Goal: Contribute content: Contribute content

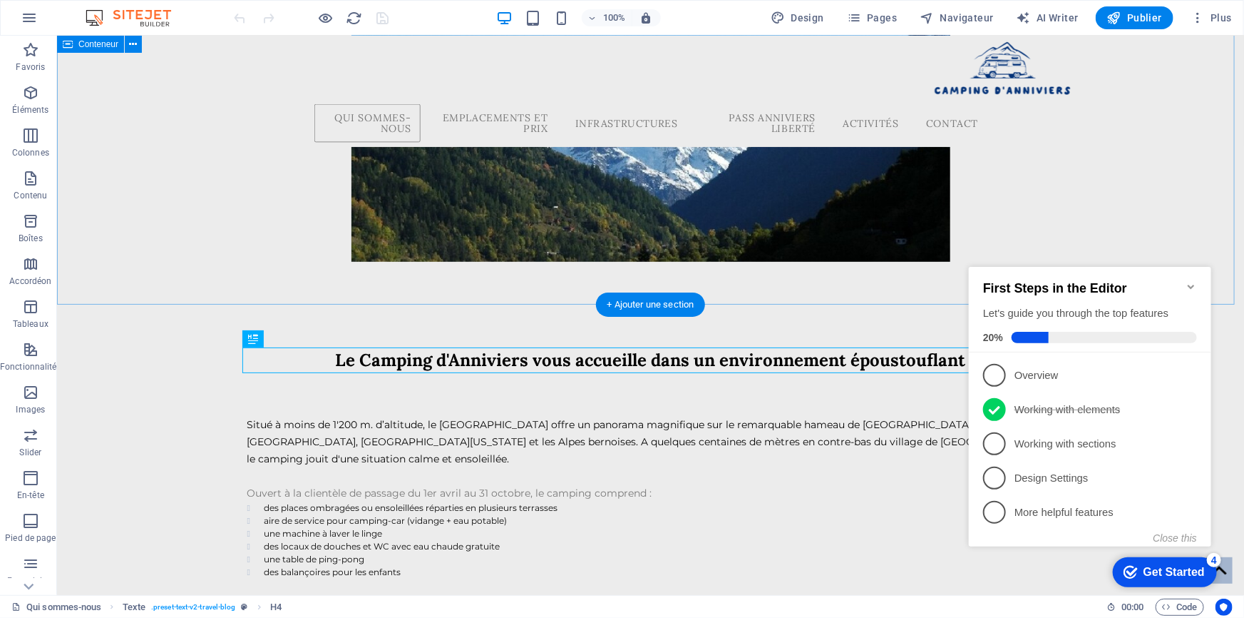
scroll to position [306, 0]
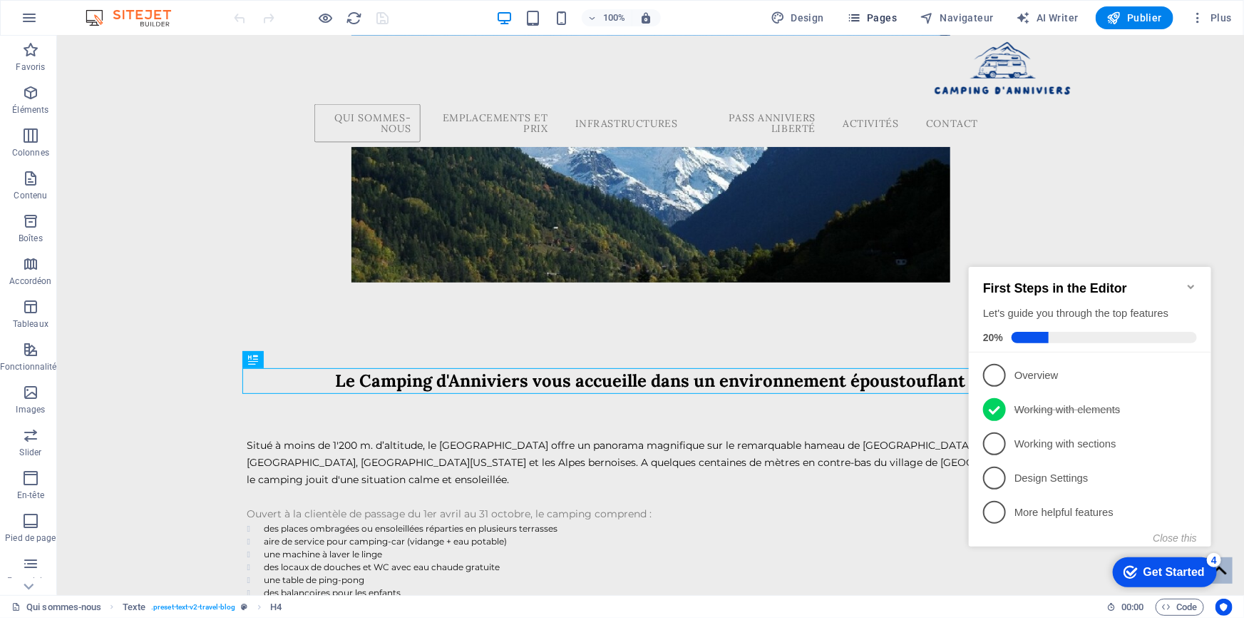
click at [881, 15] on span "Pages" at bounding box center [872, 18] width 50 height 14
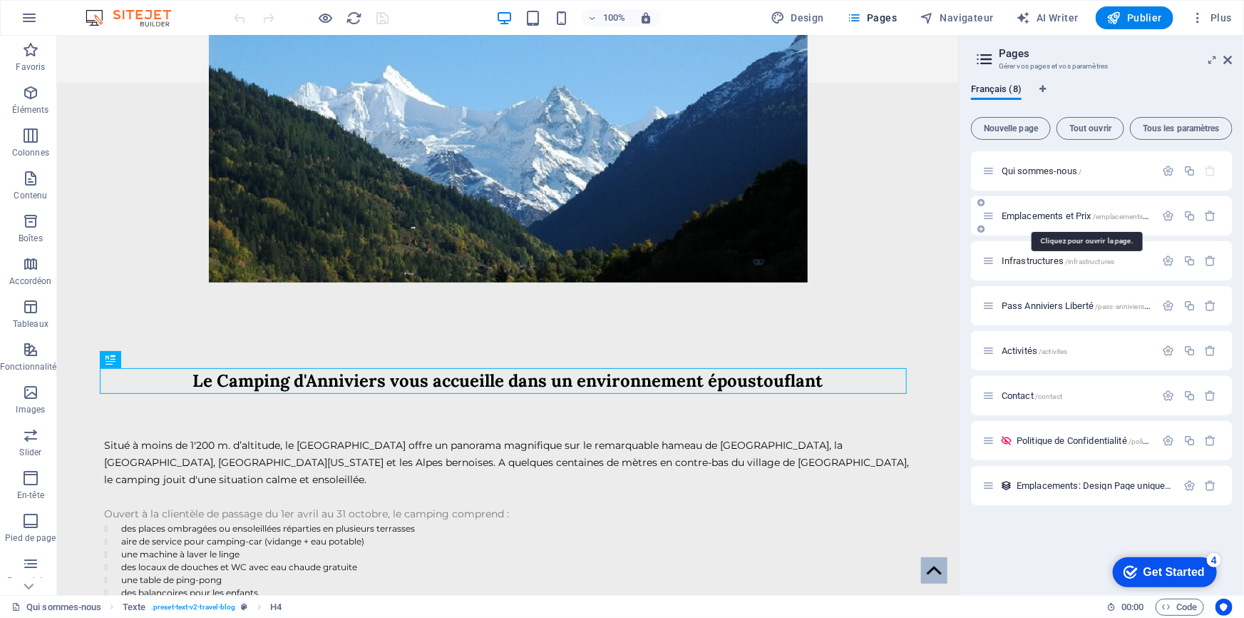
click at [1039, 215] on span "Emplacements et Prix /emplacements-et-prix" at bounding box center [1084, 215] width 164 height 11
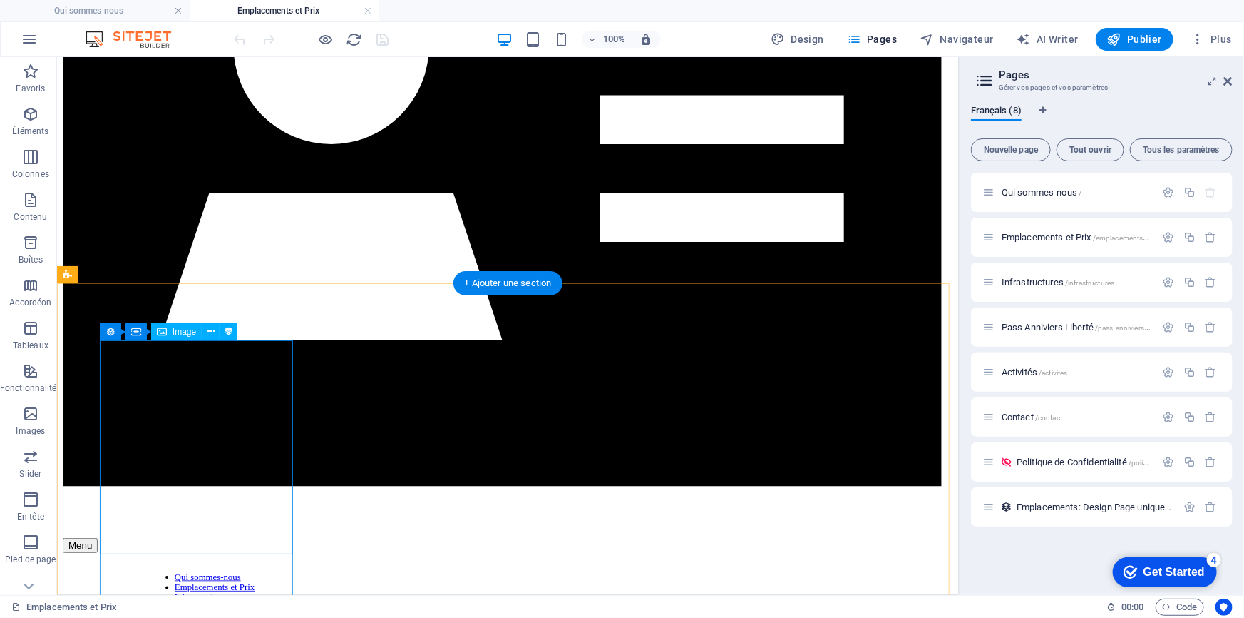
scroll to position [518, 0]
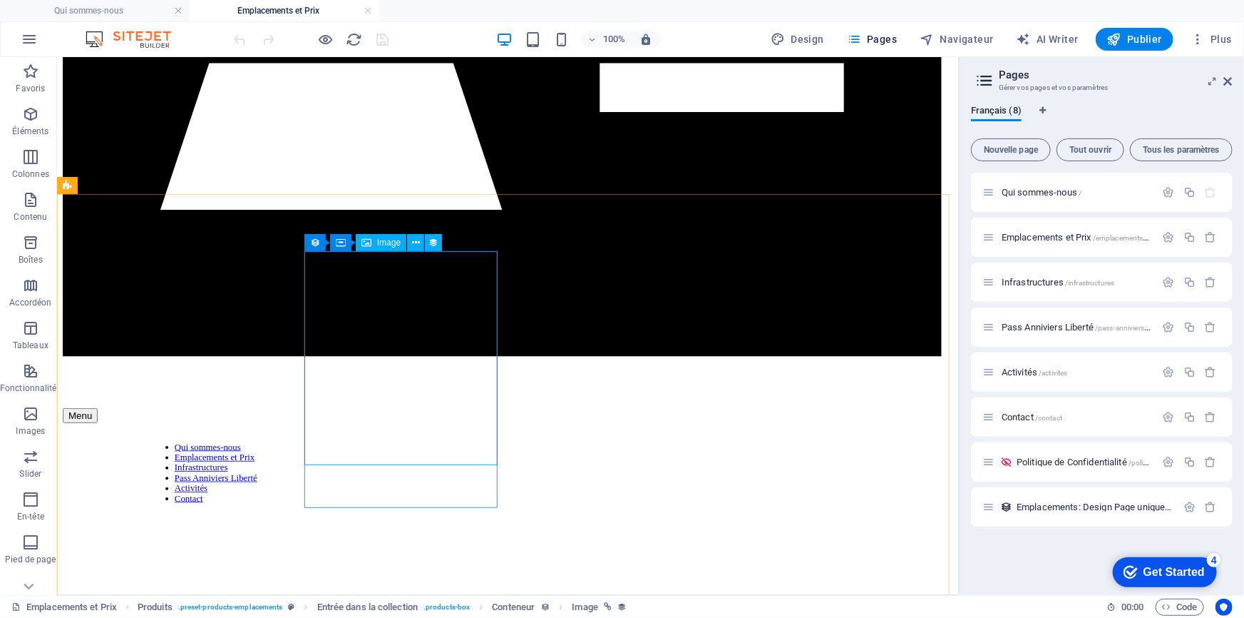
click at [390, 244] on span "Image" at bounding box center [389, 242] width 24 height 9
click at [390, 243] on span "Image" at bounding box center [389, 242] width 24 height 9
select select "px"
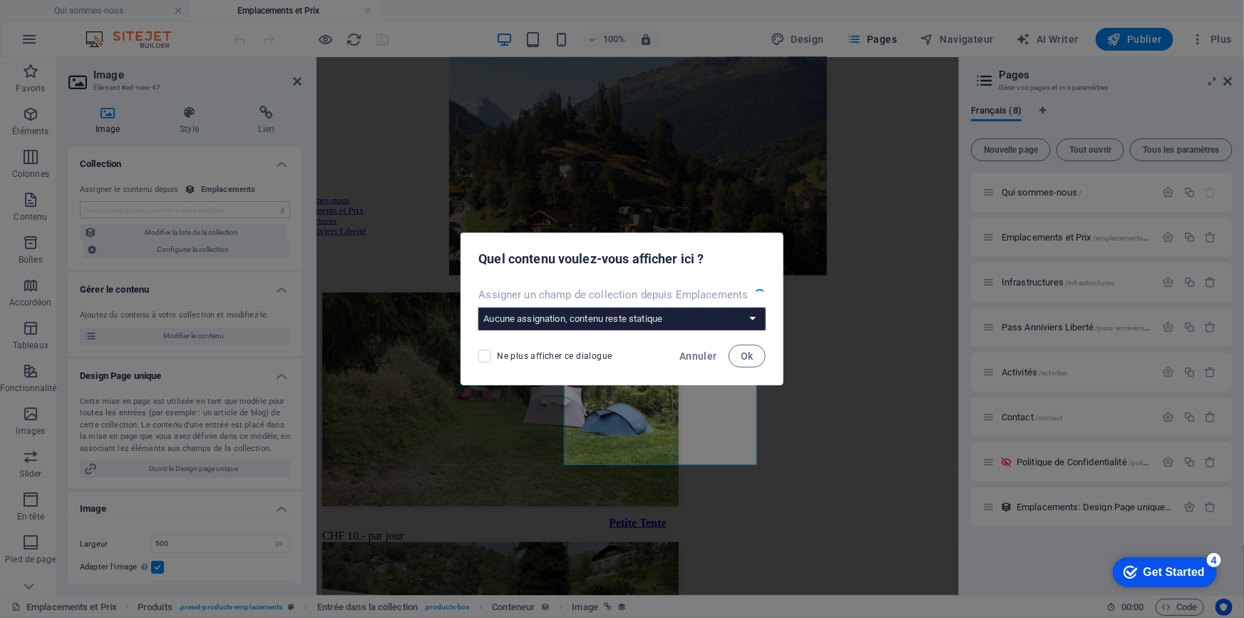
select select "image"
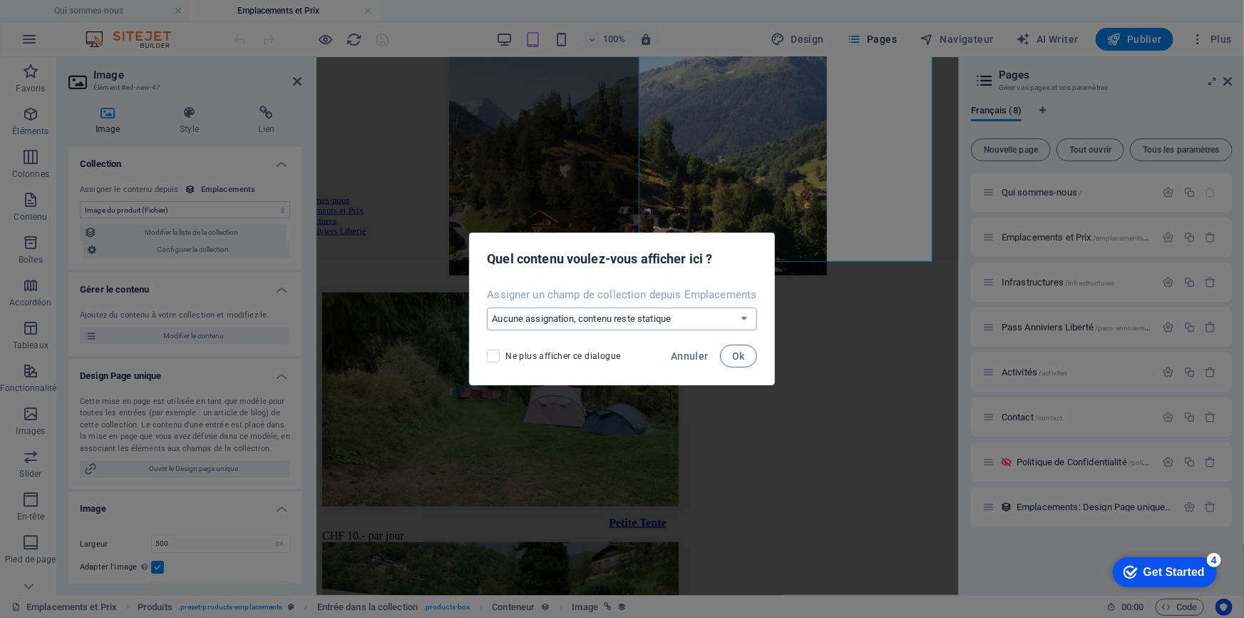
click at [593, 317] on select "Aucune assignation, contenu reste statique Créer un nouveau champ Créé le (Date…" at bounding box center [622, 318] width 270 height 23
click at [677, 354] on span "Annuler" at bounding box center [690, 355] width 38 height 11
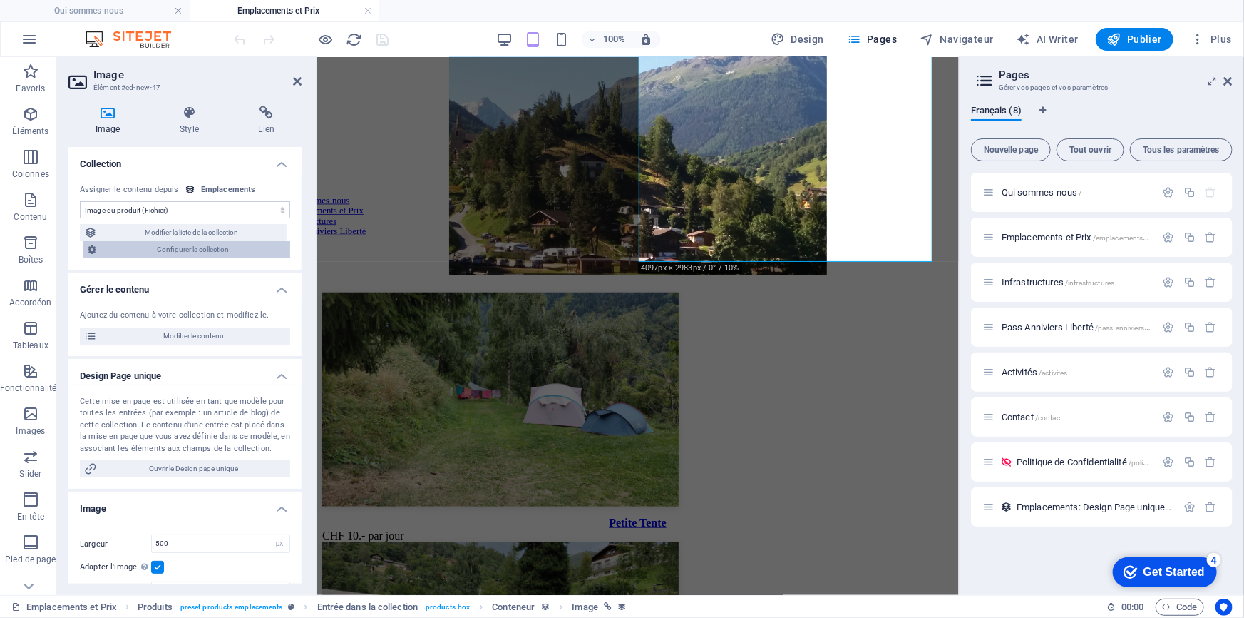
click at [173, 252] on span "Configurer la collection" at bounding box center [193, 249] width 185 height 17
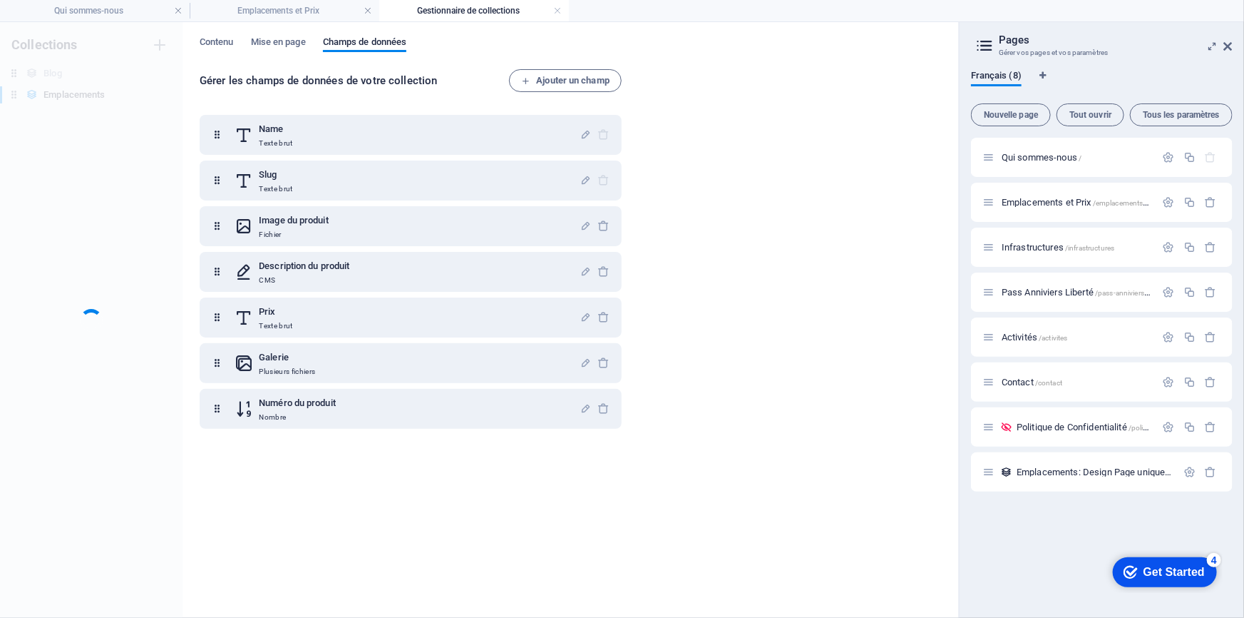
scroll to position [0, 0]
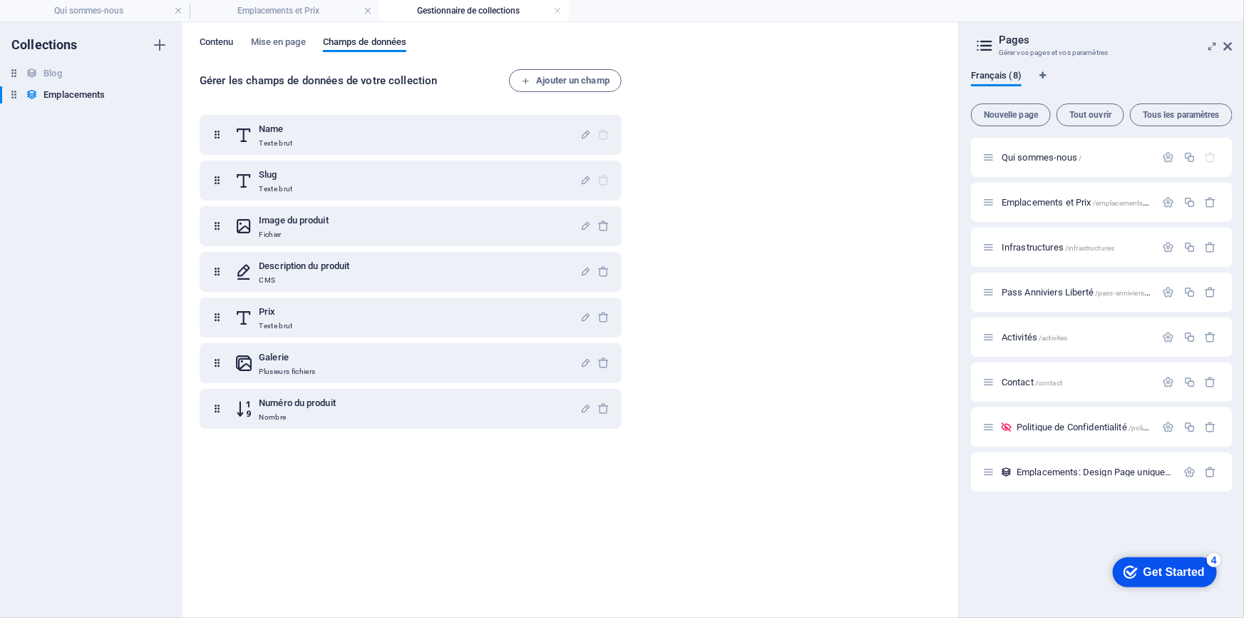
click at [220, 39] on span "Contenu" at bounding box center [217, 44] width 34 height 20
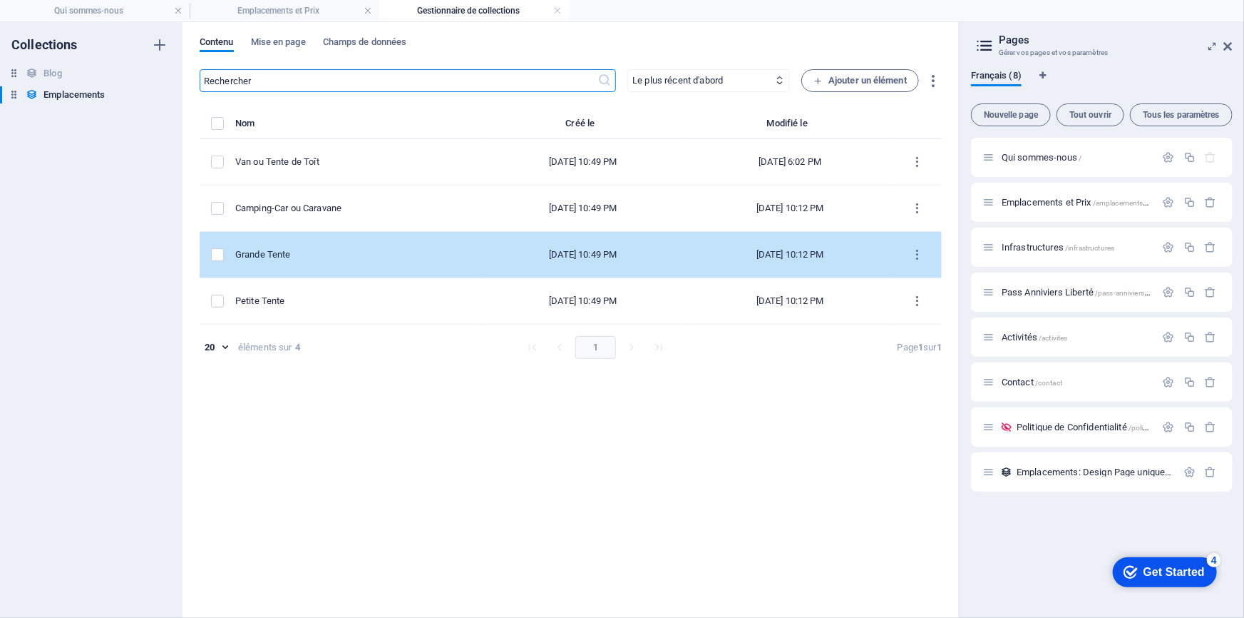
click at [333, 266] on td "Grande Tente" at bounding box center [357, 255] width 245 height 46
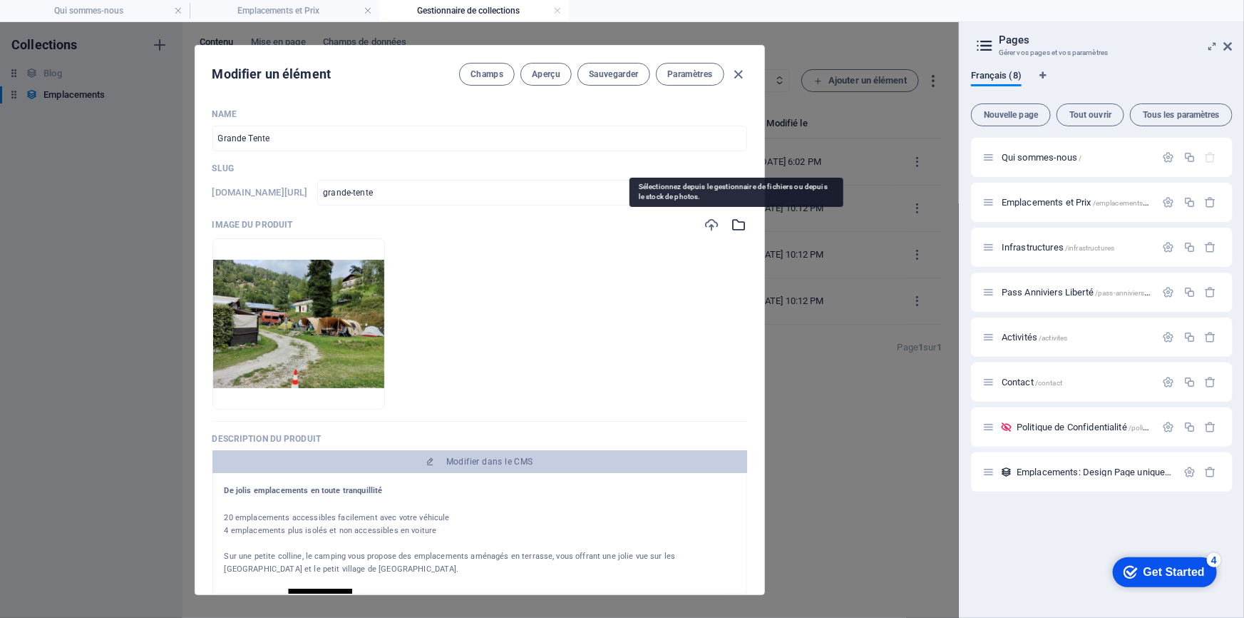
click at [735, 224] on icon "button" at bounding box center [740, 225] width 16 height 16
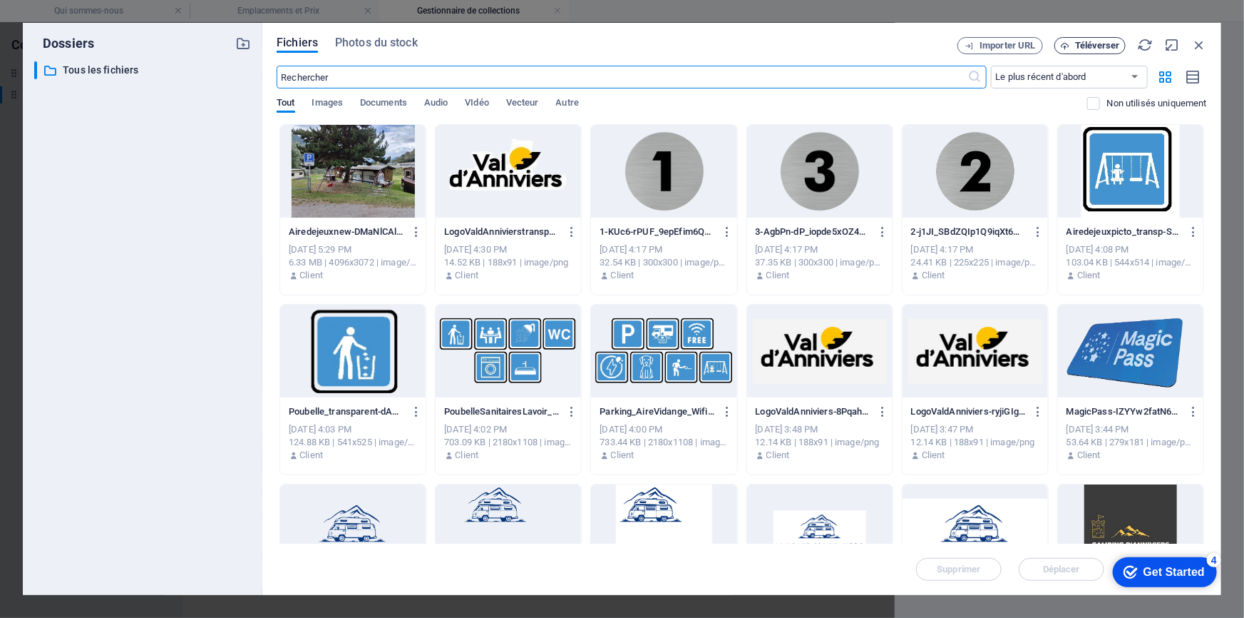
click at [1101, 46] on span "Téléverser" at bounding box center [1097, 45] width 45 height 9
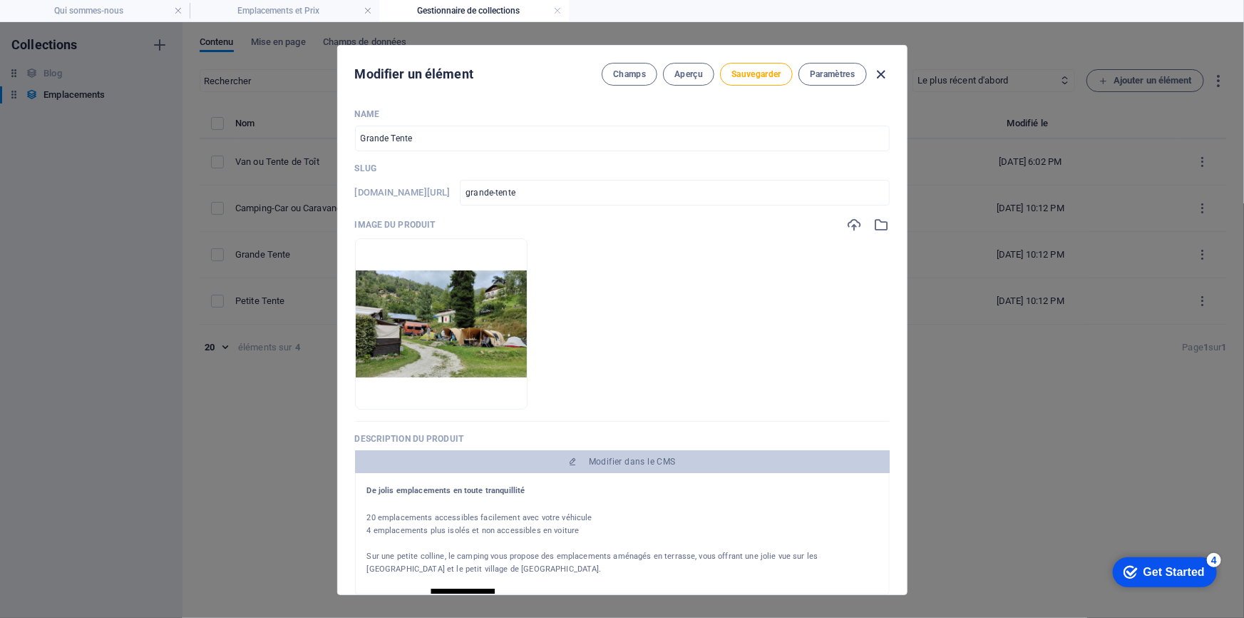
click at [879, 72] on icon "button" at bounding box center [881, 74] width 16 height 16
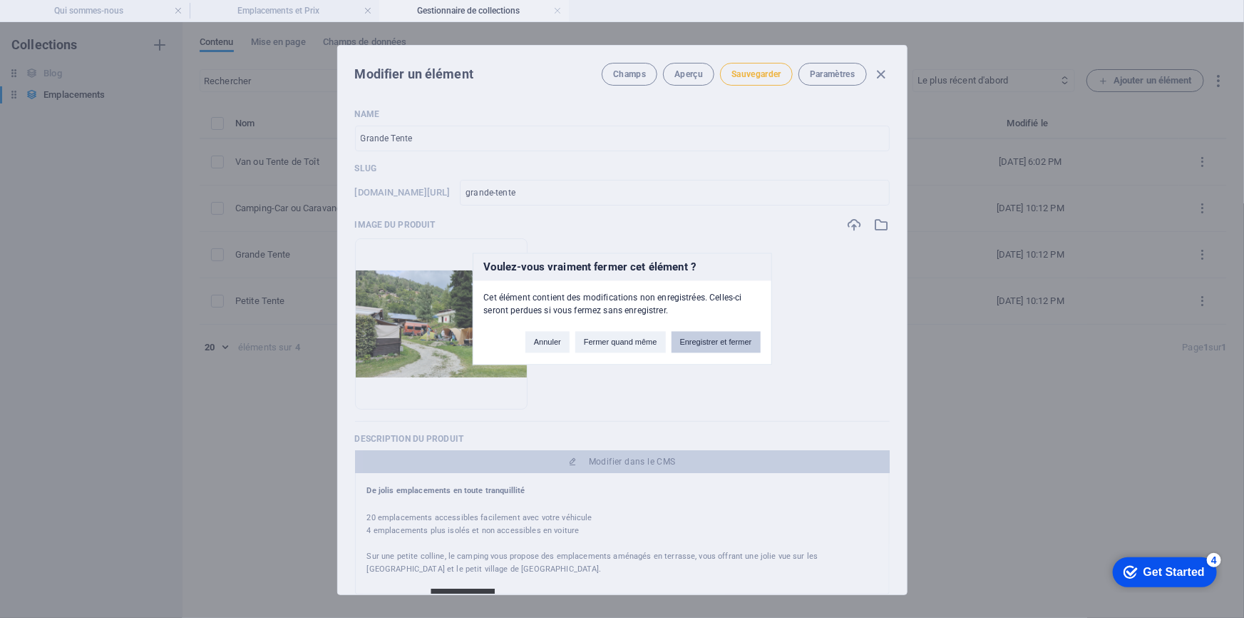
click at [693, 347] on button "Enregistrer et fermer" at bounding box center [716, 342] width 89 height 21
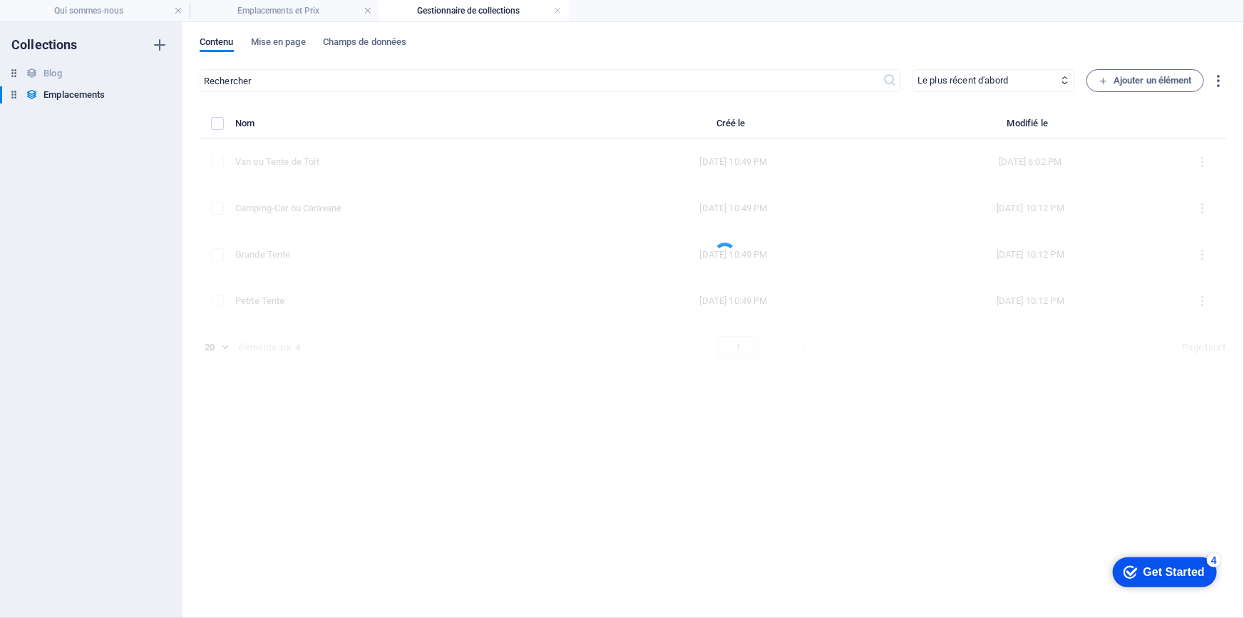
type input "grande-tente"
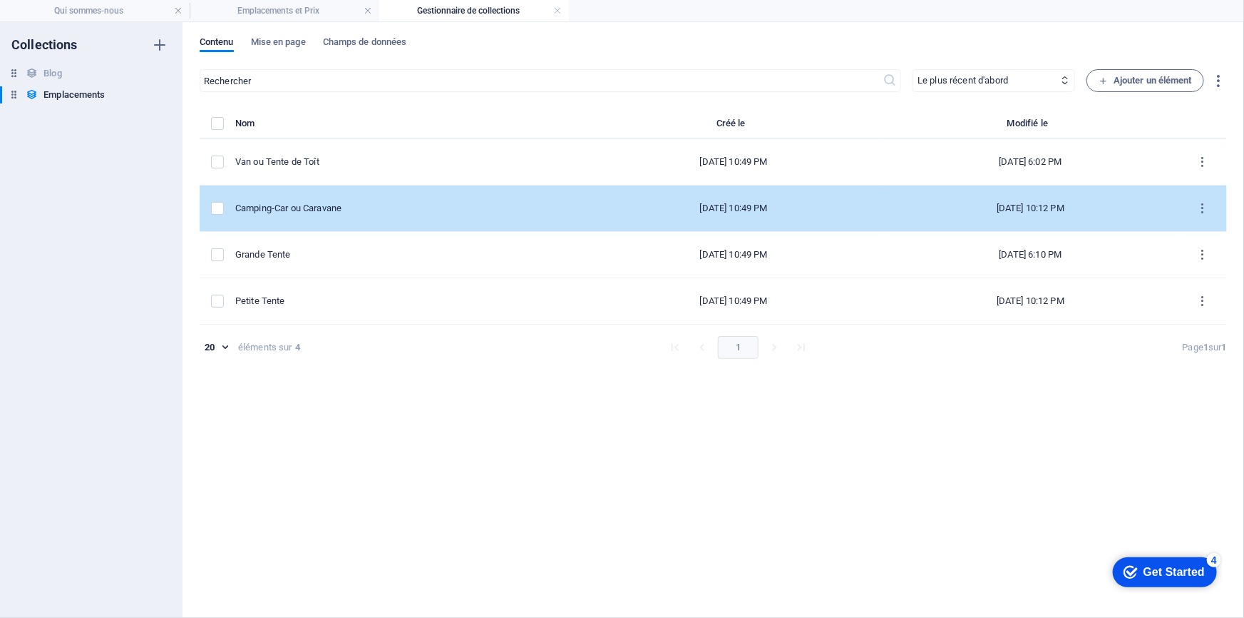
click at [401, 202] on div "Camping-Car ou Caravane" at bounding box center [404, 208] width 339 height 13
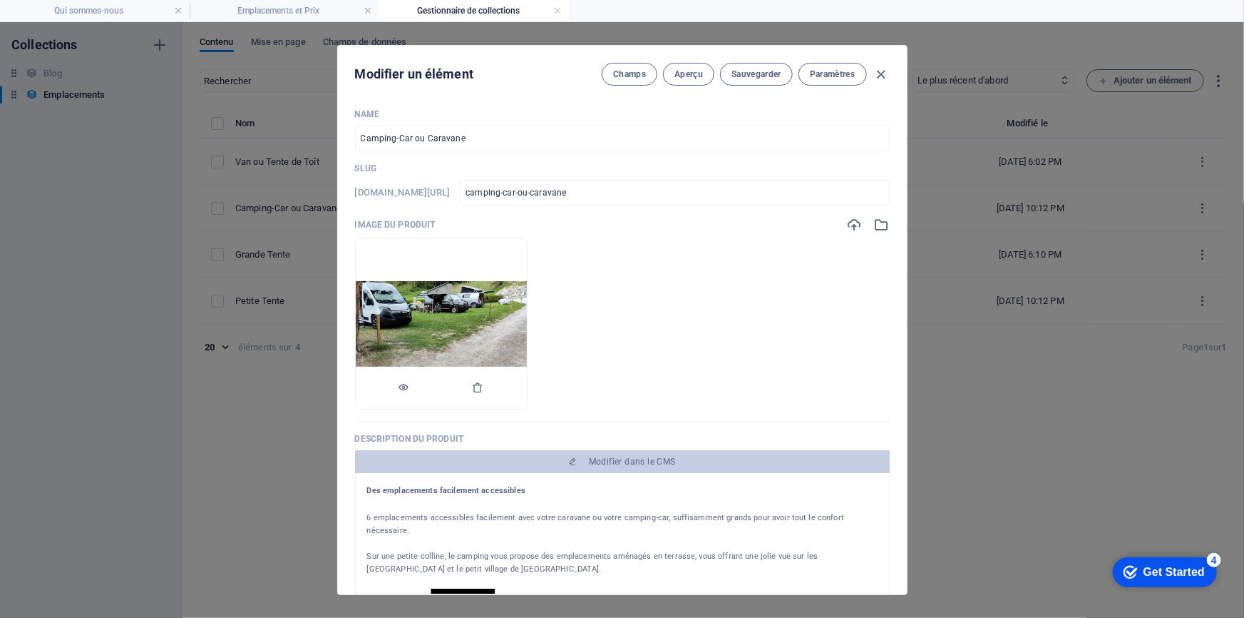
click at [486, 308] on img at bounding box center [441, 324] width 171 height 86
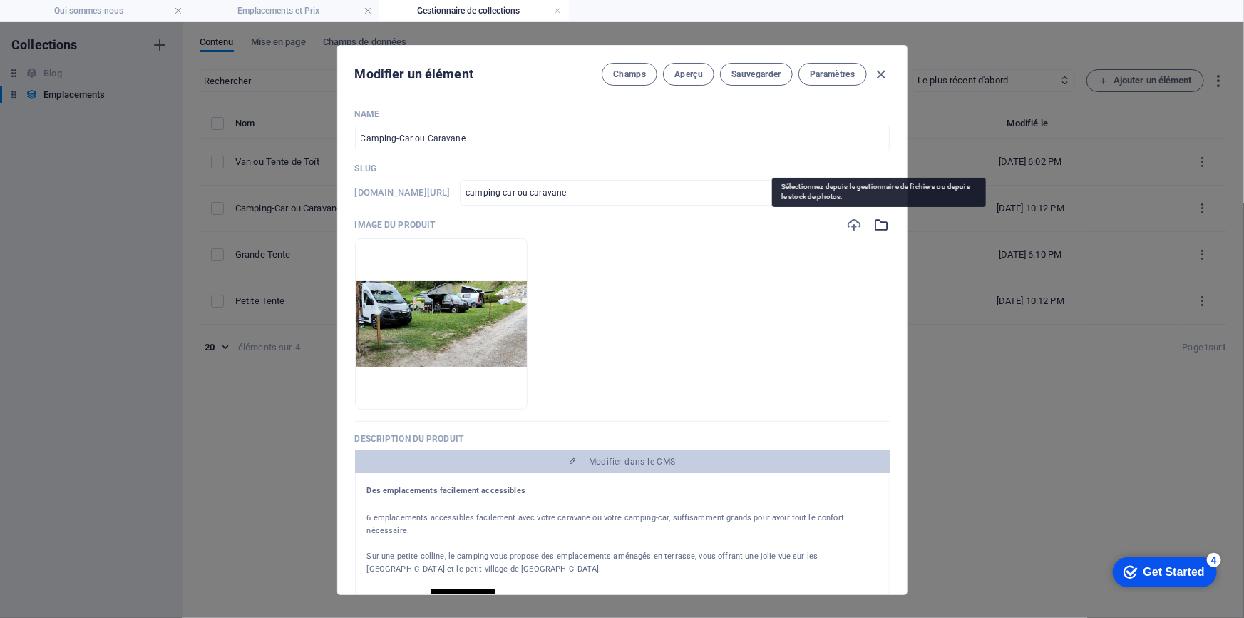
click at [880, 229] on icon "button" at bounding box center [882, 225] width 16 height 16
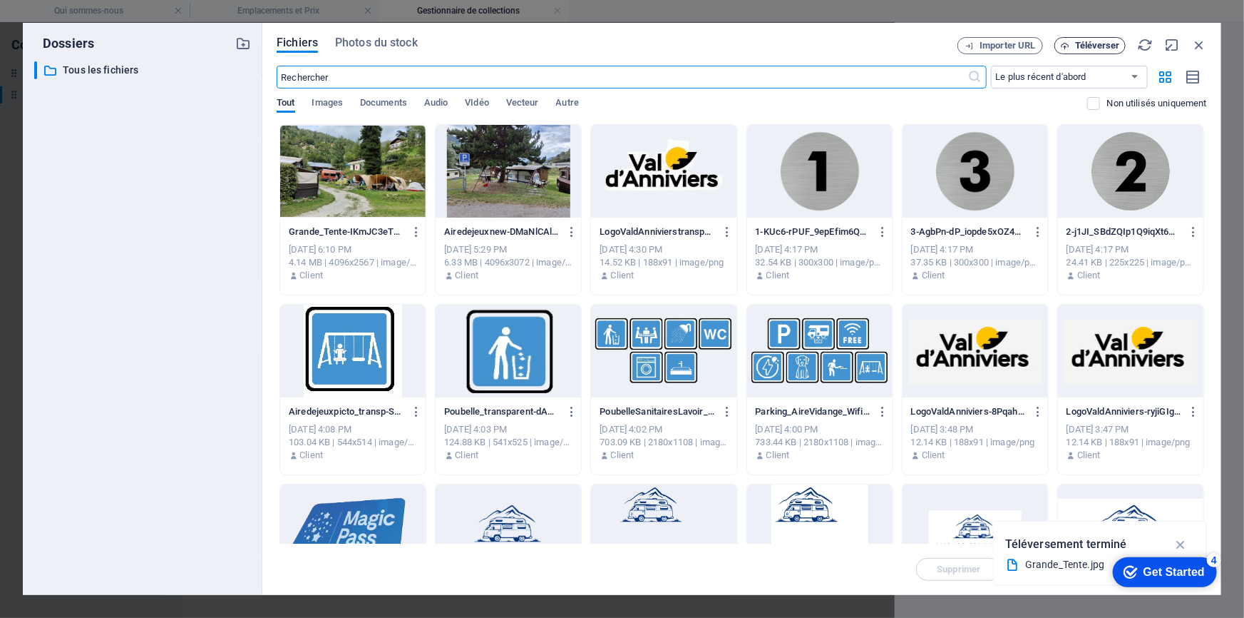
click at [1098, 47] on span "Téléverser" at bounding box center [1097, 45] width 45 height 9
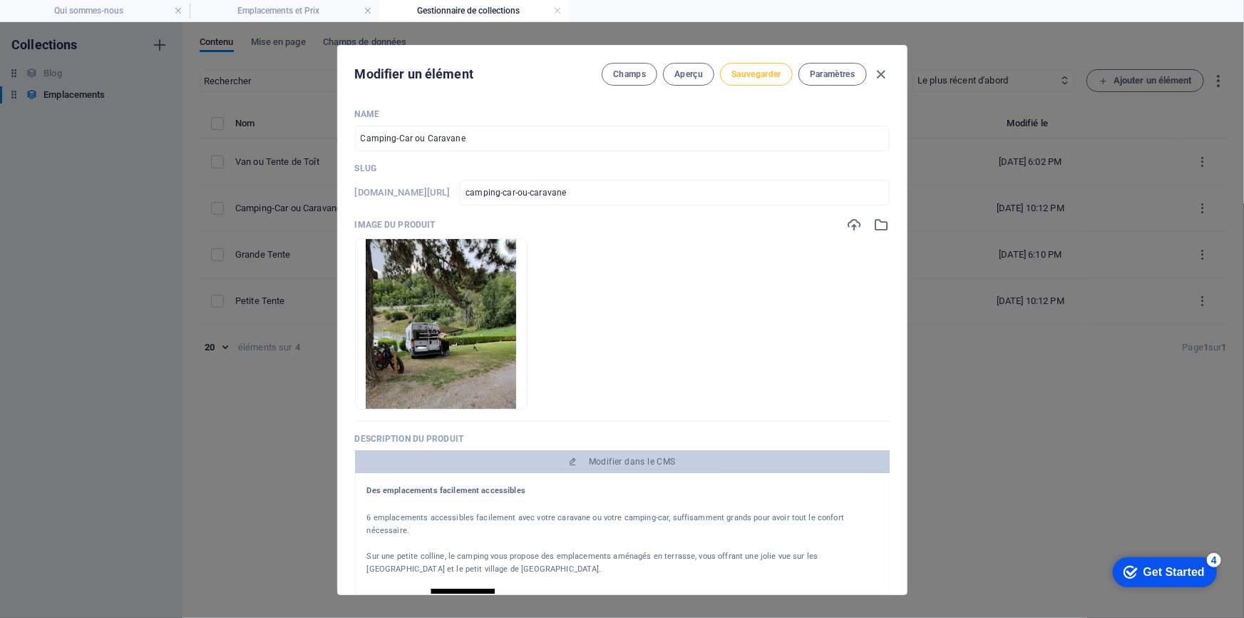
click at [766, 76] on span "Sauvegarder" at bounding box center [757, 73] width 50 height 11
click at [879, 73] on icon "button" at bounding box center [881, 74] width 16 height 16
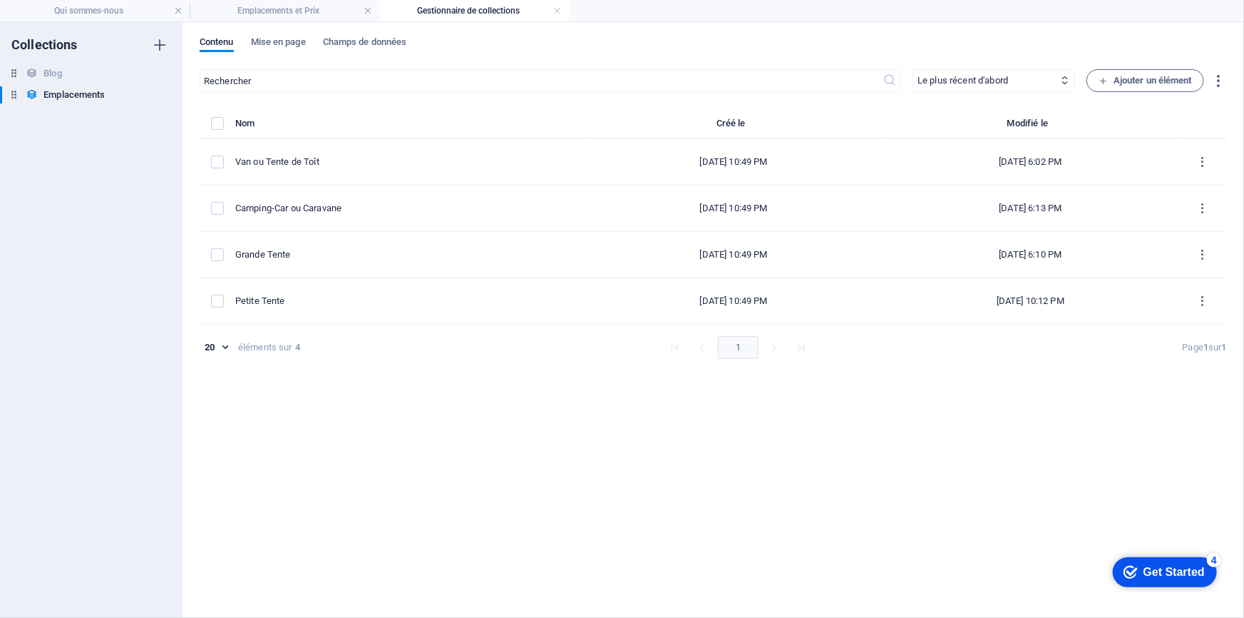
type input "camping-car-ou-caravane"
click at [558, 11] on link at bounding box center [557, 11] width 9 height 14
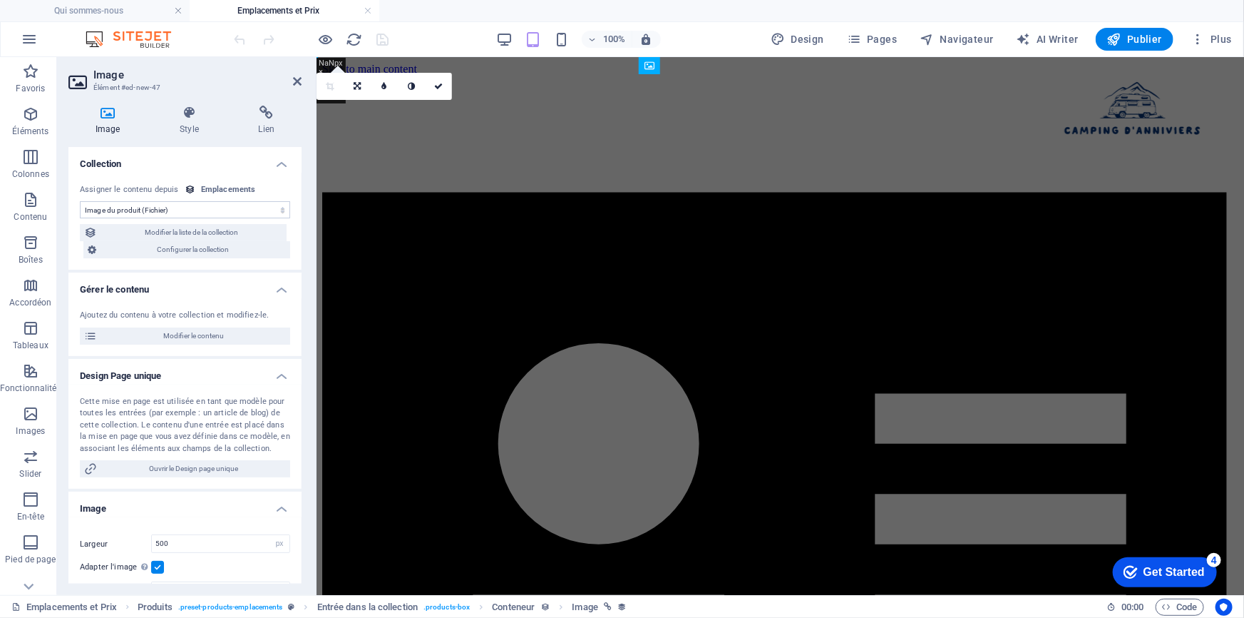
scroll to position [518, 0]
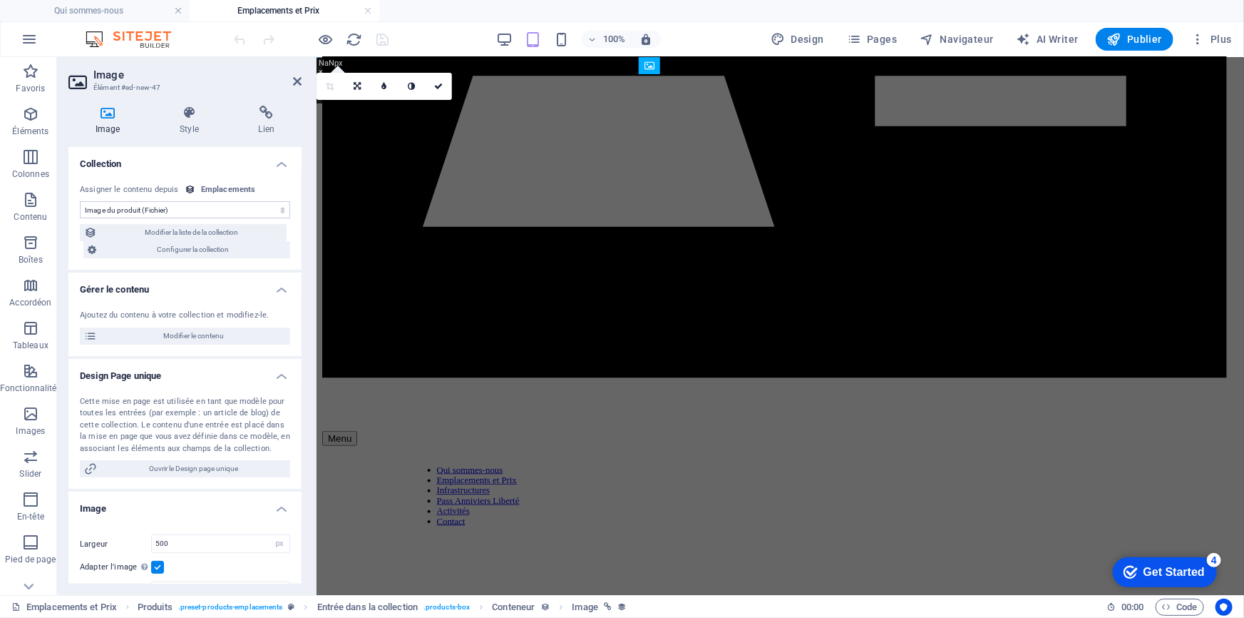
select select "DISABLED_OPTION_VALUE"
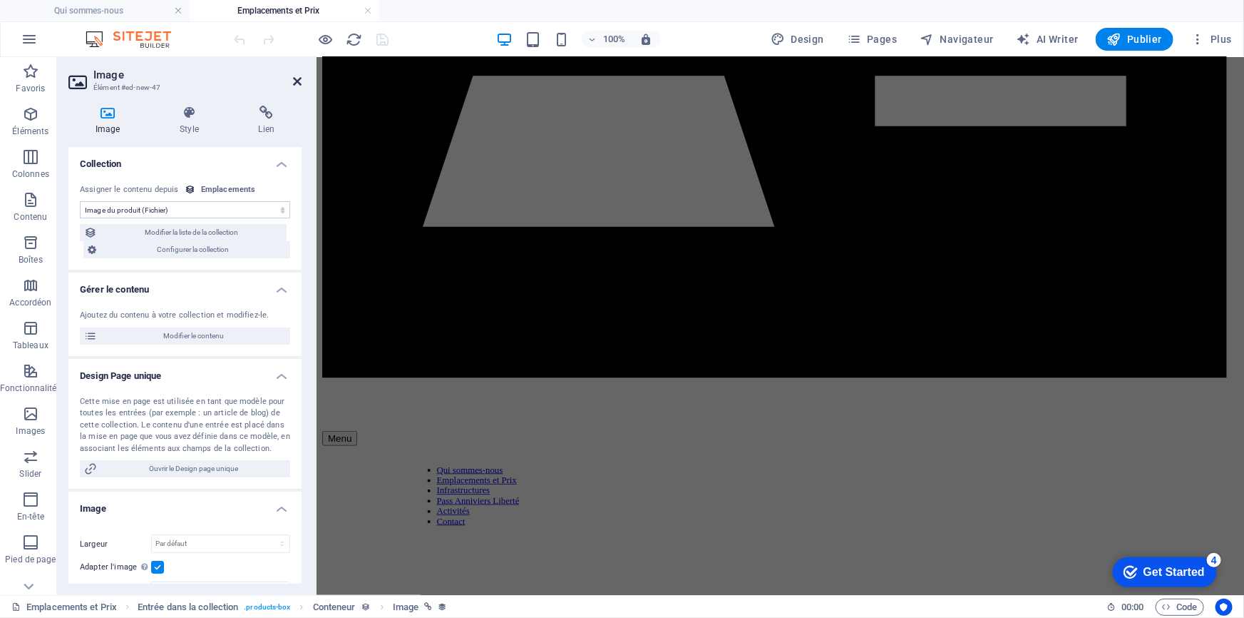
click at [295, 81] on icon at bounding box center [297, 81] width 9 height 11
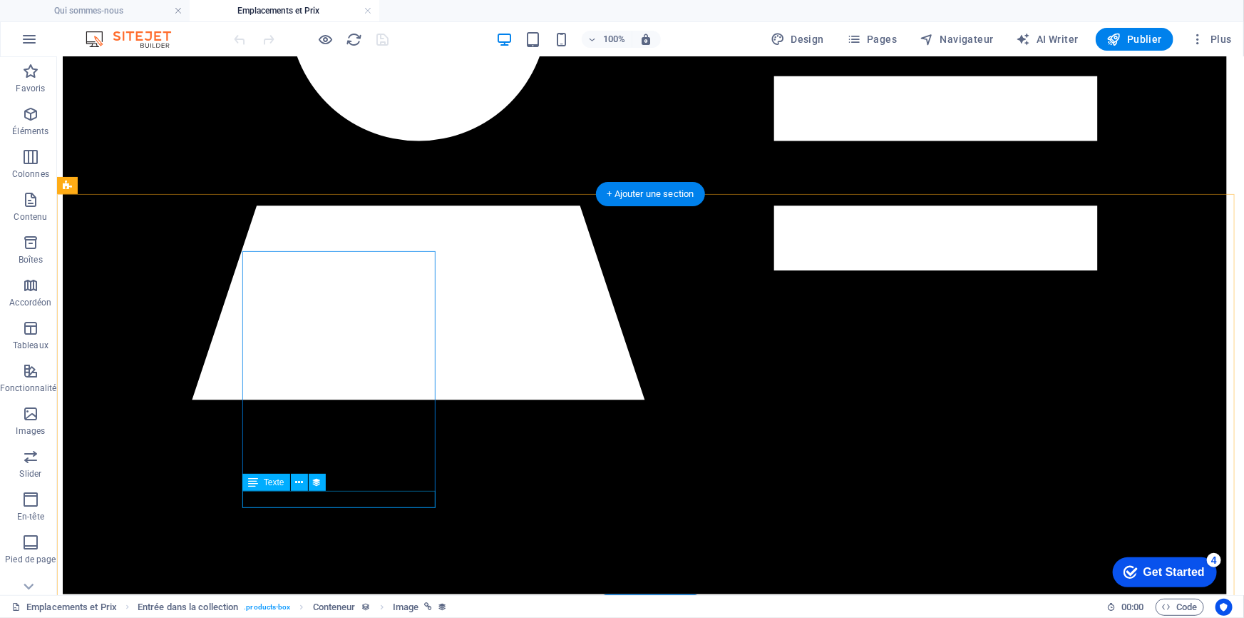
select select "price"
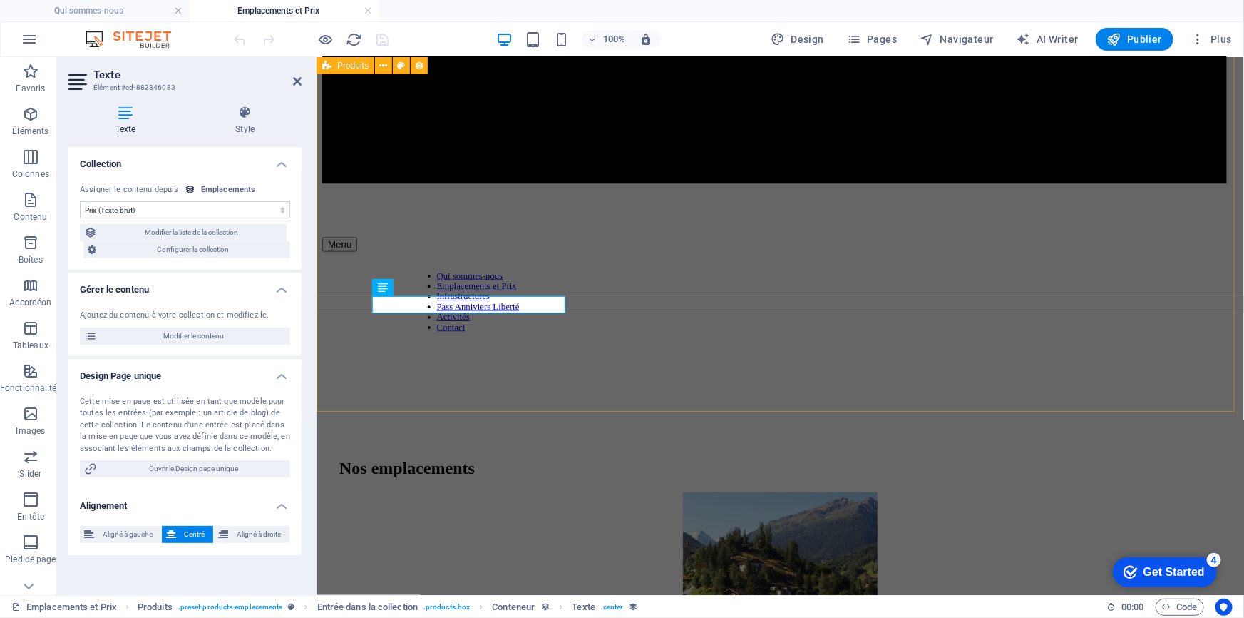
scroll to position [713, 0]
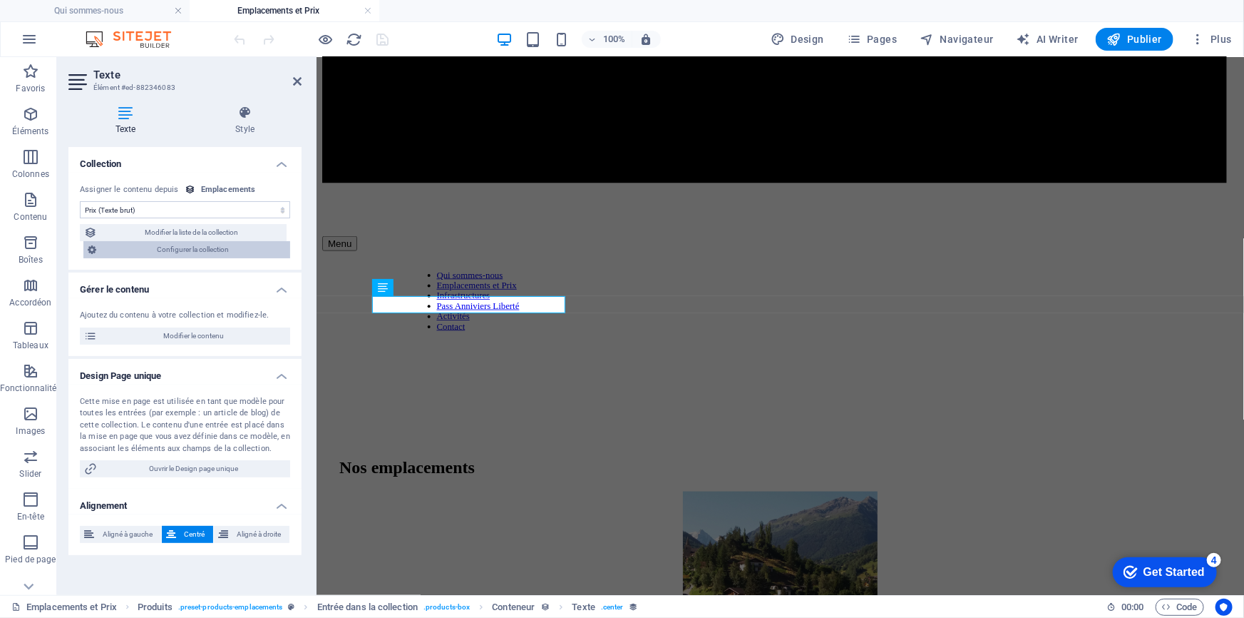
click at [219, 252] on span "Configurer la collection" at bounding box center [193, 249] width 185 height 17
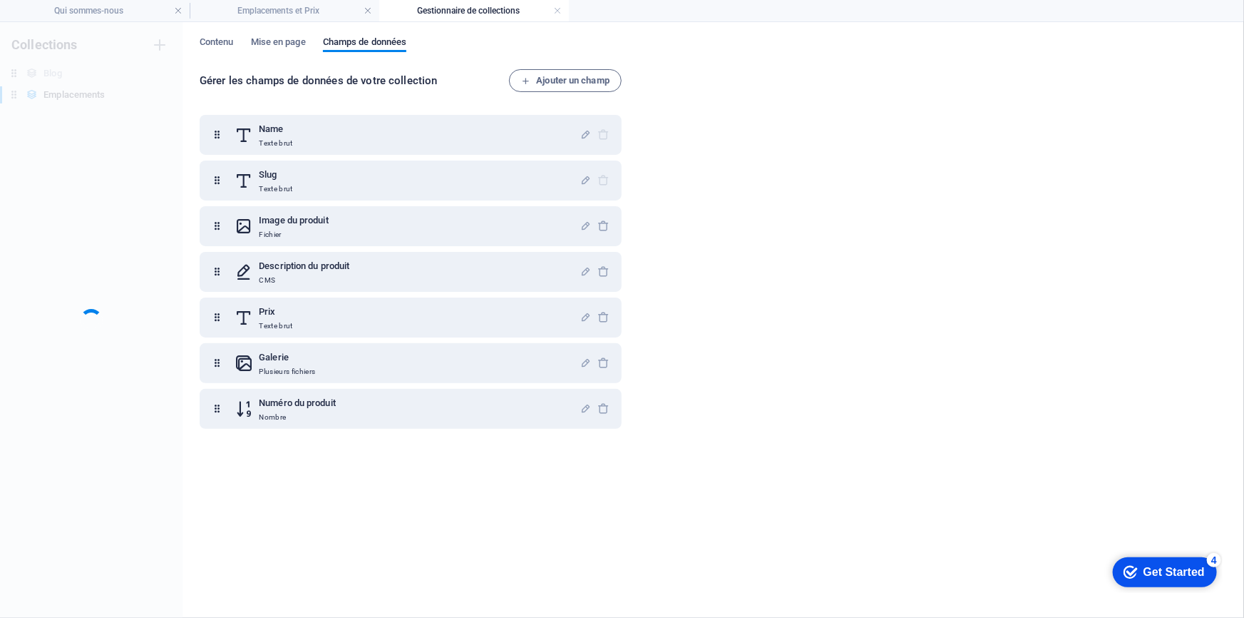
scroll to position [0, 0]
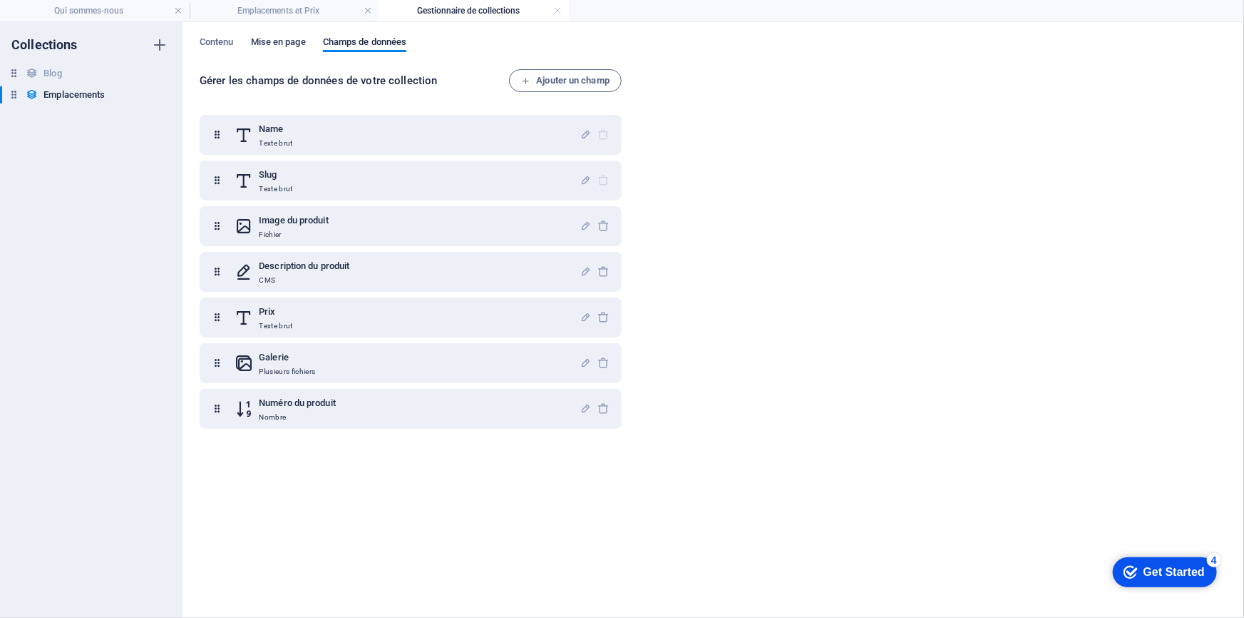
click at [252, 46] on span "Mise en page" at bounding box center [278, 44] width 55 height 20
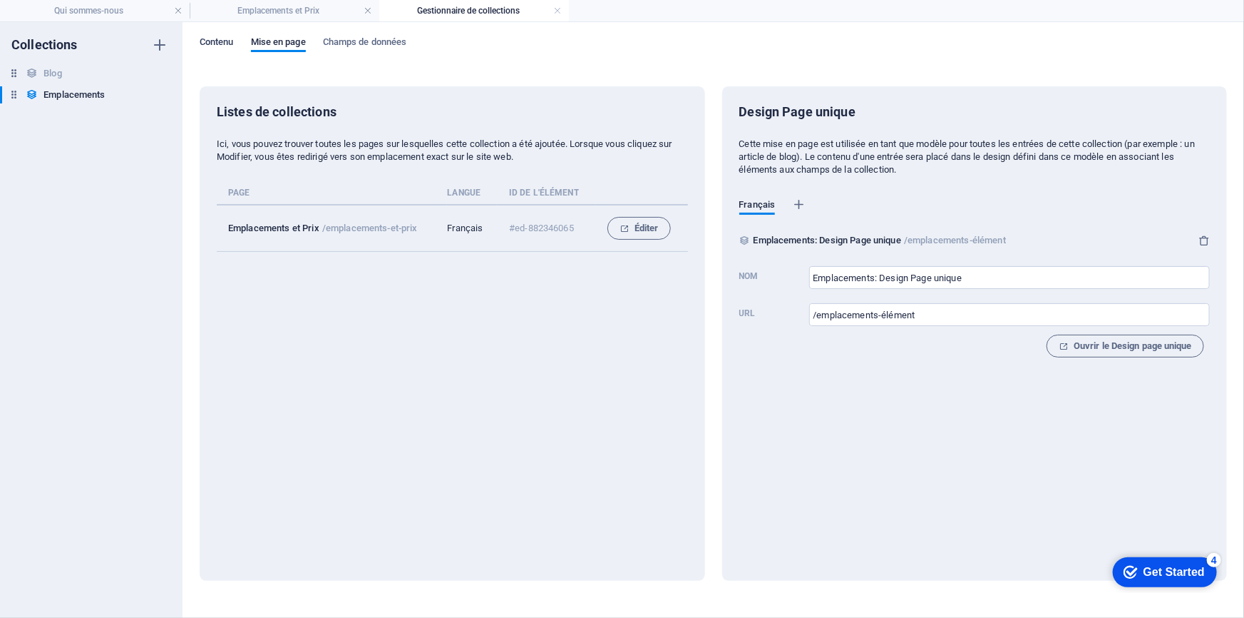
click at [218, 42] on span "Contenu" at bounding box center [217, 44] width 34 height 20
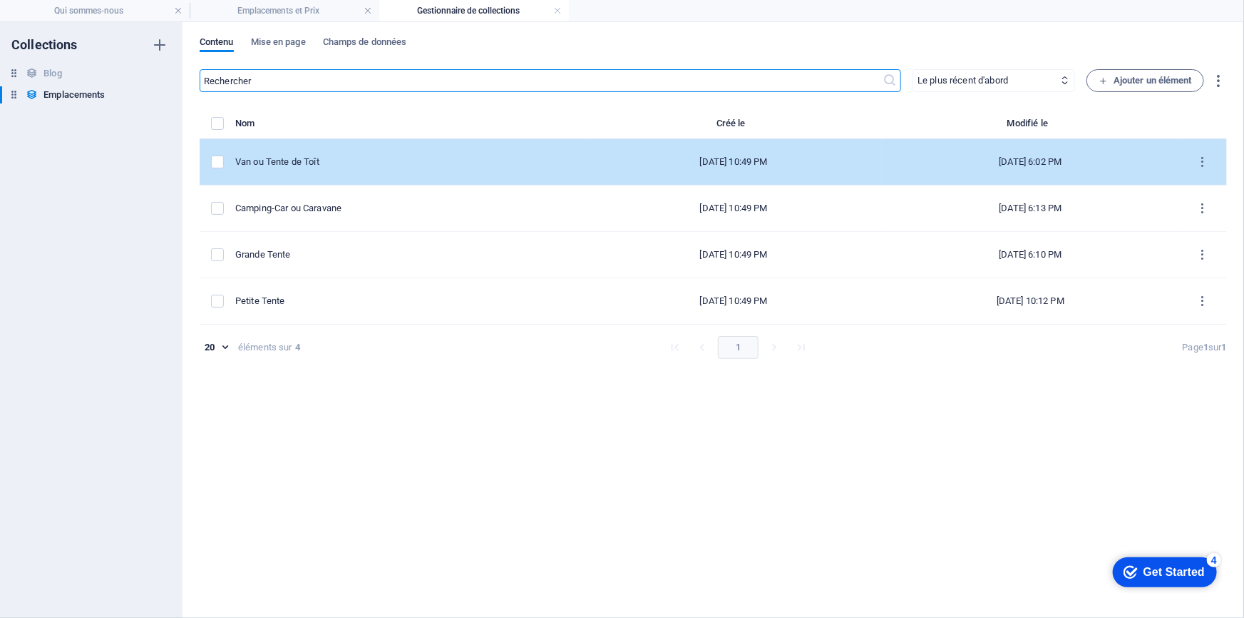
click at [359, 160] on div "Van ou Tente de Toît" at bounding box center [404, 161] width 339 height 13
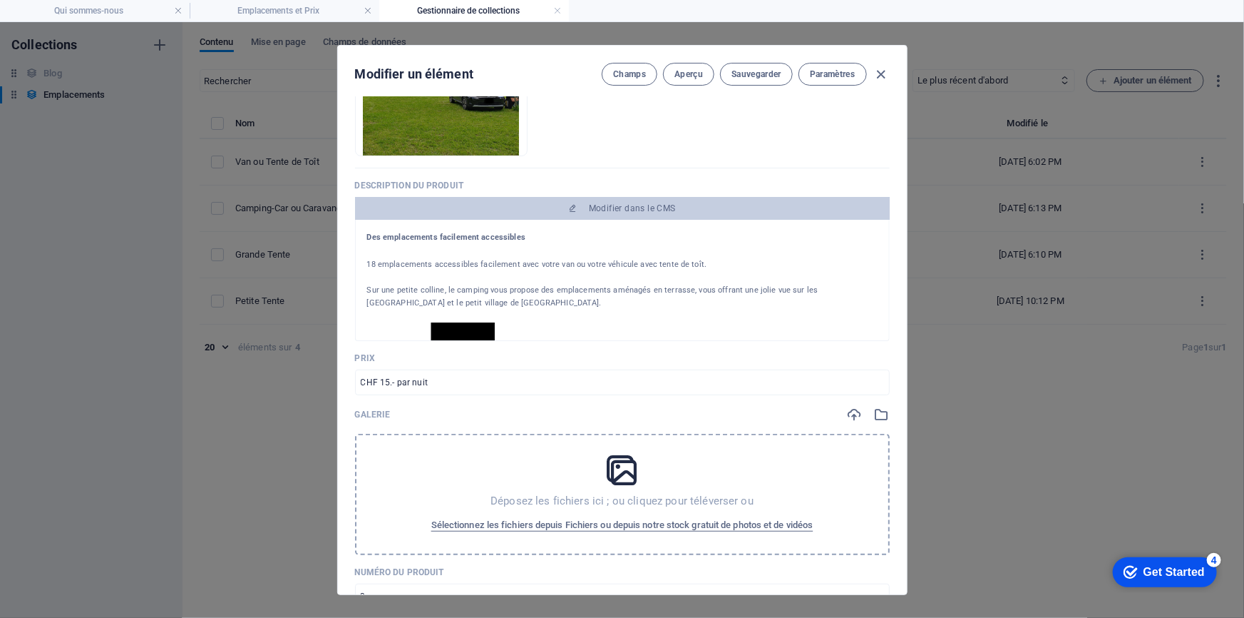
scroll to position [324, 0]
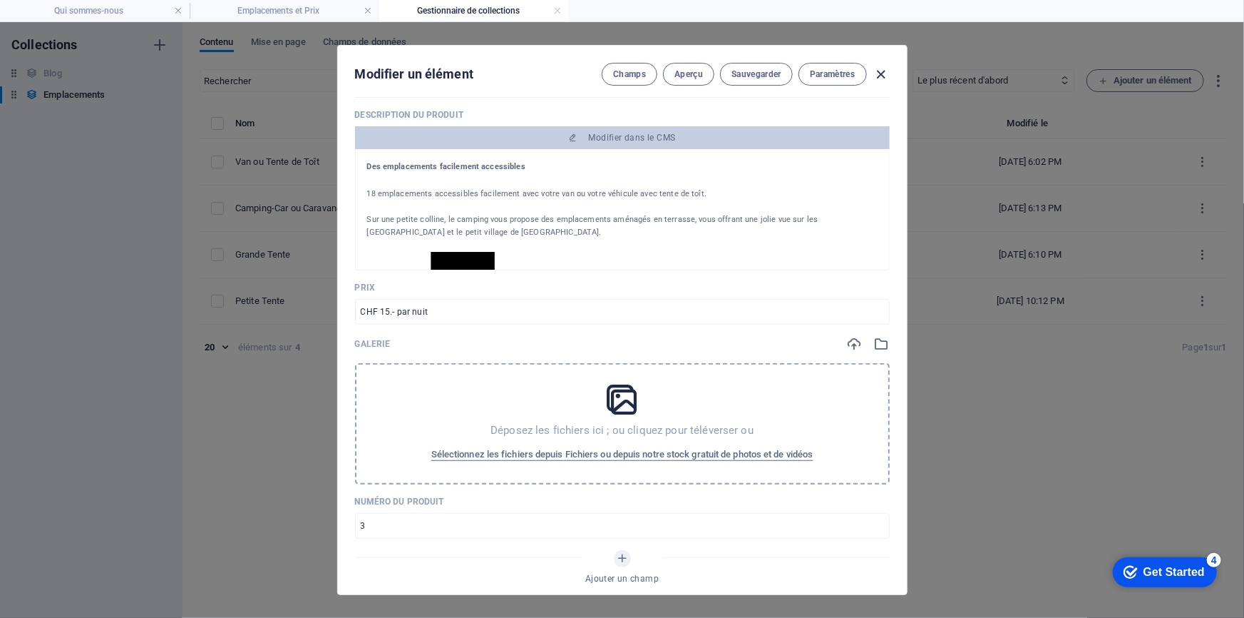
click at [881, 73] on icon "button" at bounding box center [881, 74] width 16 height 16
type input "van-ou-tente-de-toit"
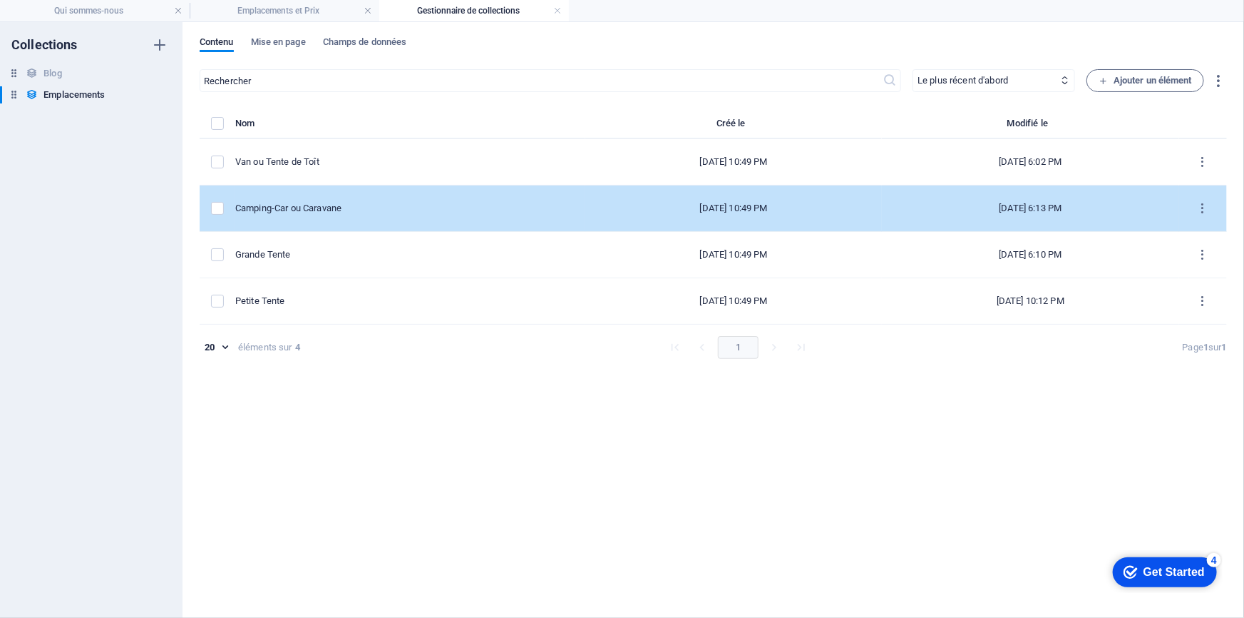
click at [337, 205] on div "Camping-Car ou Caravane" at bounding box center [404, 208] width 339 height 13
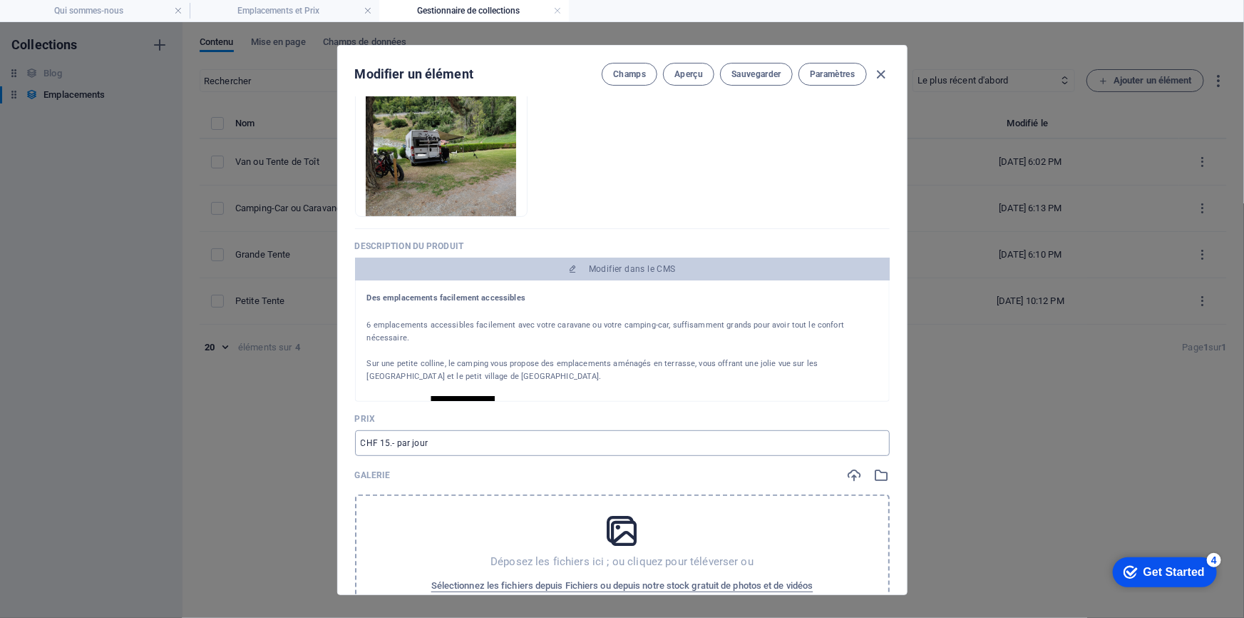
scroll to position [194, 0]
drag, startPoint x: 408, startPoint y: 441, endPoint x: 546, endPoint y: 433, distance: 138.6
click at [546, 433] on input "CHF 15.- par jour" at bounding box center [622, 442] width 535 height 26
type input "CHF 15.- par nuit"
click at [757, 76] on span "Sauvegarder" at bounding box center [757, 73] width 50 height 11
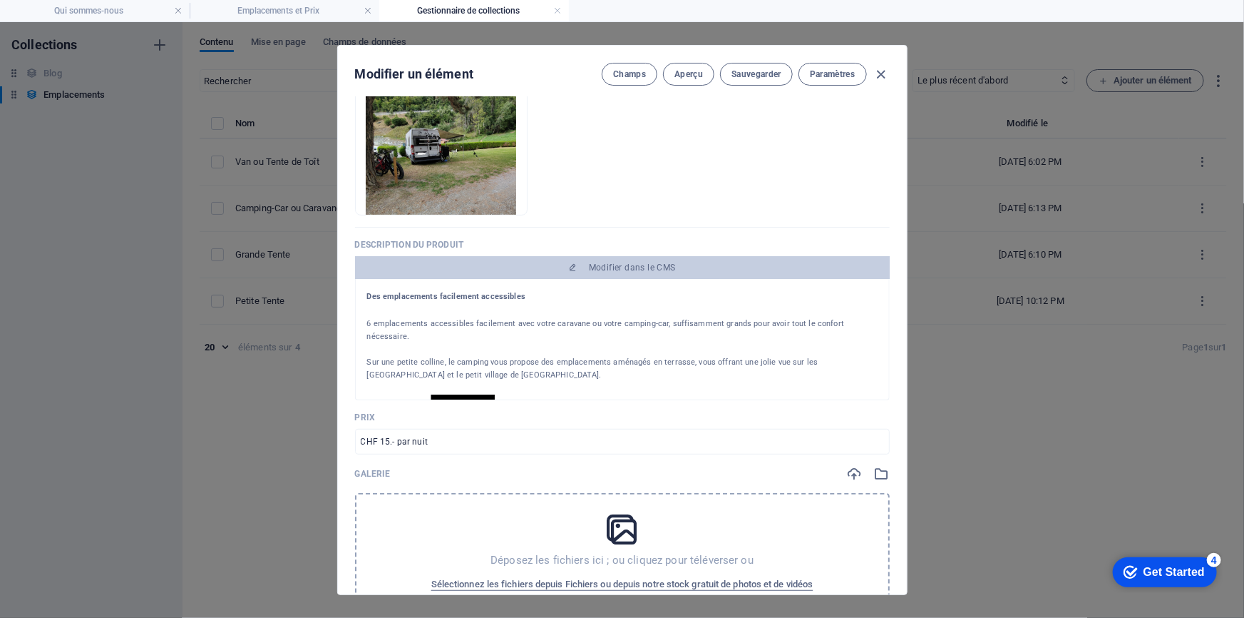
click at [881, 73] on icon "button" at bounding box center [881, 74] width 16 height 16
type input "camping-car-ou-caravane"
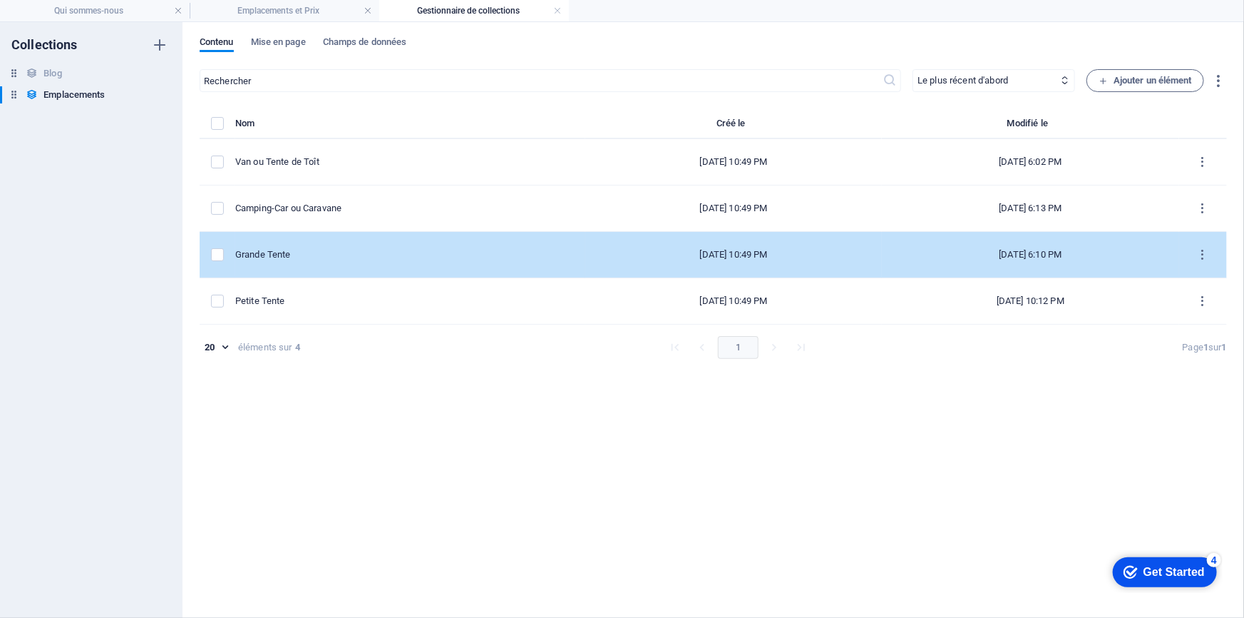
click at [310, 255] on div "Grande Tente" at bounding box center [404, 254] width 339 height 13
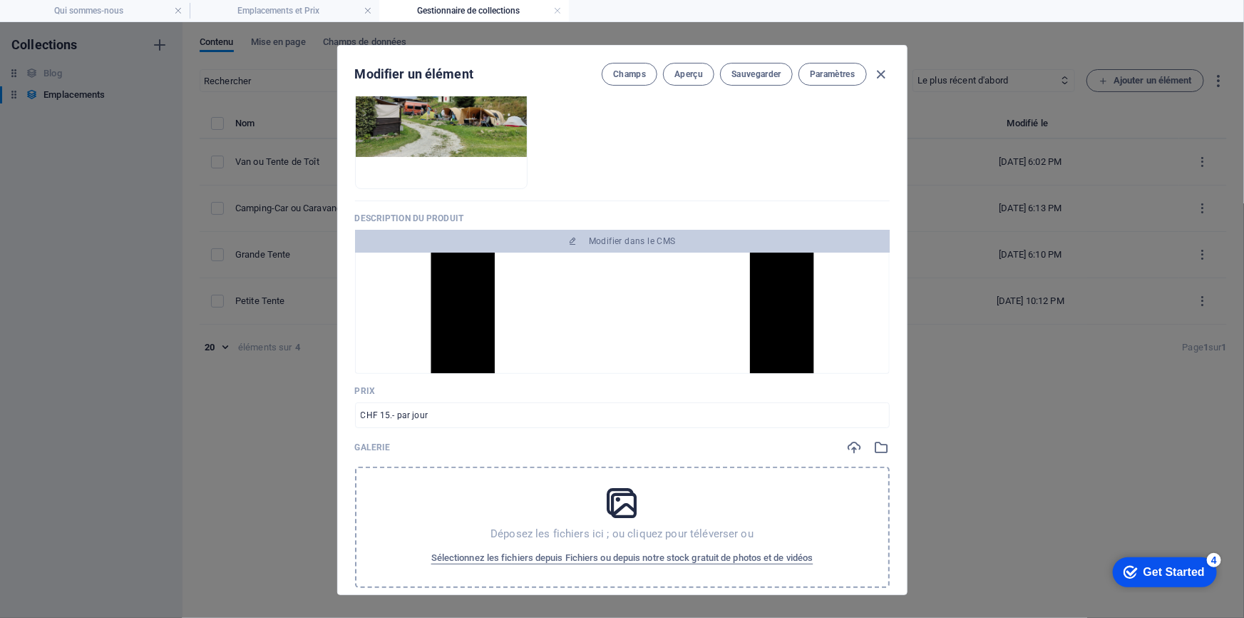
scroll to position [259, 0]
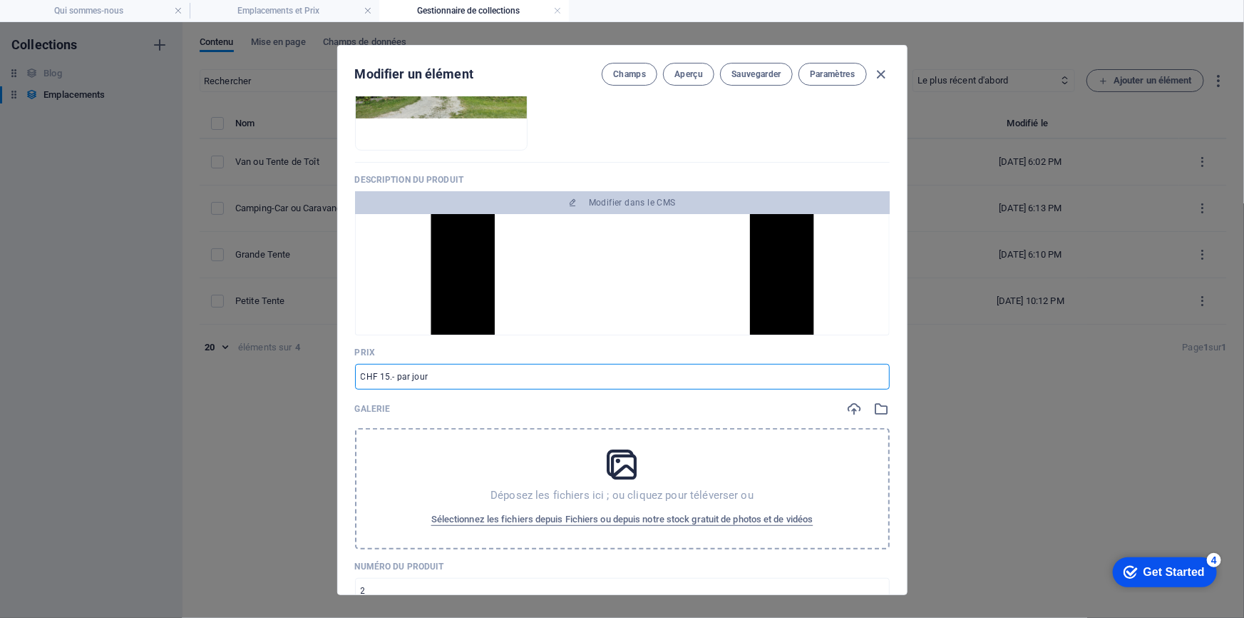
drag, startPoint x: 414, startPoint y: 375, endPoint x: 682, endPoint y: 368, distance: 269.0
click at [600, 372] on input "CHF 15.- par jour" at bounding box center [622, 377] width 535 height 26
type input "CHF 15.- par nuit"
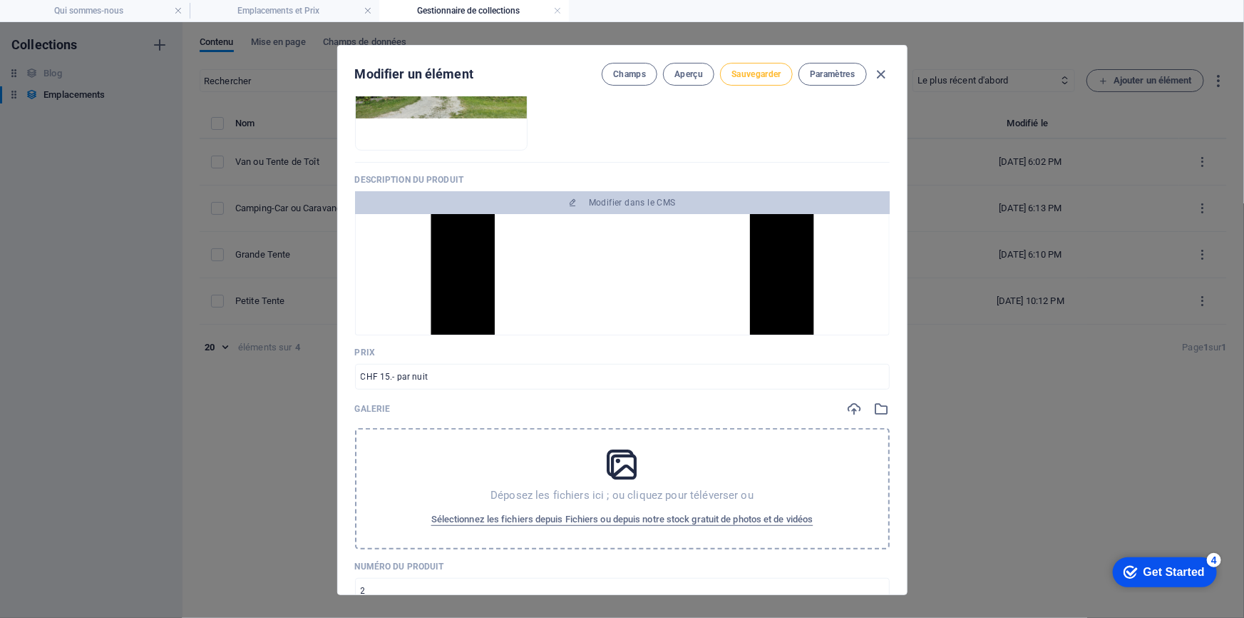
click at [748, 69] on span "Sauvegarder" at bounding box center [757, 73] width 50 height 11
click at [879, 73] on icon "button" at bounding box center [881, 74] width 16 height 16
type input "grande-tente"
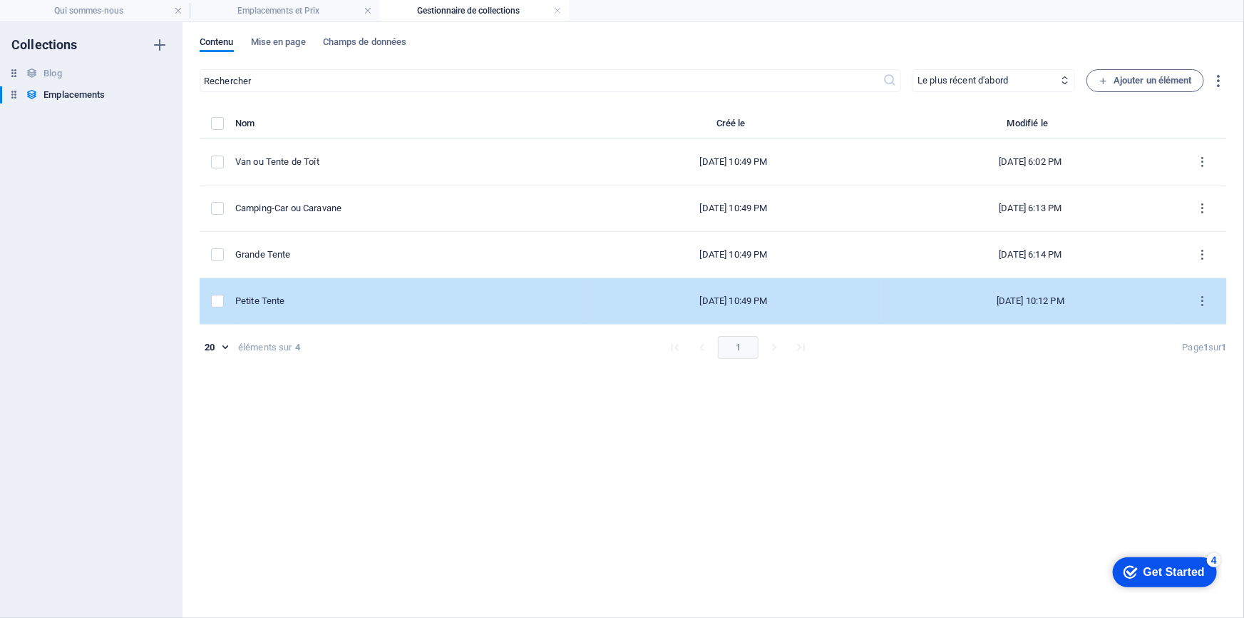
scroll to position [0, 0]
click at [325, 303] on div "Petite Tente" at bounding box center [404, 301] width 339 height 13
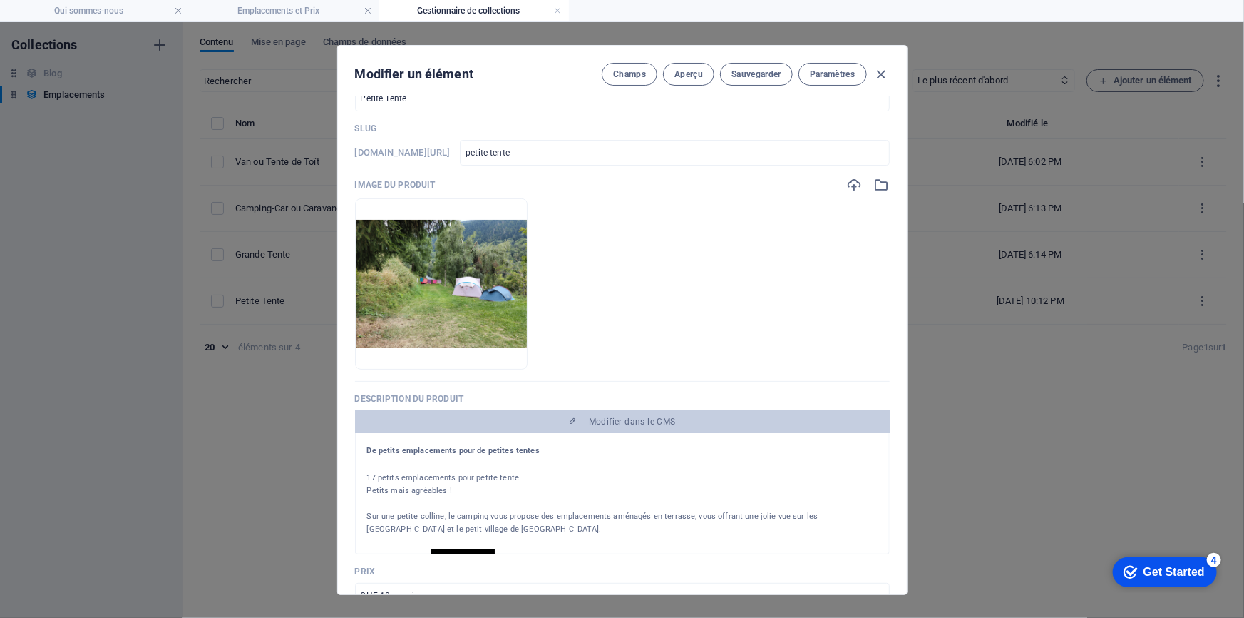
scroll to position [259, 0]
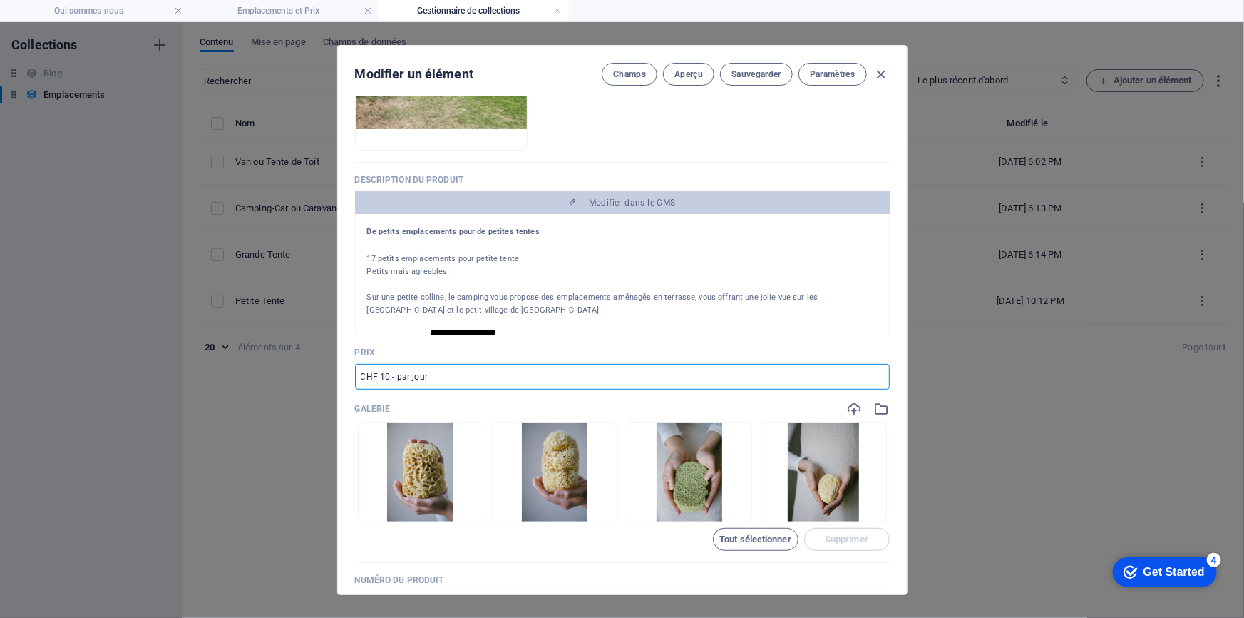
drag, startPoint x: 419, startPoint y: 377, endPoint x: 546, endPoint y: 381, distance: 127.0
click at [538, 381] on input "CHF 10.- par jour" at bounding box center [622, 377] width 535 height 26
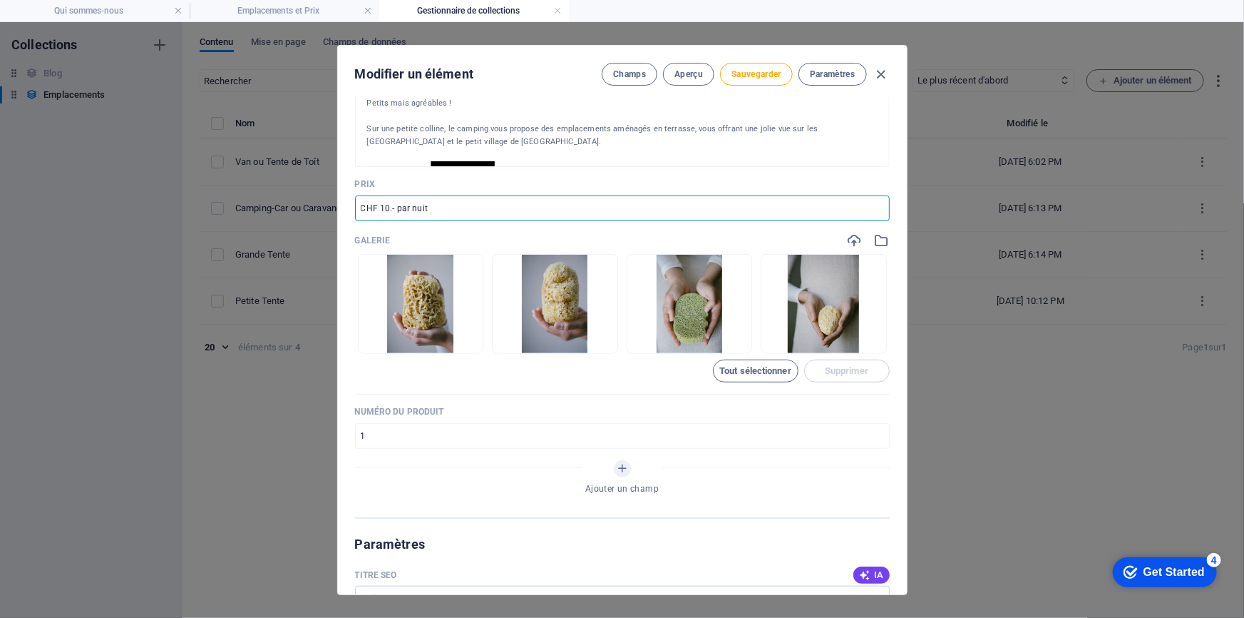
scroll to position [454, 0]
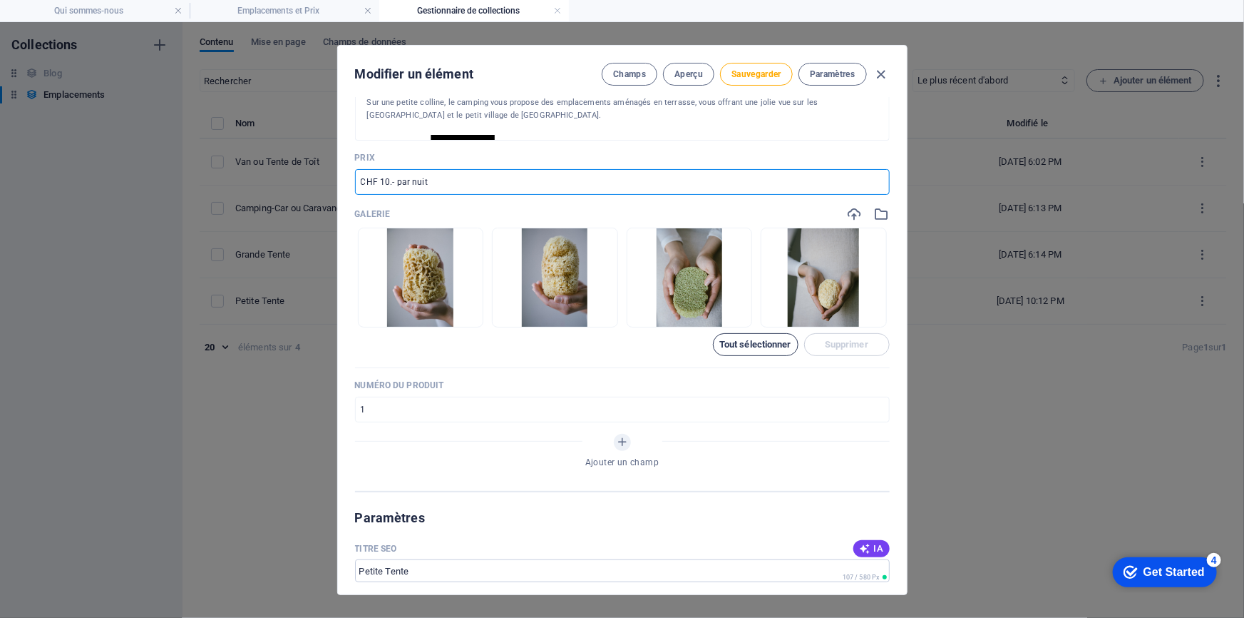
type input "CHF 10.- par nuit"
click at [762, 346] on span "Tout sélectionner" at bounding box center [756, 344] width 72 height 9
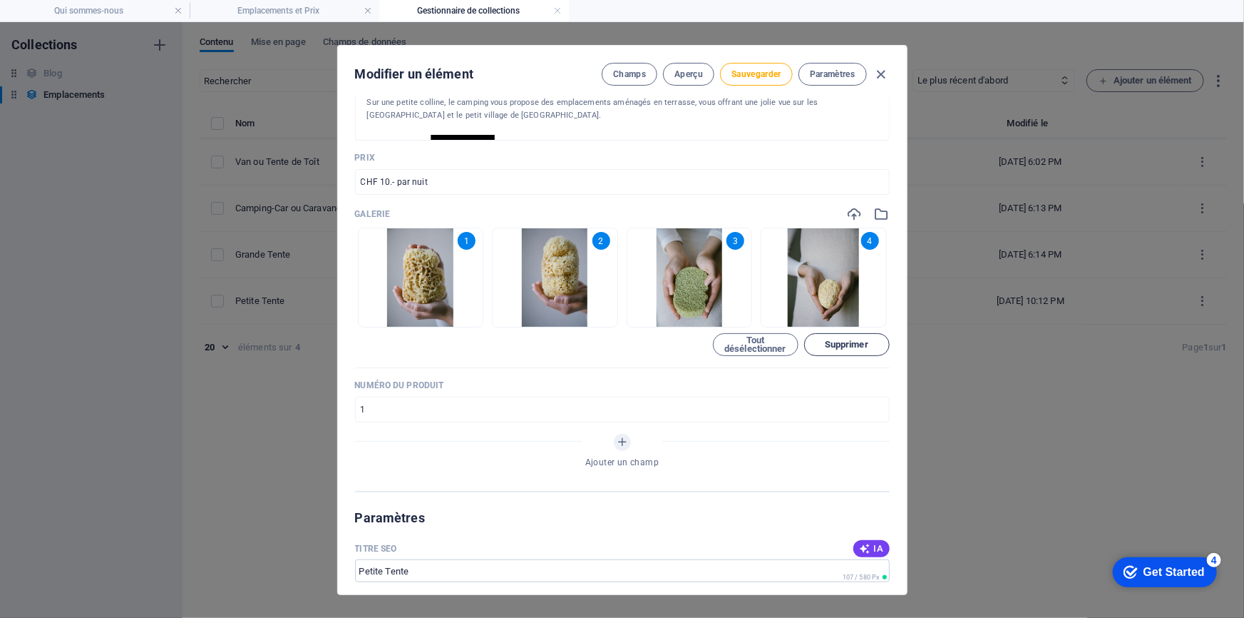
click at [825, 341] on span "Supprimer" at bounding box center [847, 344] width 44 height 9
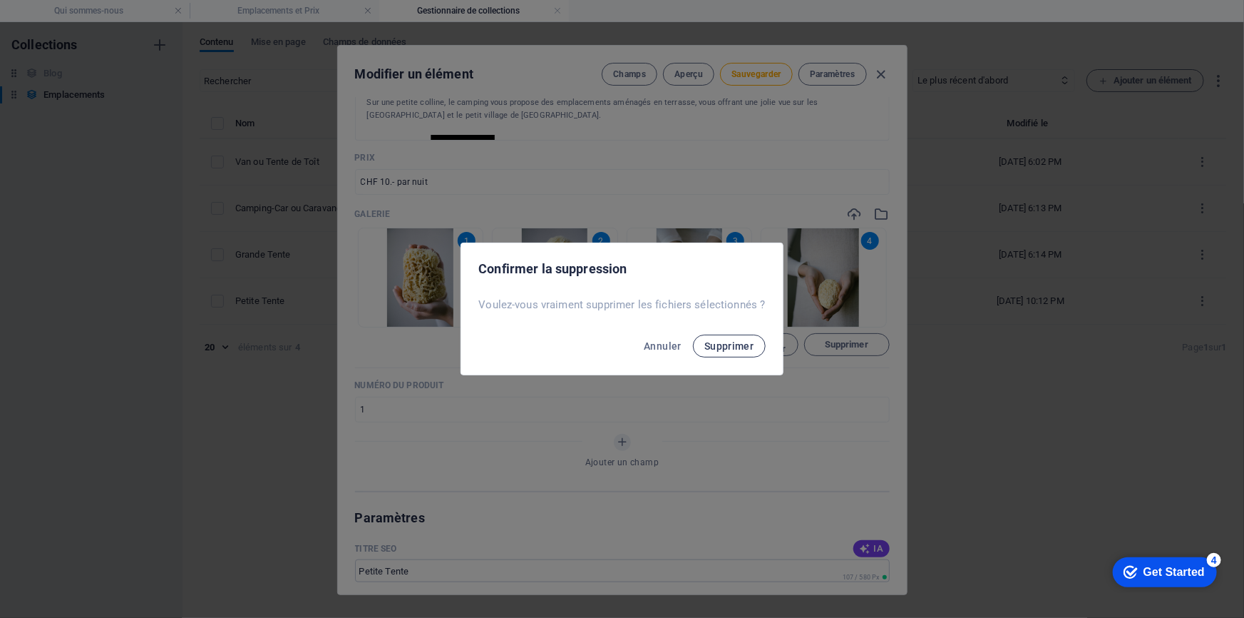
click at [713, 354] on button "Supprimer" at bounding box center [729, 345] width 73 height 23
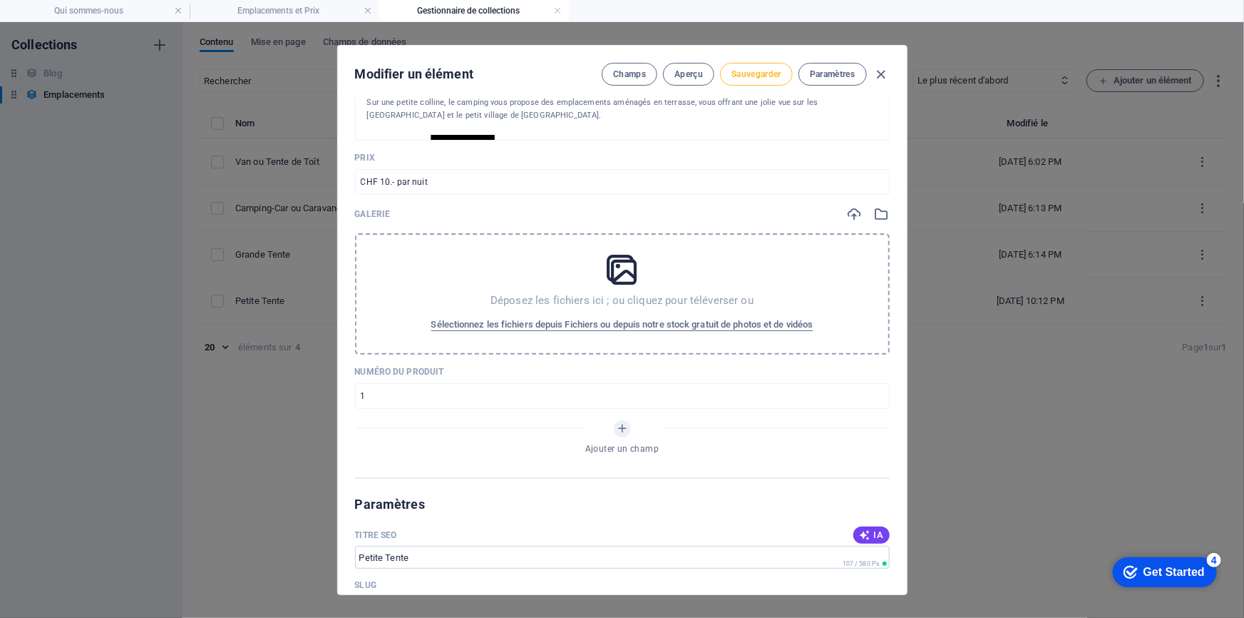
click at [744, 83] on button "Sauvegarder" at bounding box center [756, 74] width 73 height 23
click at [884, 71] on icon "button" at bounding box center [881, 74] width 16 height 16
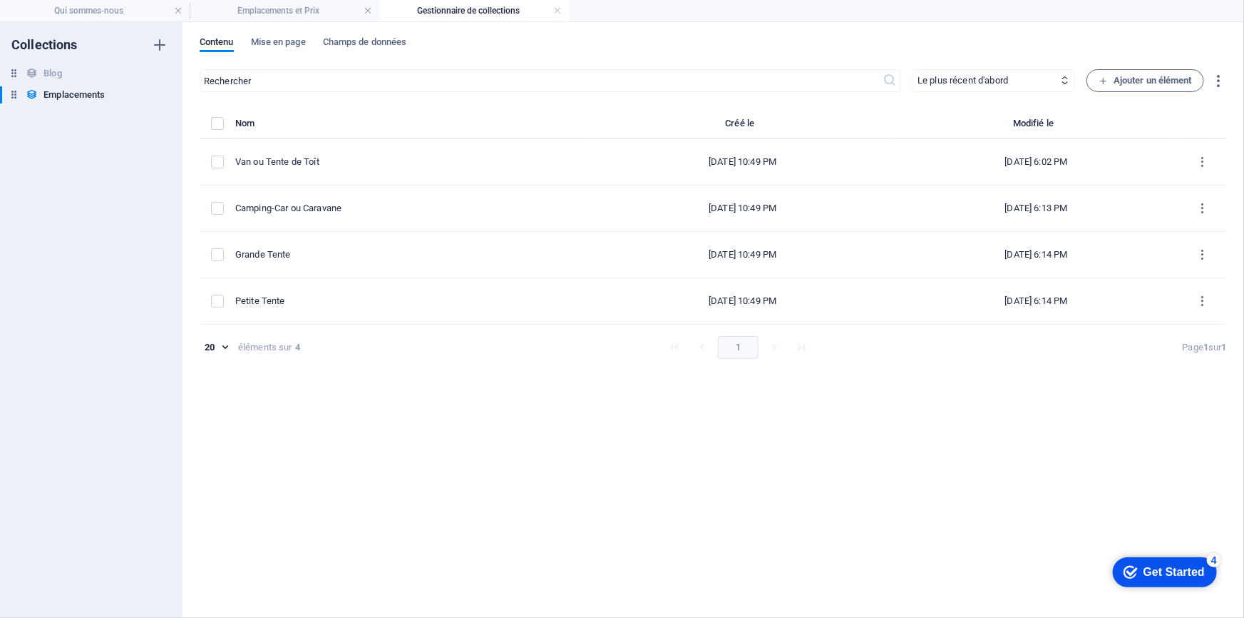
type input "petite-tente"
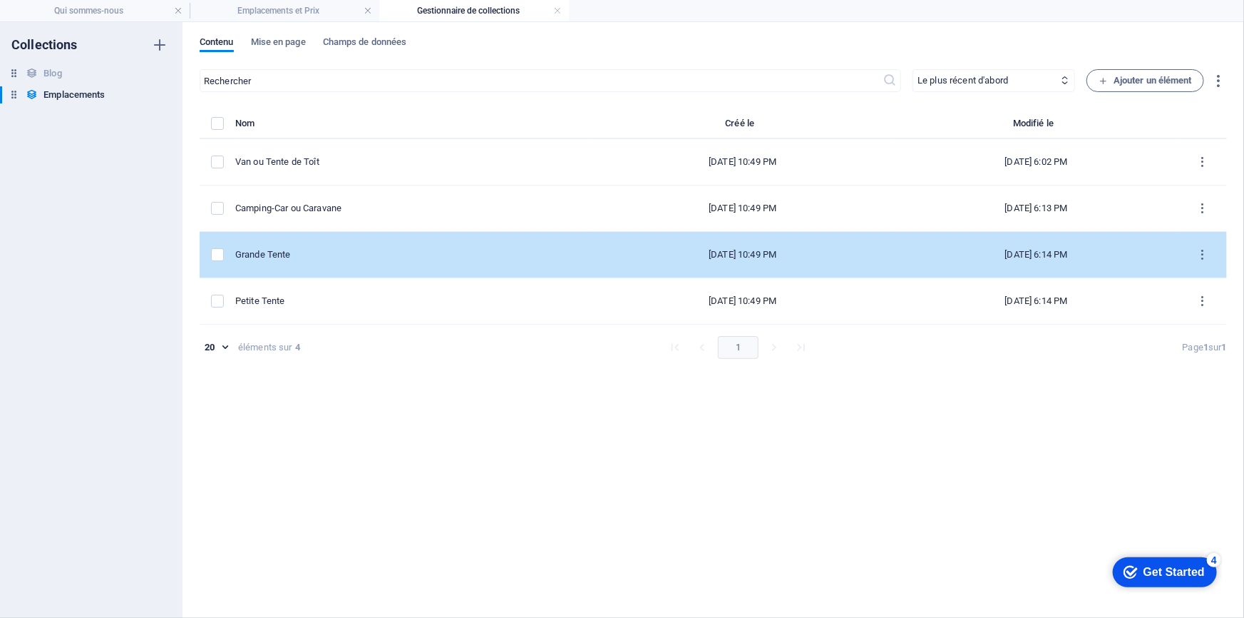
click at [316, 250] on div "Grande Tente" at bounding box center [407, 254] width 345 height 13
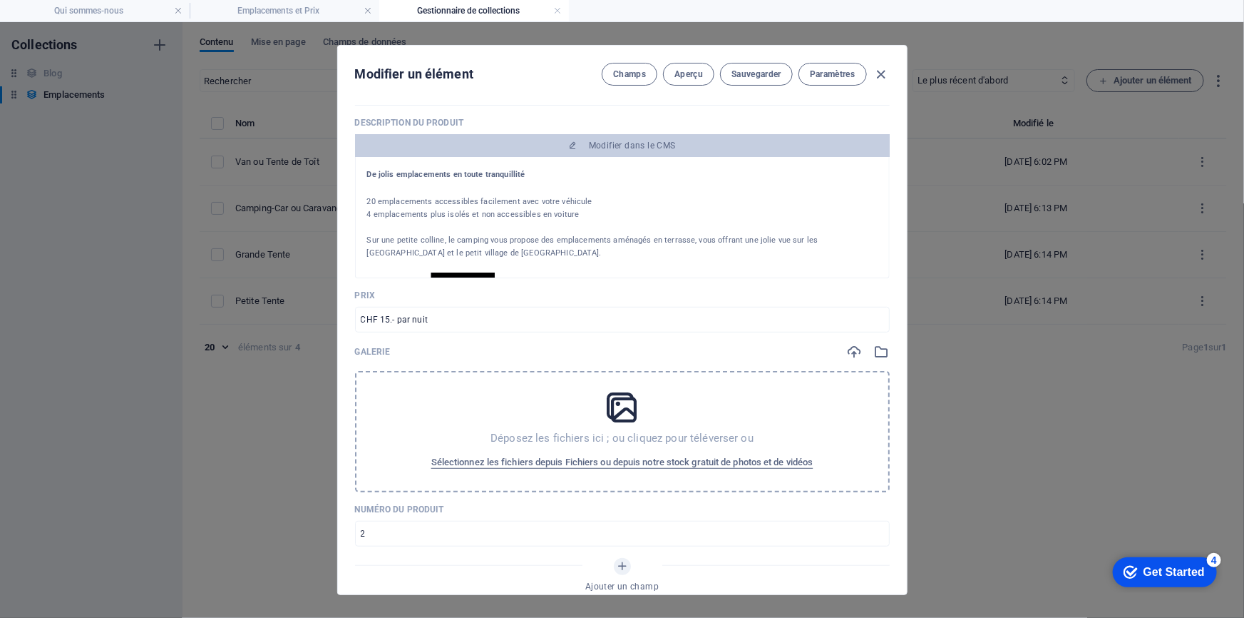
scroll to position [324, 0]
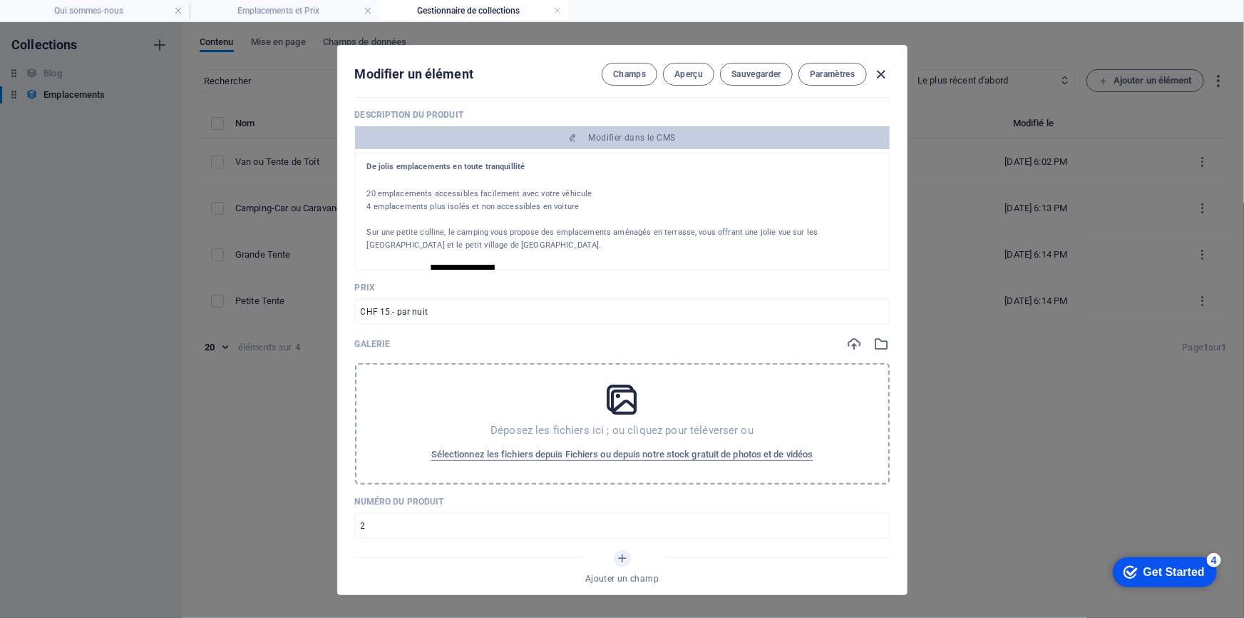
click at [875, 76] on icon "button" at bounding box center [881, 74] width 16 height 16
type input "grande-tente"
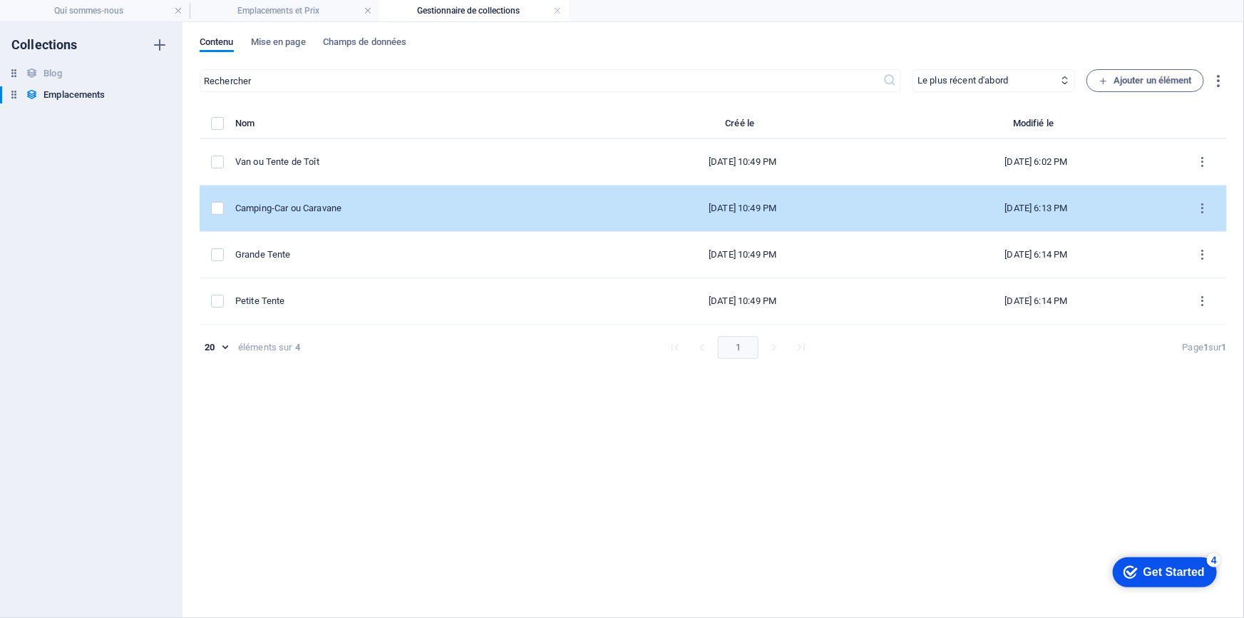
click at [337, 208] on div "Camping-Car ou Caravane" at bounding box center [407, 208] width 345 height 13
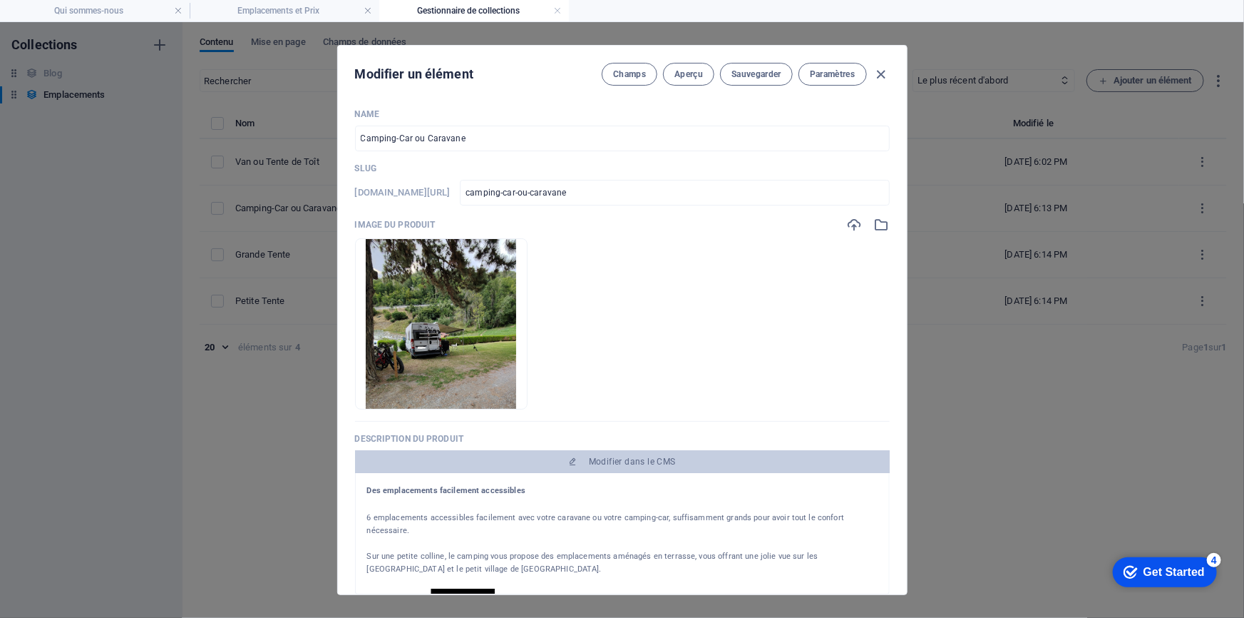
scroll to position [194, 0]
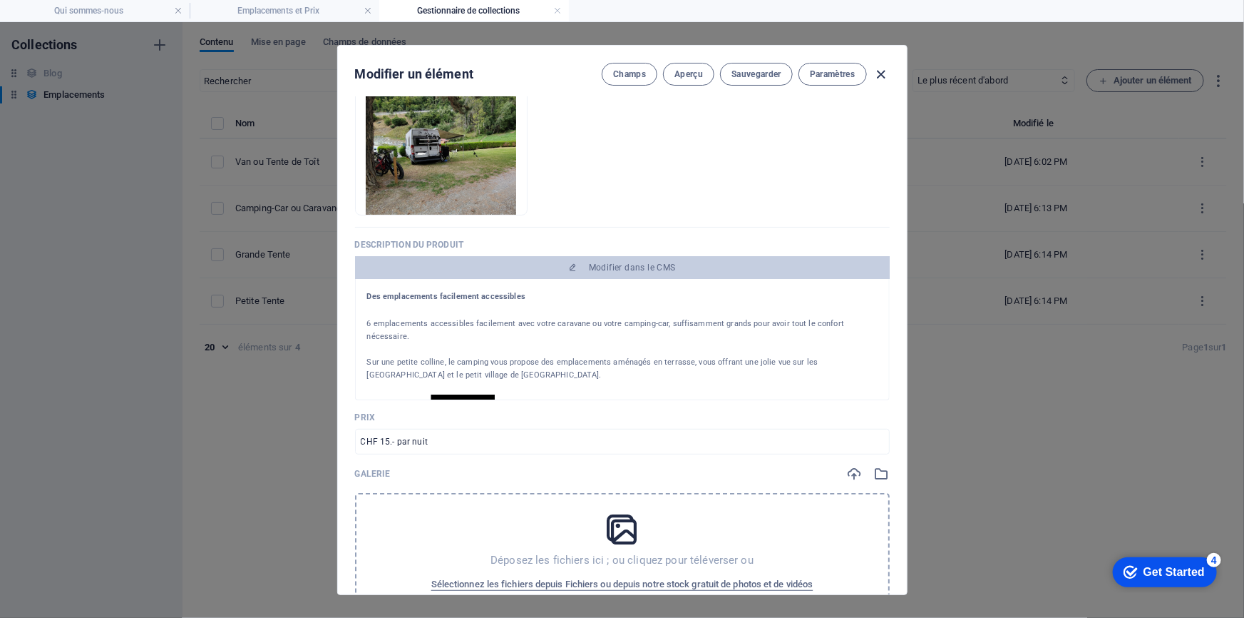
click at [881, 78] on icon "button" at bounding box center [881, 74] width 16 height 16
type input "camping-car-ou-caravane"
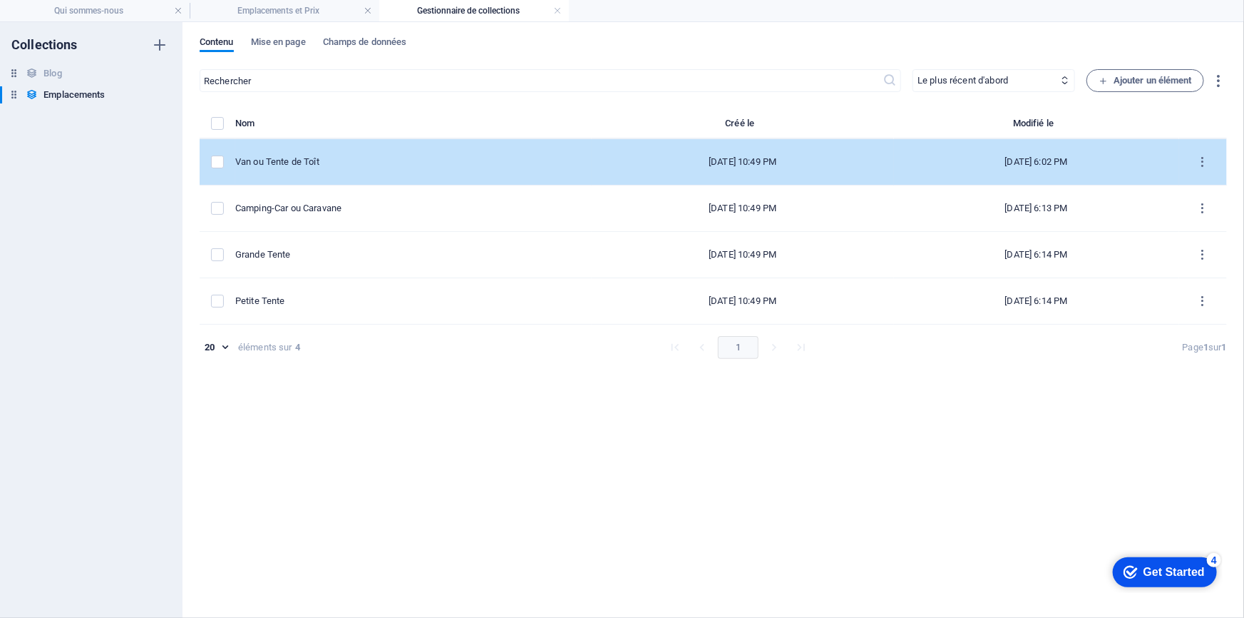
click at [313, 157] on div "Van ou Tente de Toît" at bounding box center [407, 161] width 345 height 13
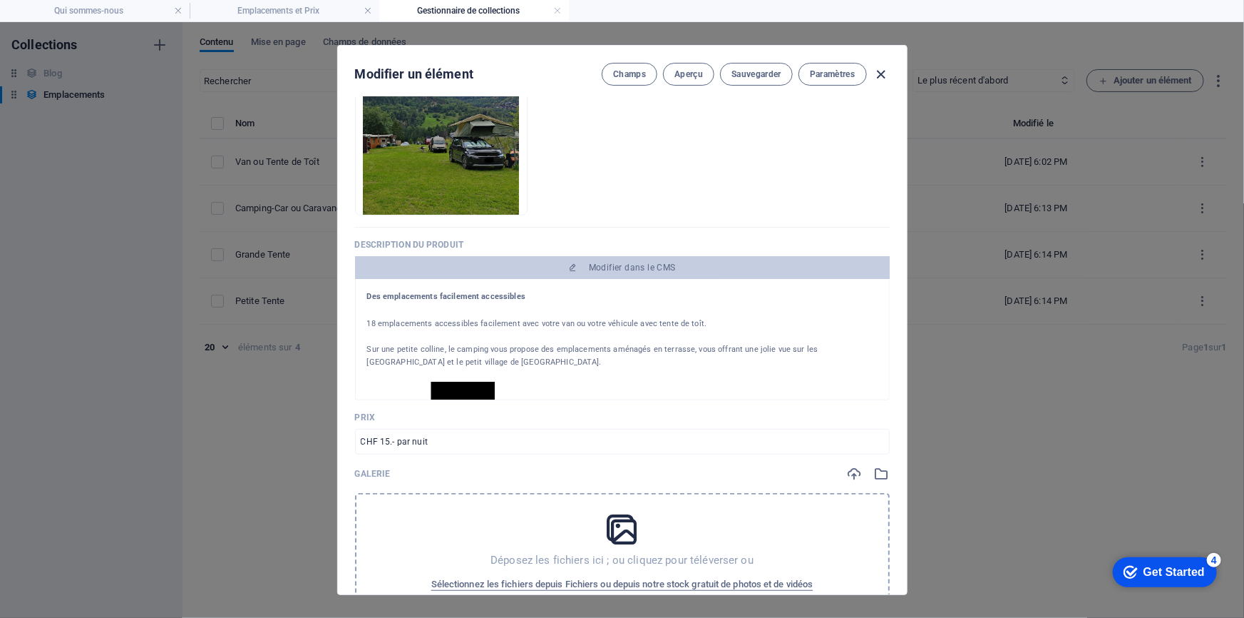
click at [876, 76] on icon "button" at bounding box center [881, 74] width 16 height 16
type input "van-ou-tente-de-toit"
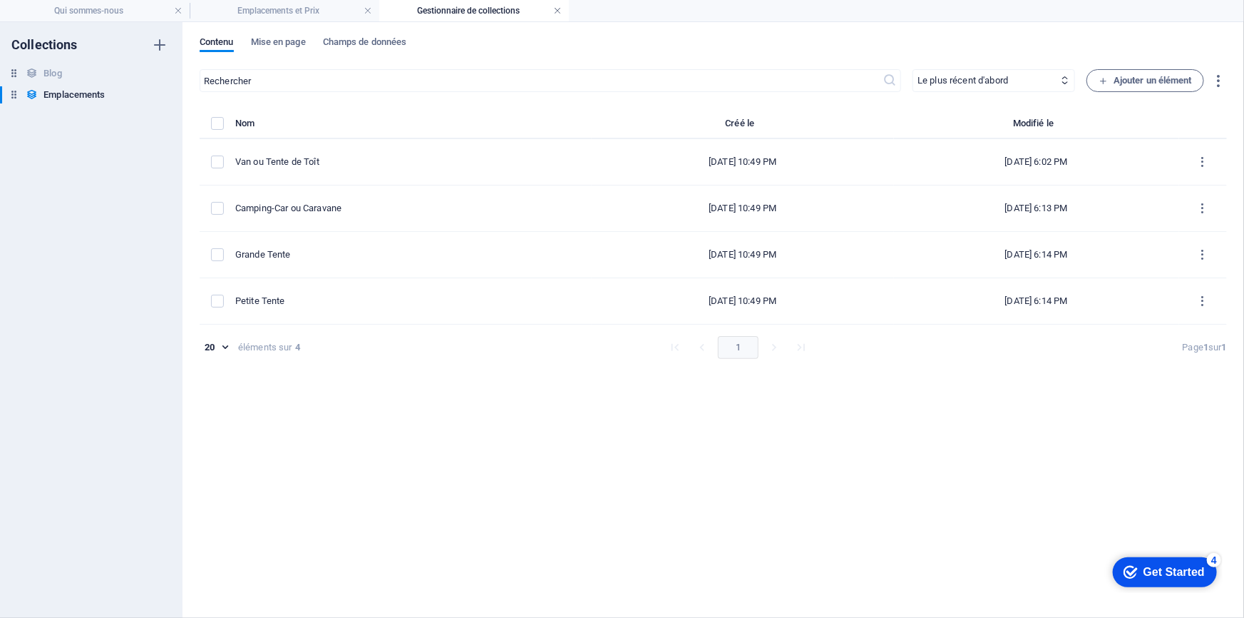
click at [556, 11] on link at bounding box center [557, 11] width 9 height 14
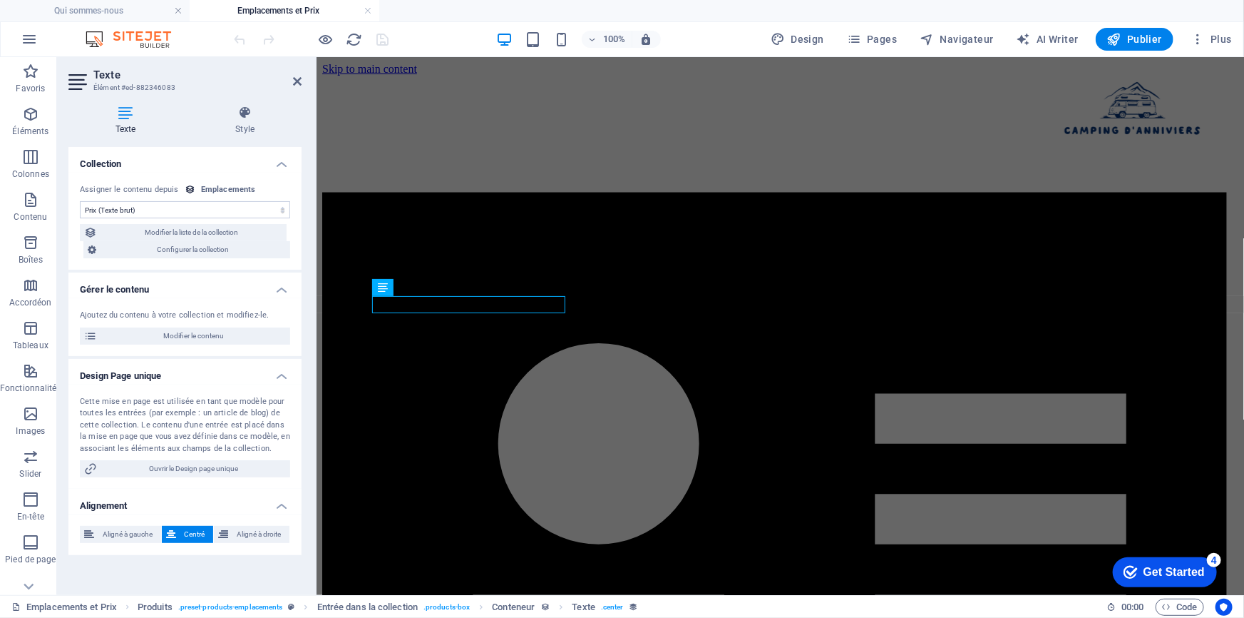
scroll to position [713, 0]
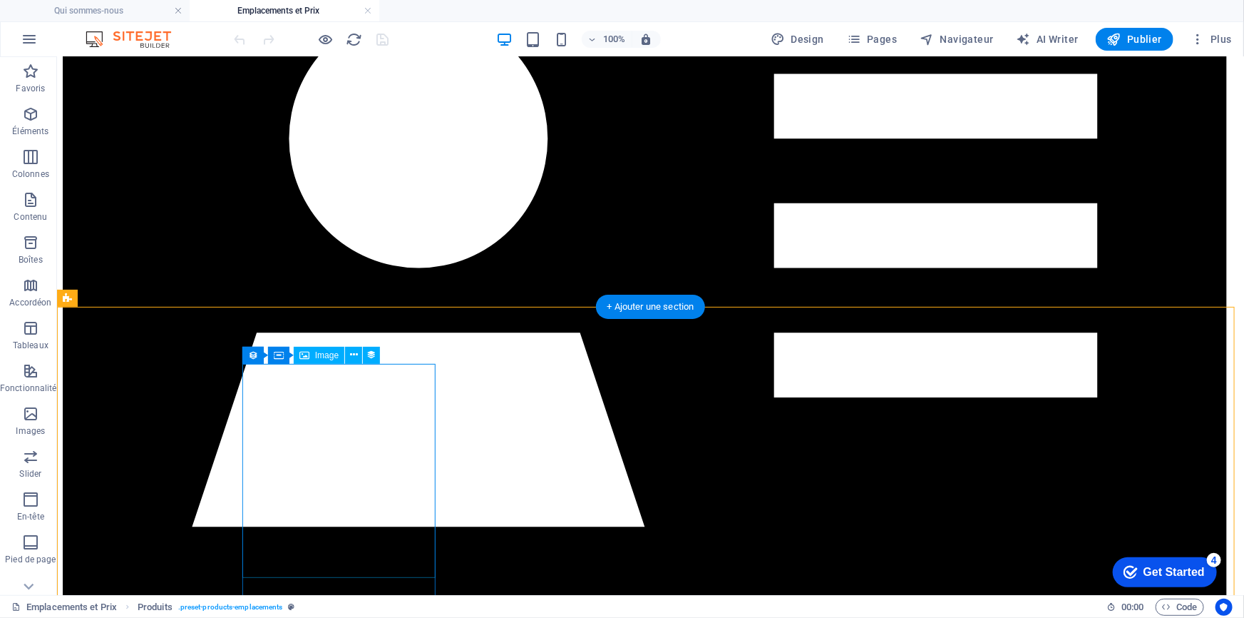
scroll to position [389, 0]
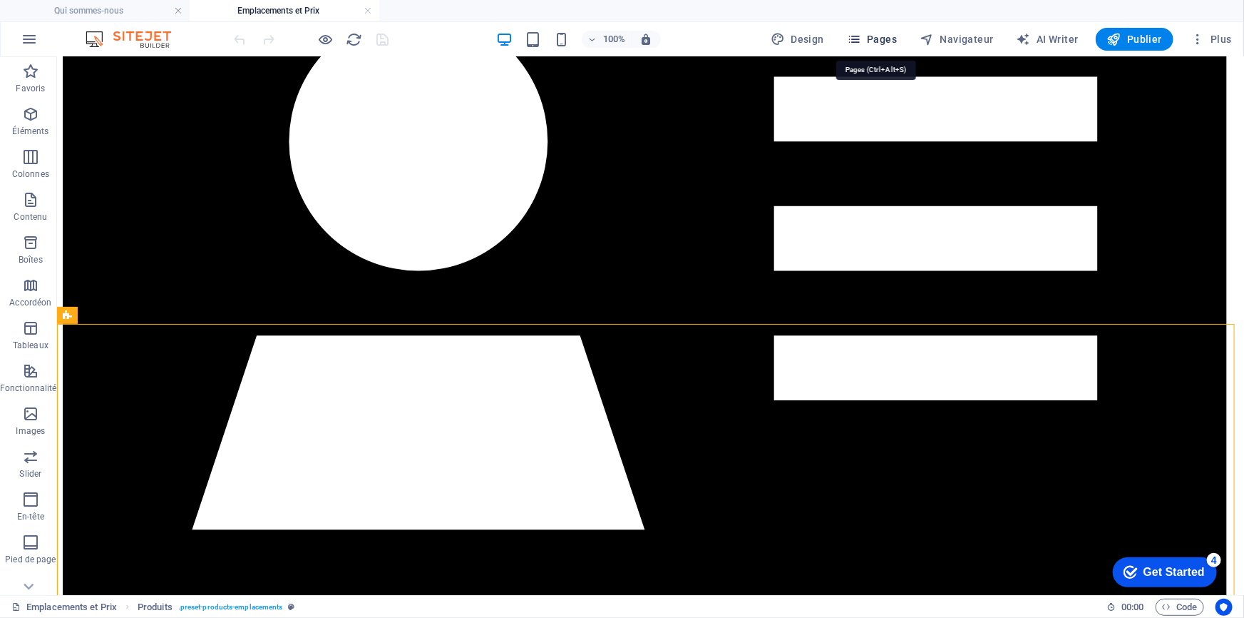
click at [882, 43] on span "Pages" at bounding box center [872, 39] width 50 height 14
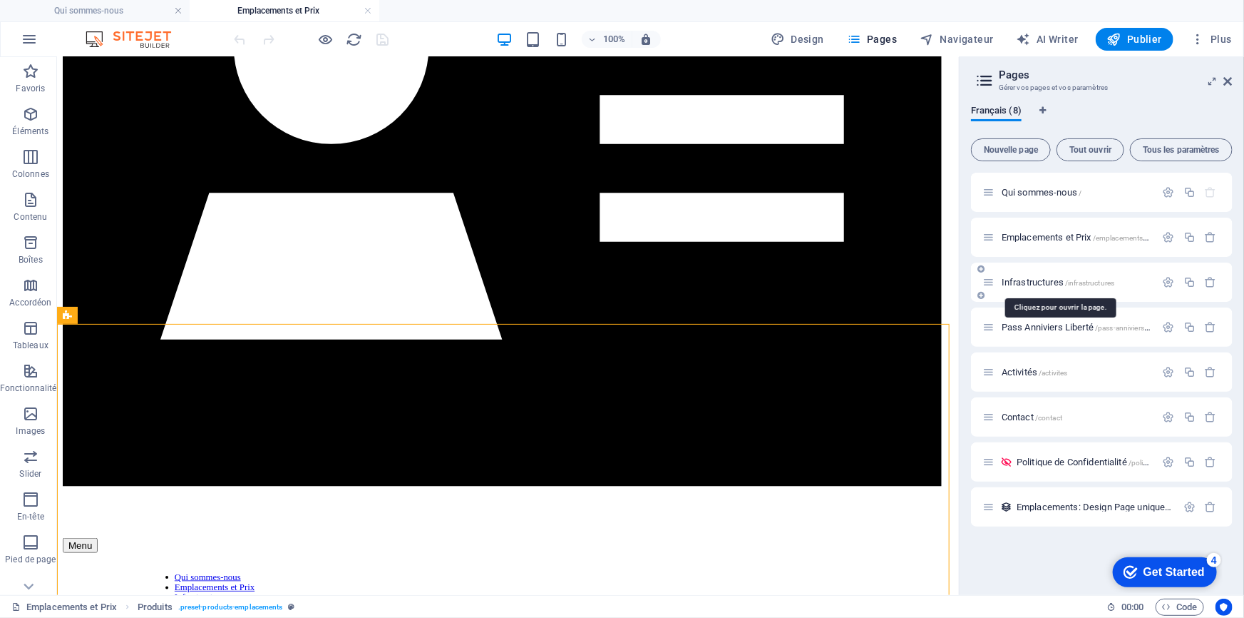
click at [1042, 280] on span "Infrastructures /infrastructures" at bounding box center [1058, 282] width 113 height 11
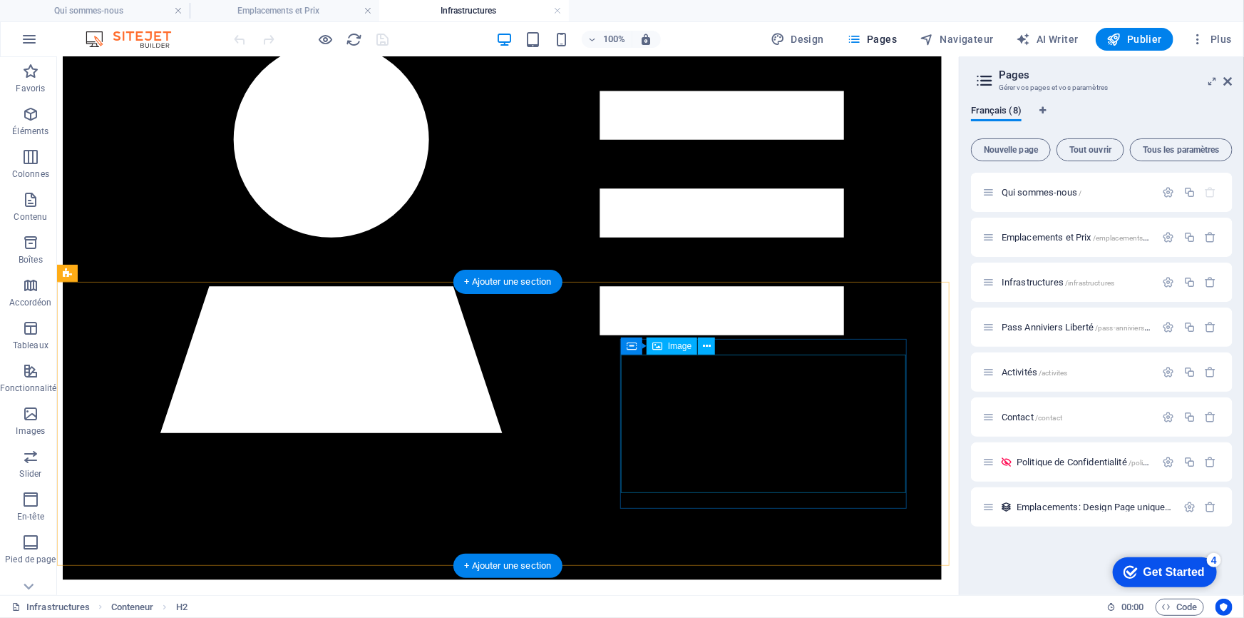
scroll to position [324, 0]
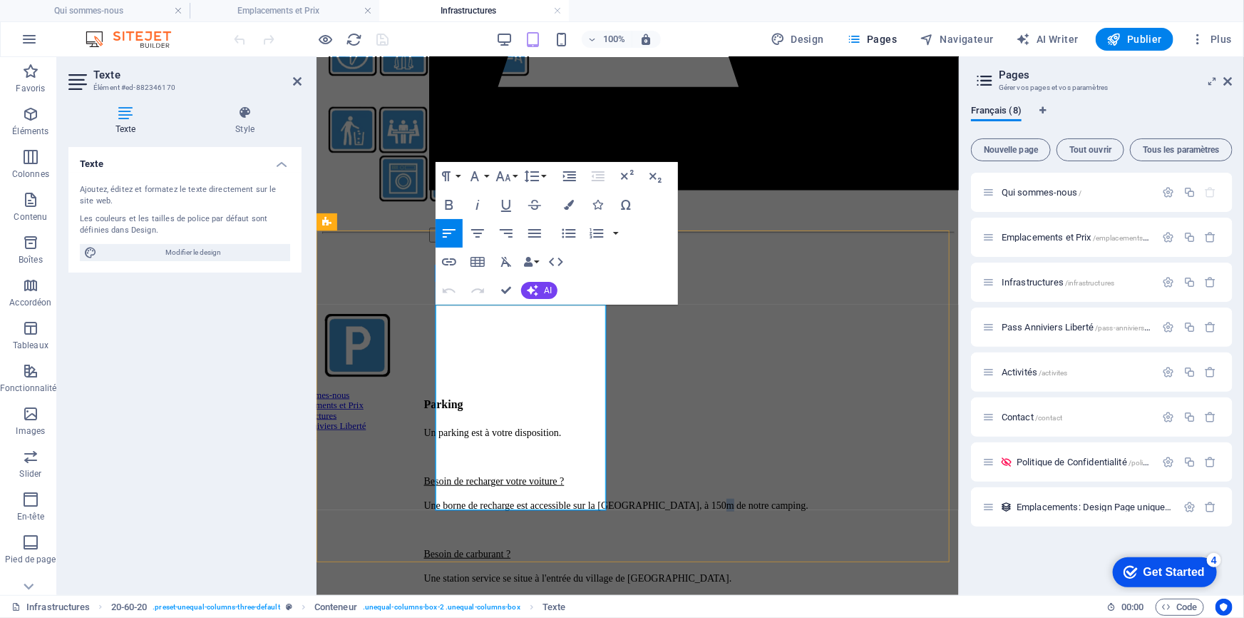
click at [489, 499] on span "Une borne de recharge est accessible sur la [GEOGRAPHIC_DATA], à 150m de notre …" at bounding box center [616, 504] width 384 height 11
click at [434, 383] on div "Parking Un parking est à votre disposition. Besoin de recharger votre voiture ?…" at bounding box center [637, 596] width 631 height 571
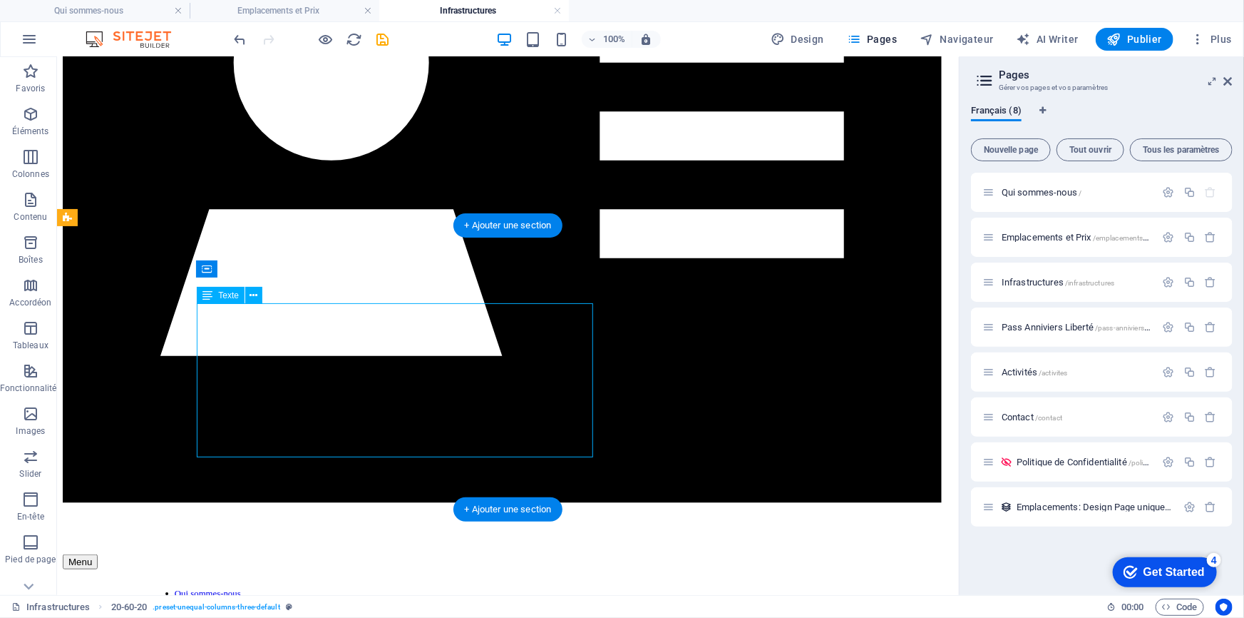
scroll to position [379, 0]
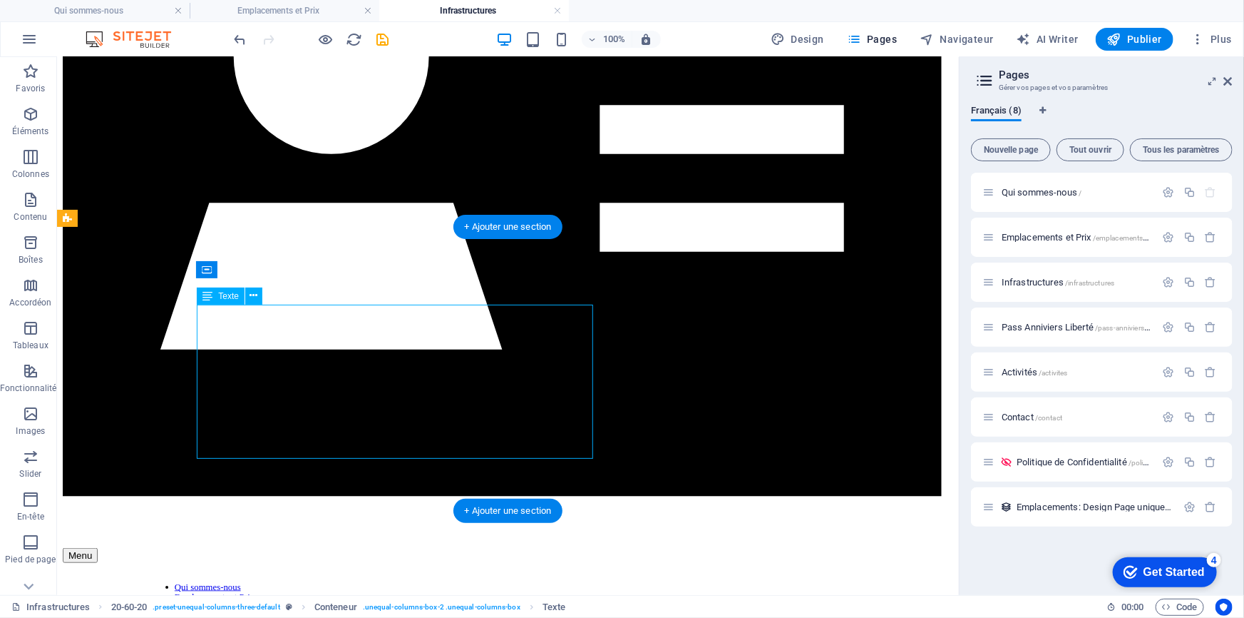
drag, startPoint x: 178, startPoint y: 380, endPoint x: 463, endPoint y: 379, distance: 284.5
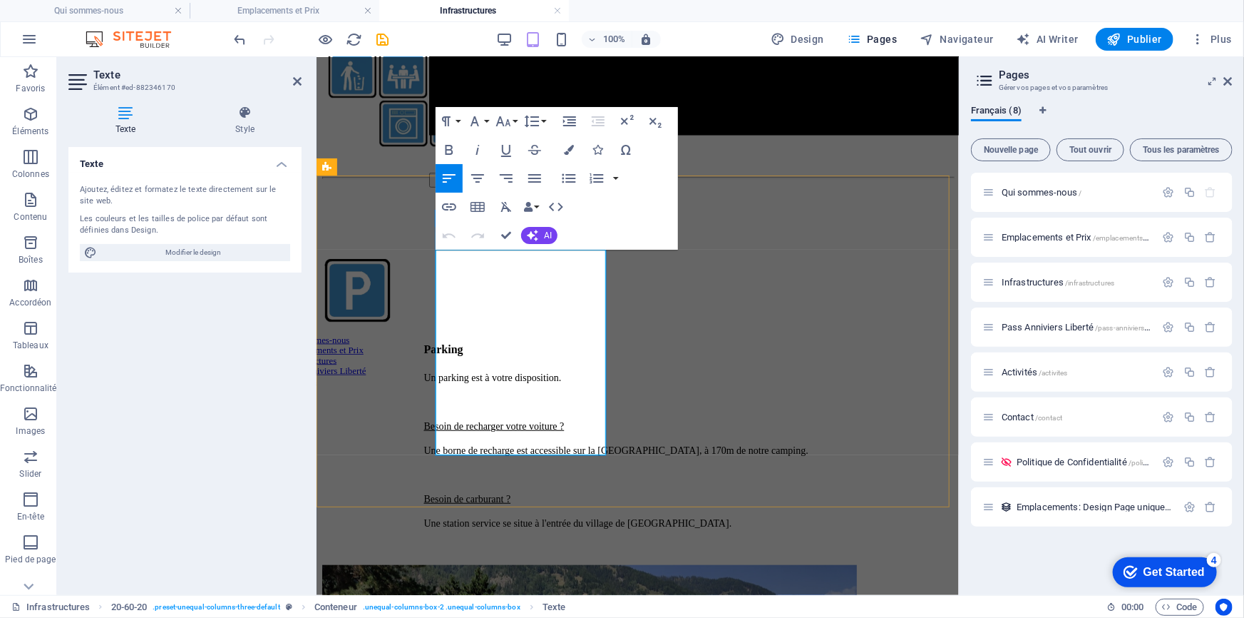
click at [439, 444] on span "Une borne de recharge est accessible sur la [GEOGRAPHIC_DATA], à 170m de notre …" at bounding box center [616, 449] width 384 height 11
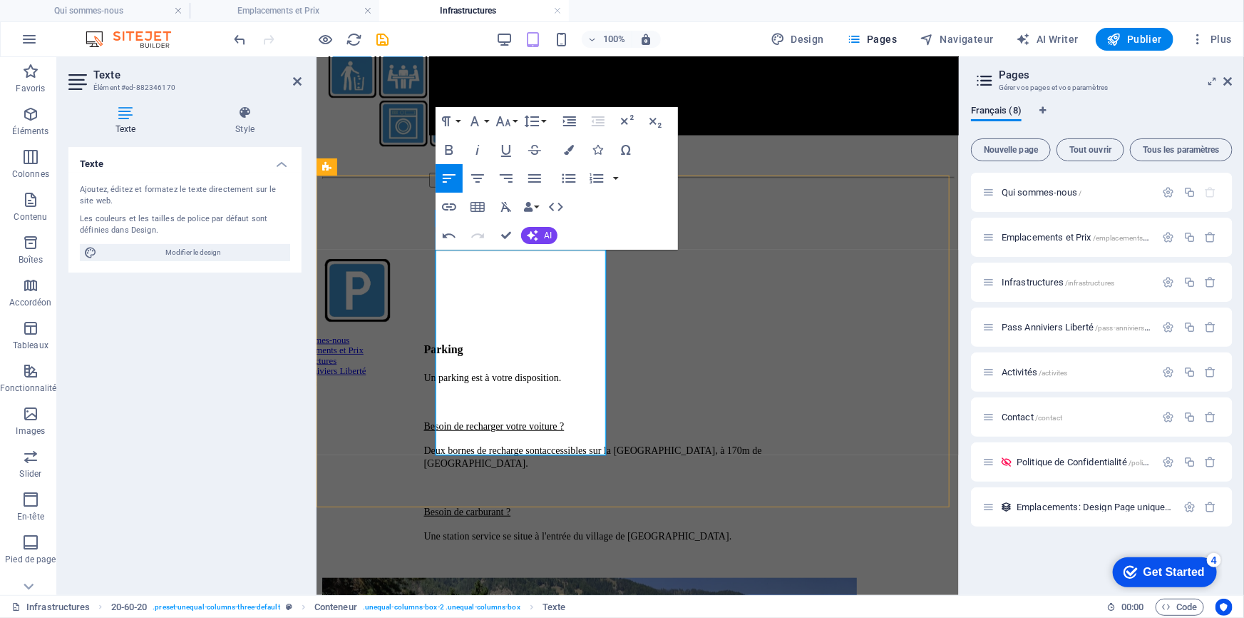
click at [604, 444] on span "Deux bornes de recharge sont accessibles sur la [GEOGRAPHIC_DATA], à 170m de [G…" at bounding box center [593, 456] width 338 height 24
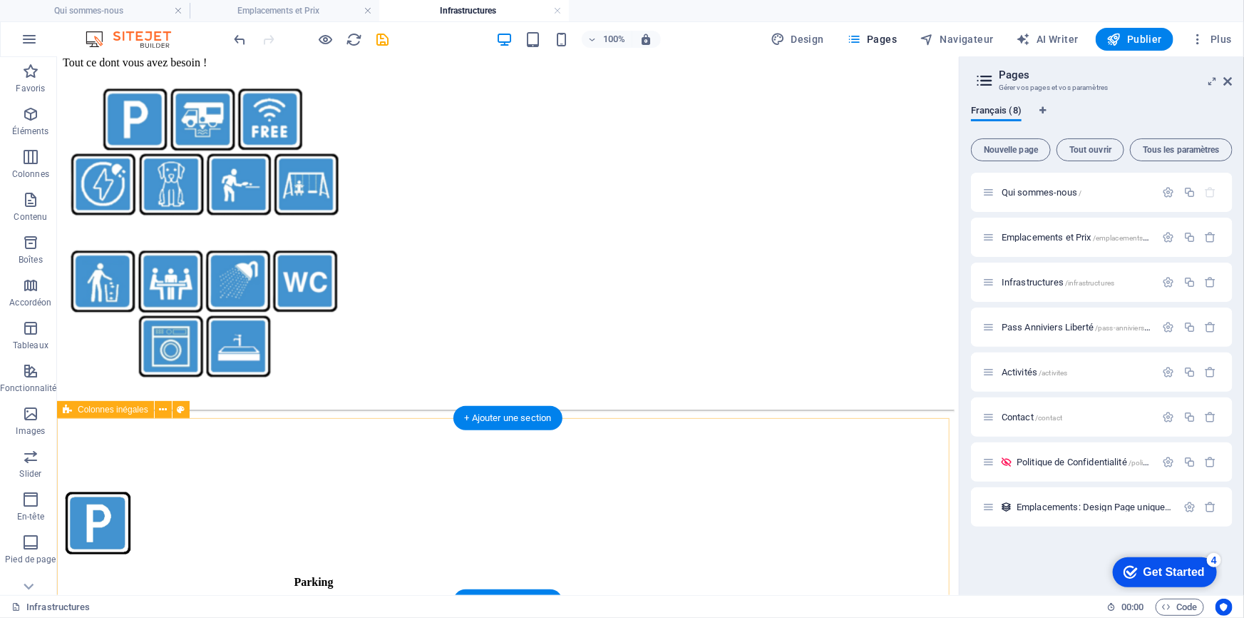
scroll to position [1083, 0]
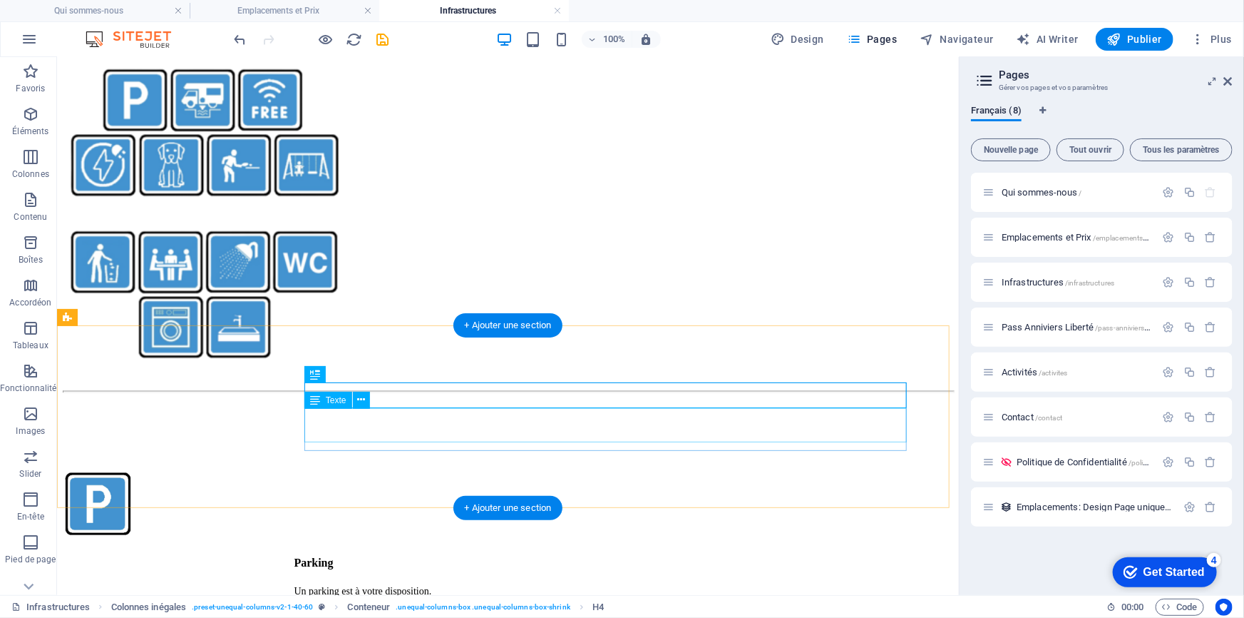
scroll to position [1088, 0]
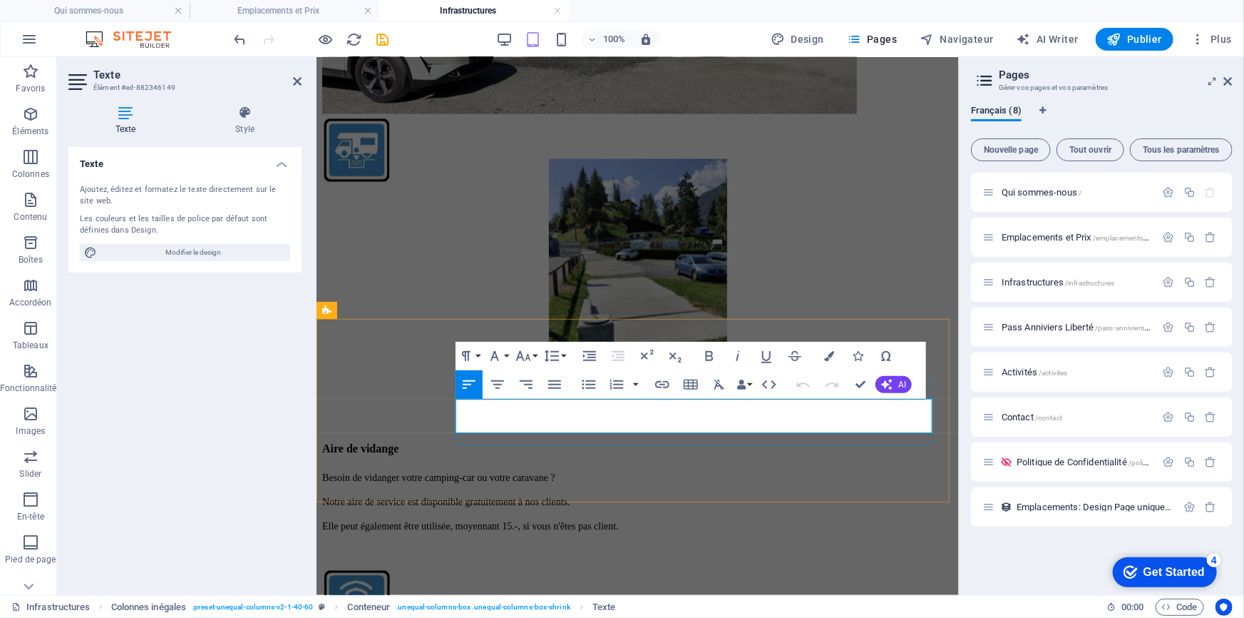
drag, startPoint x: 663, startPoint y: 406, endPoint x: 704, endPoint y: 408, distance: 40.7
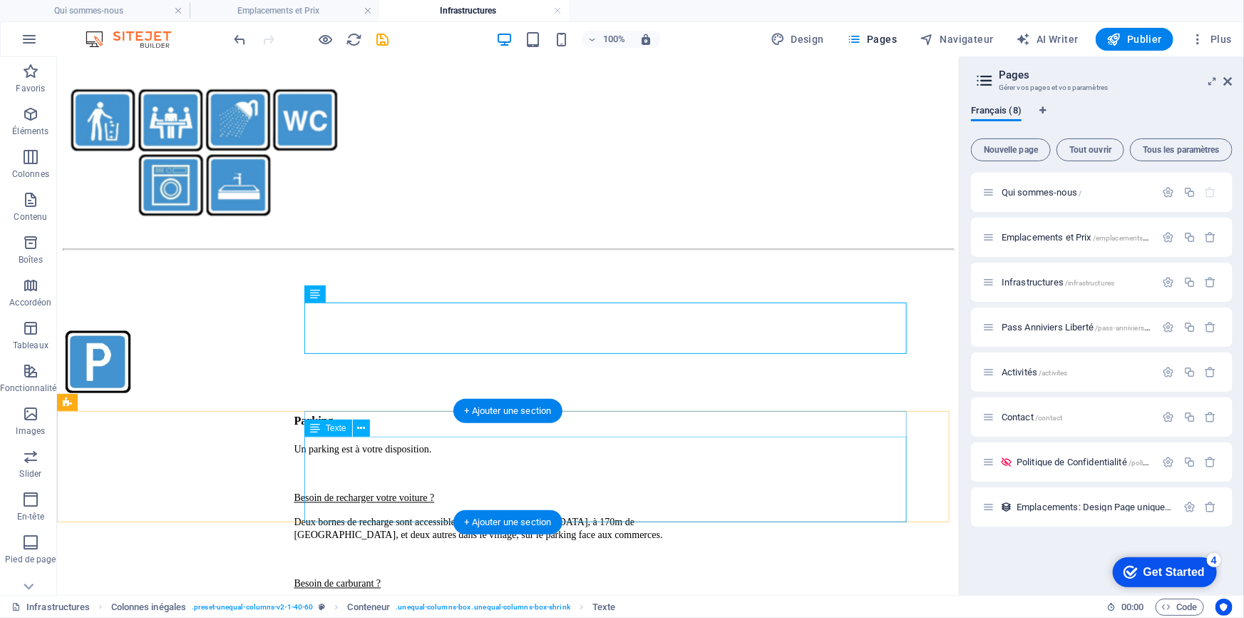
scroll to position [1227, 0]
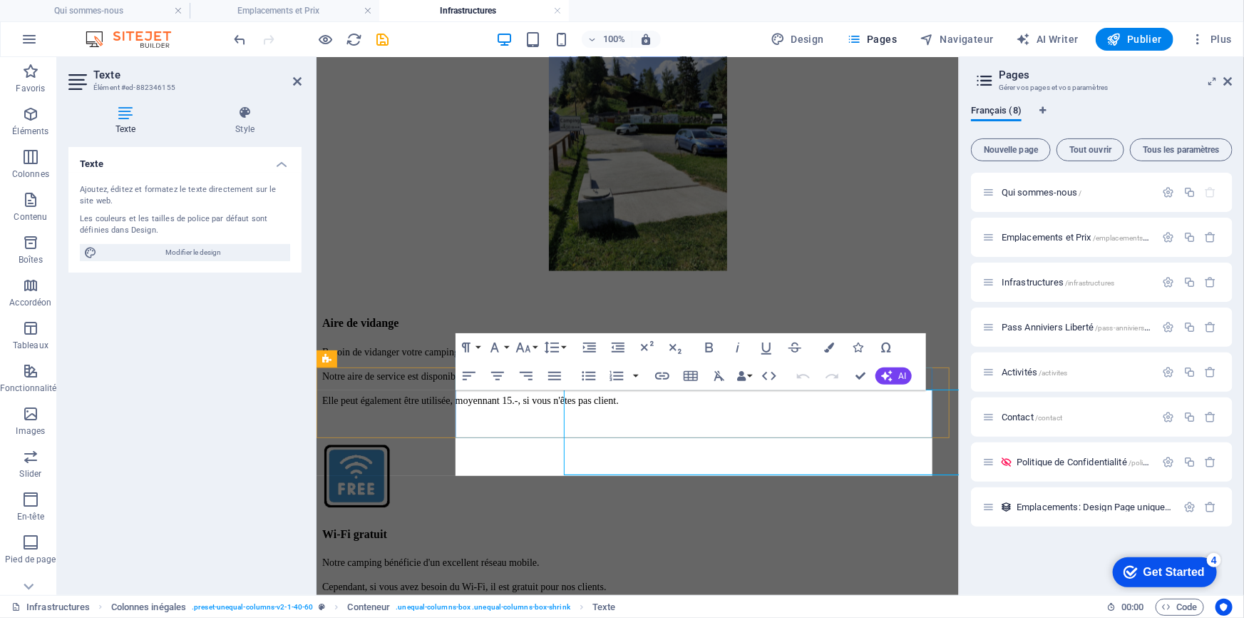
scroll to position [1241, 0]
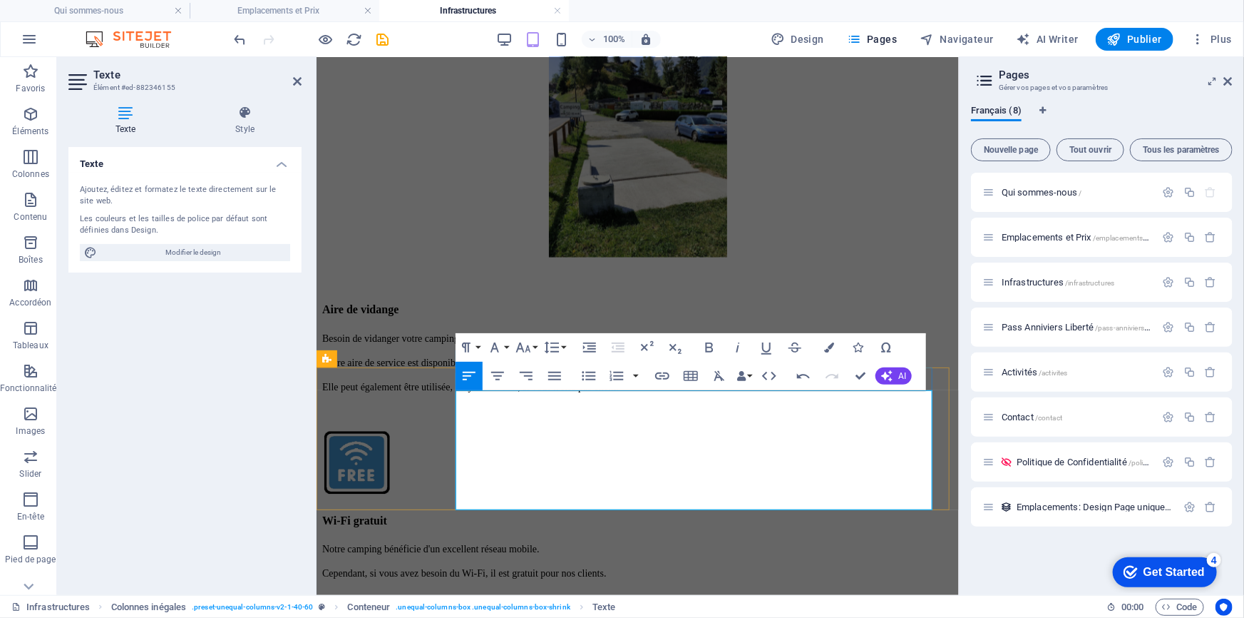
drag, startPoint x: 599, startPoint y: 449, endPoint x: 587, endPoint y: 453, distance: 12.9
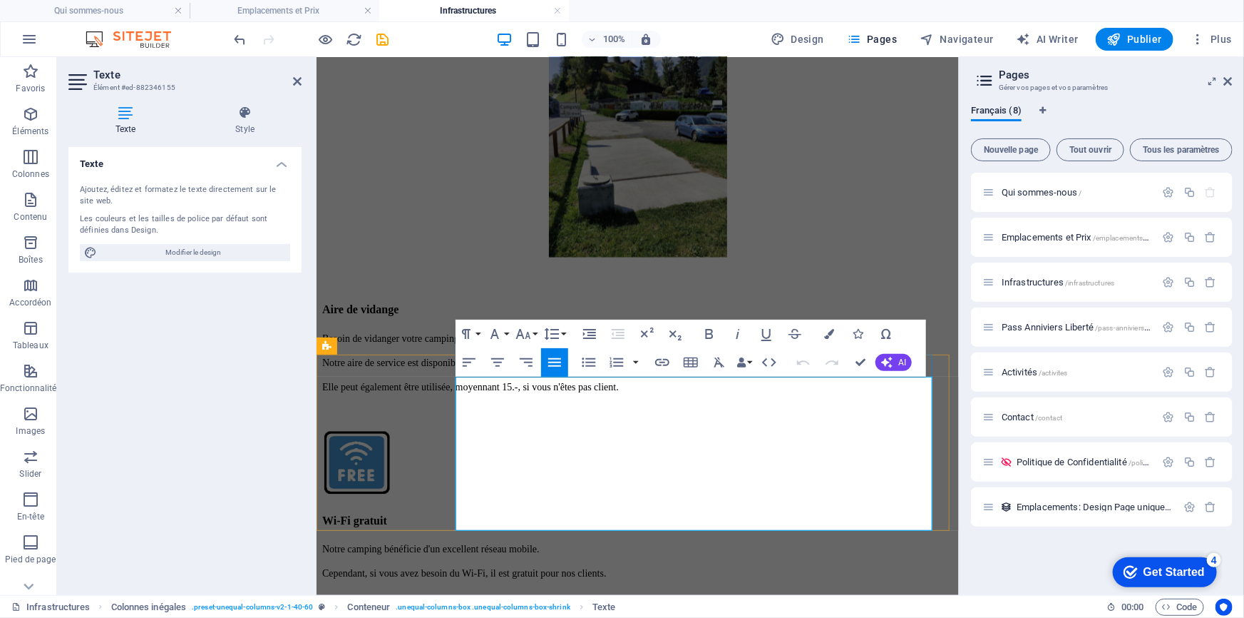
scroll to position [1254, 0]
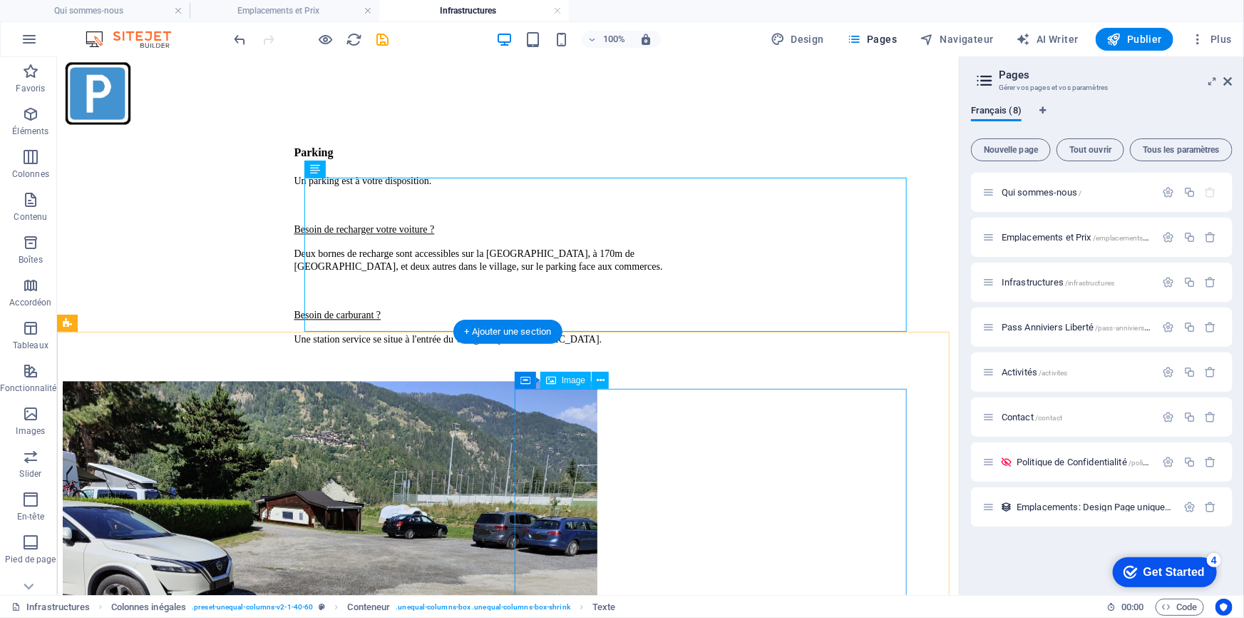
scroll to position [1513, 0]
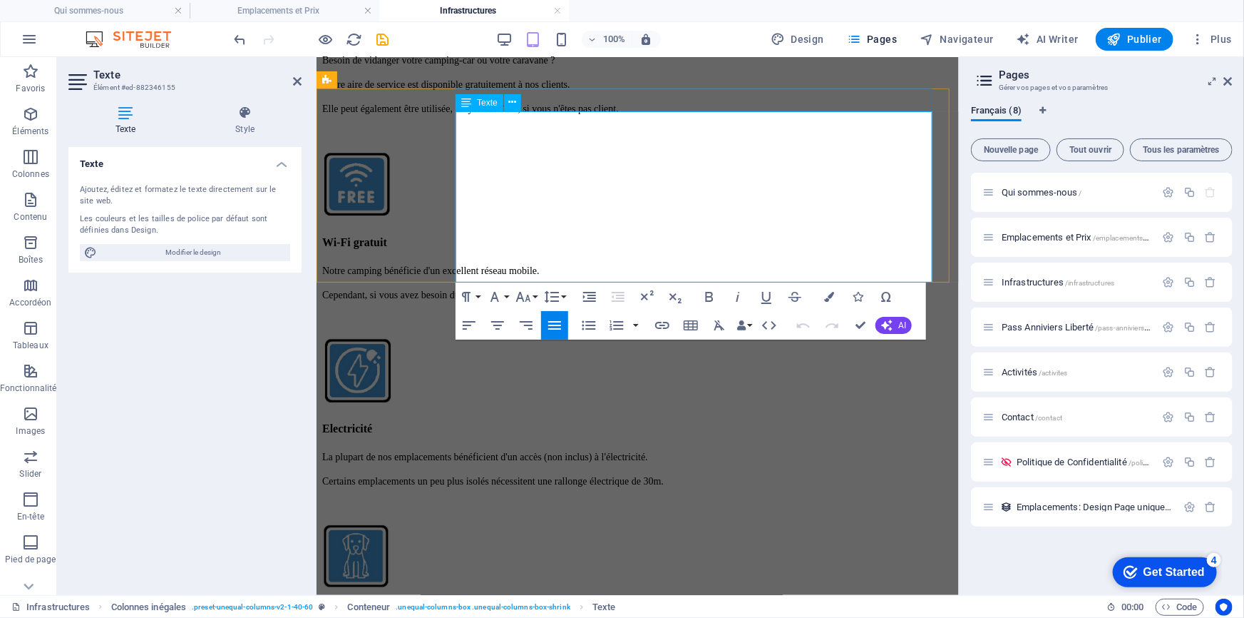
drag, startPoint x: 555, startPoint y: 221, endPoint x: 635, endPoint y: 217, distance: 80.0
drag, startPoint x: 655, startPoint y: 220, endPoint x: 646, endPoint y: 226, distance: 10.7
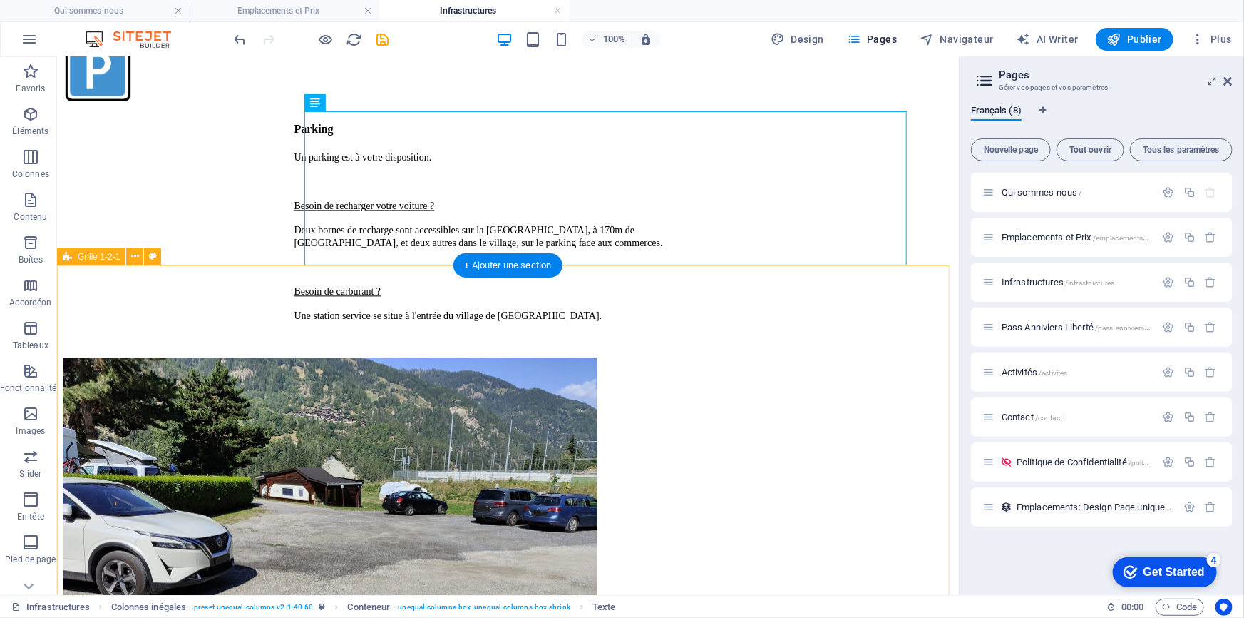
scroll to position [1584, 0]
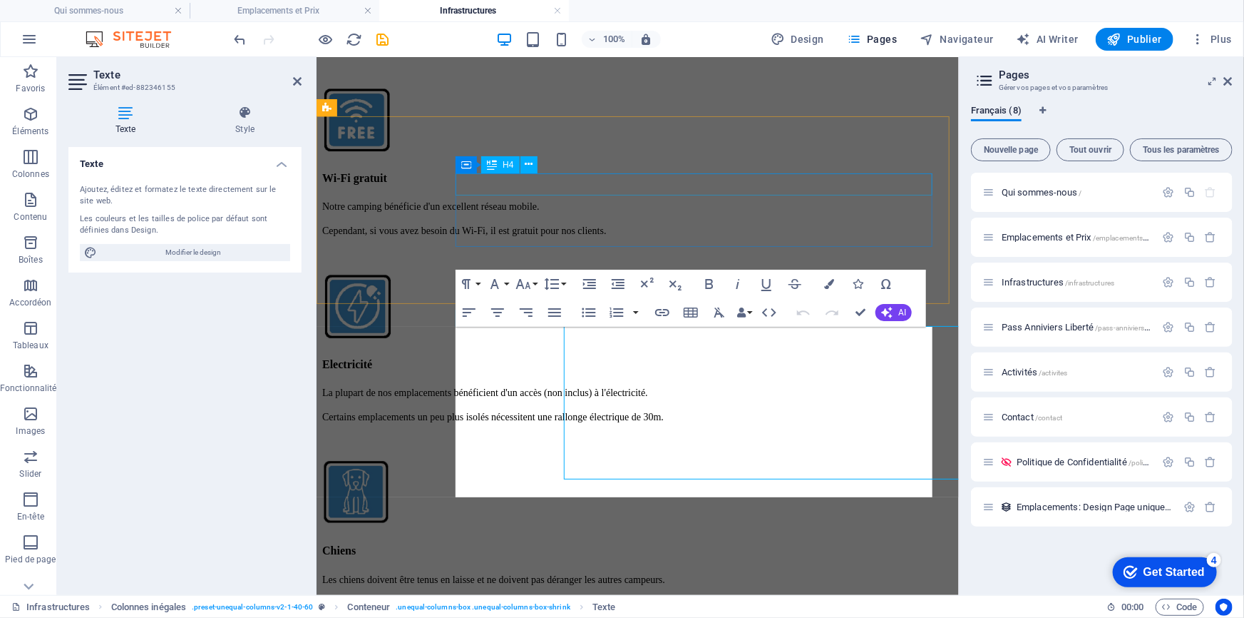
scroll to position [1305, 0]
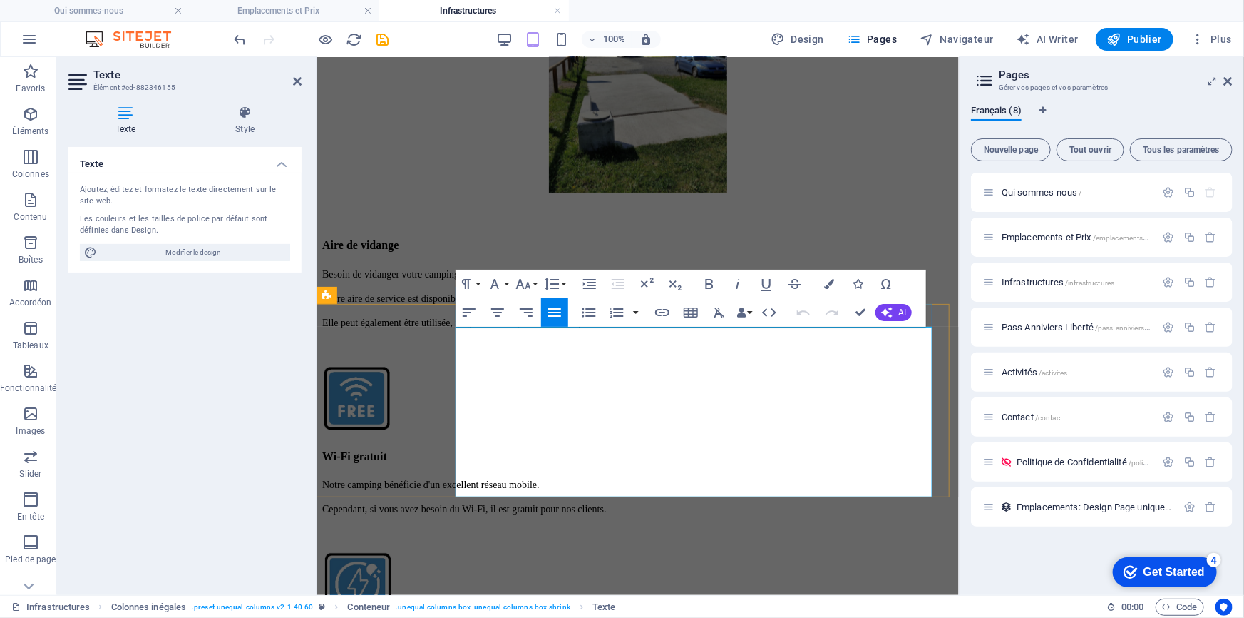
drag, startPoint x: 725, startPoint y: 471, endPoint x: 801, endPoint y: 464, distance: 75.9
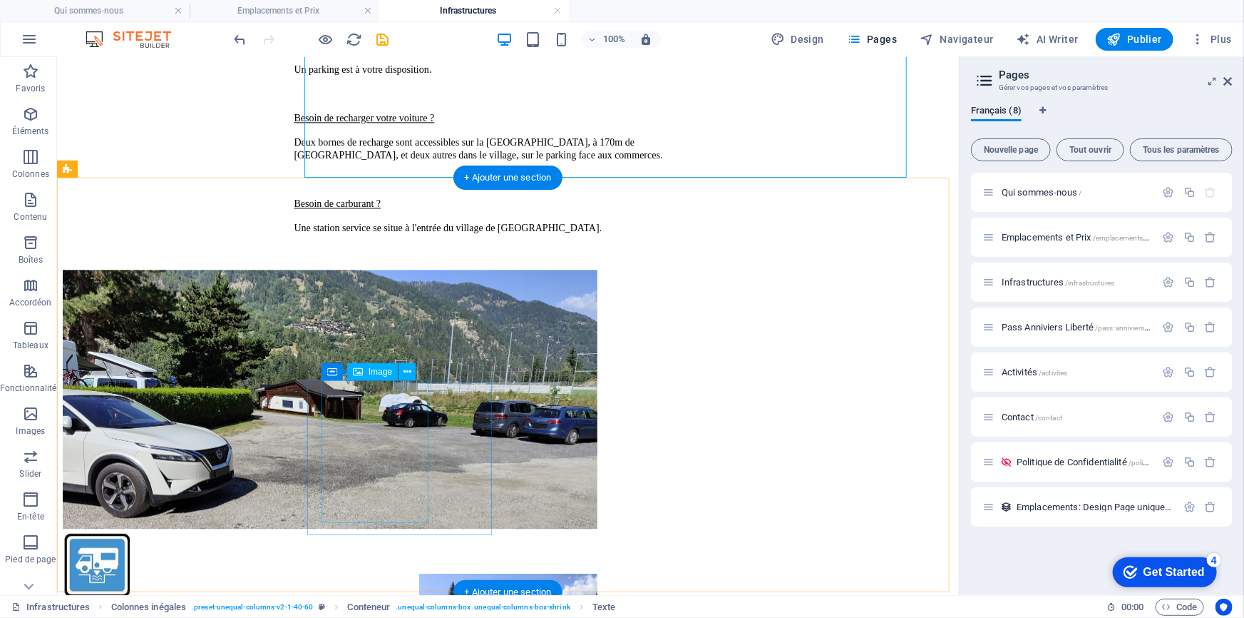
scroll to position [1628, 0]
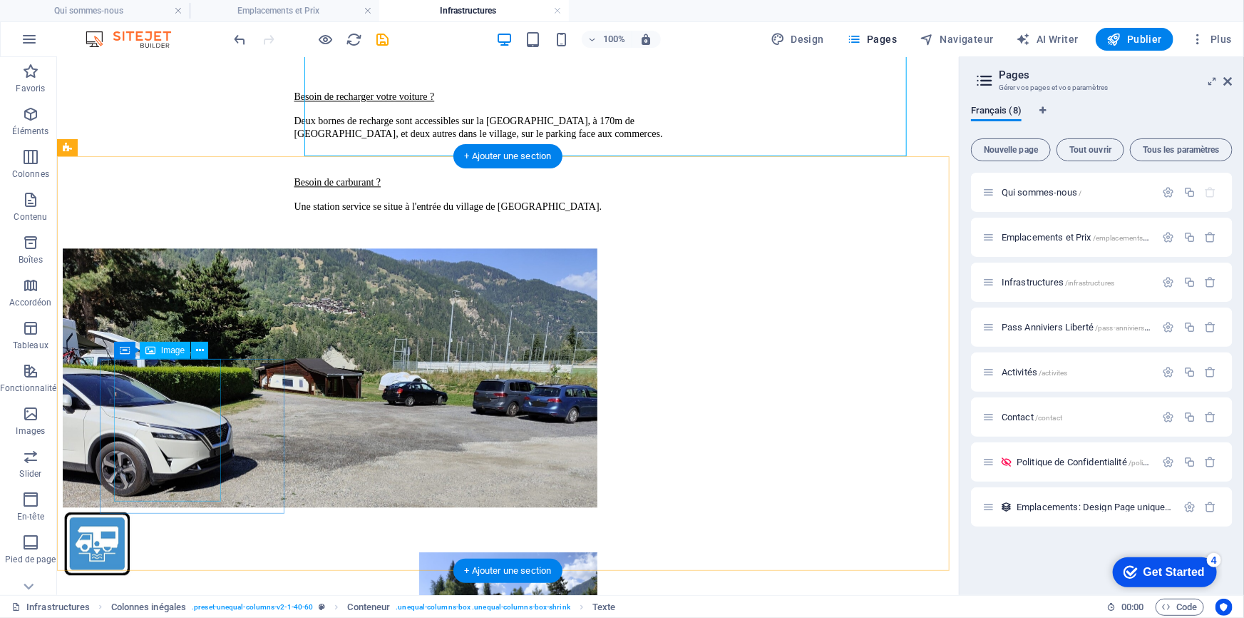
select select "px"
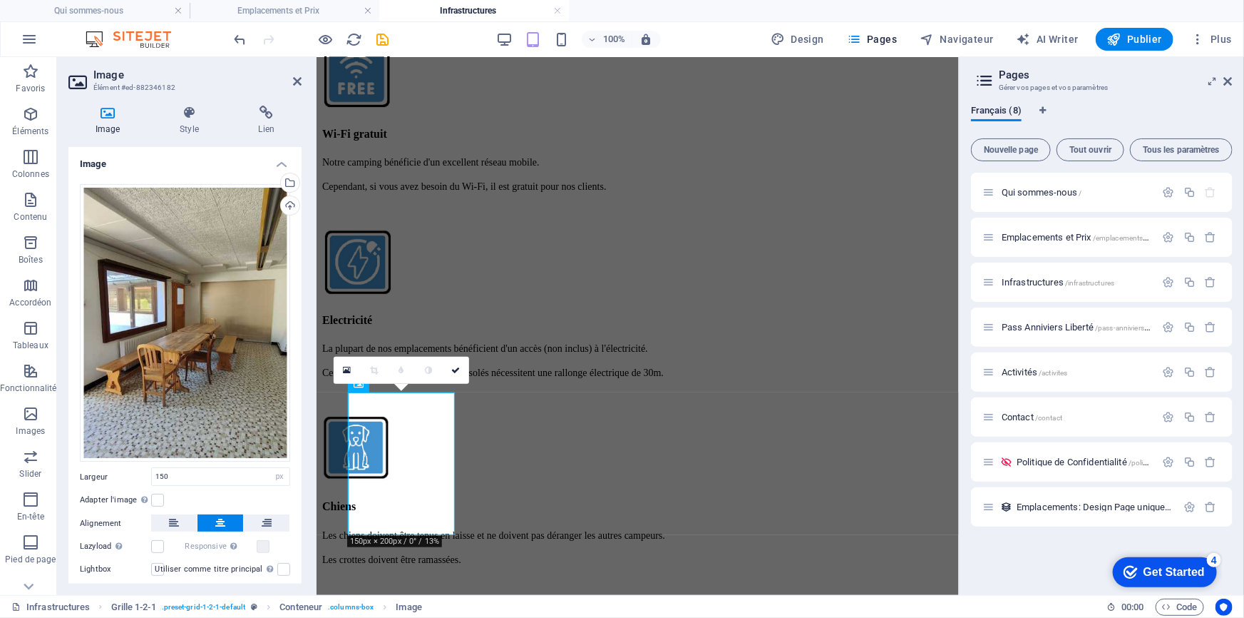
scroll to position [1632, 0]
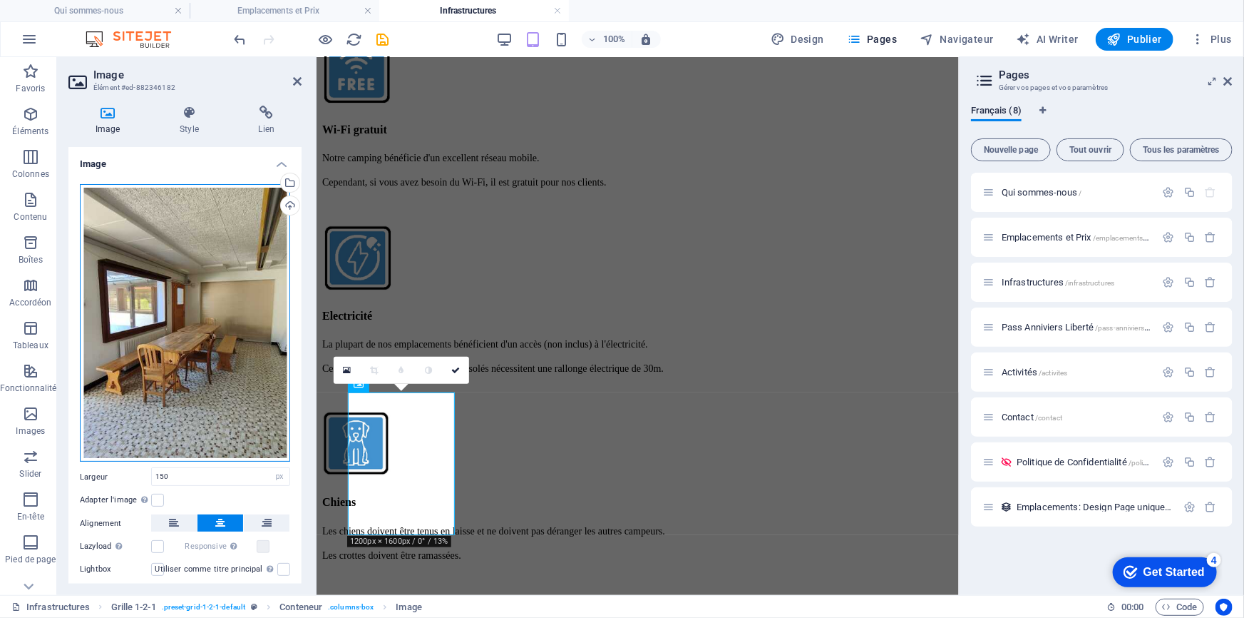
click at [205, 293] on div "Glissez les fichiers ici, cliquez pour choisir les fichiers ou sélectionnez les…" at bounding box center [185, 323] width 210 height 278
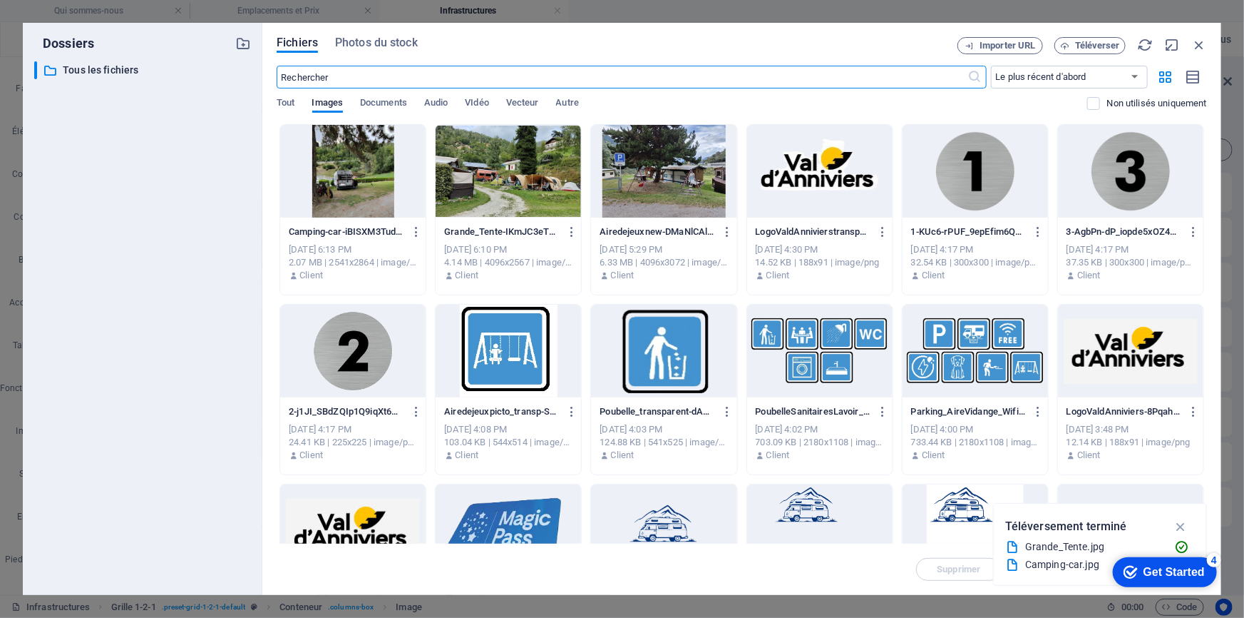
scroll to position [1854, 0]
click at [1090, 46] on span "Téléverser" at bounding box center [1097, 45] width 45 height 9
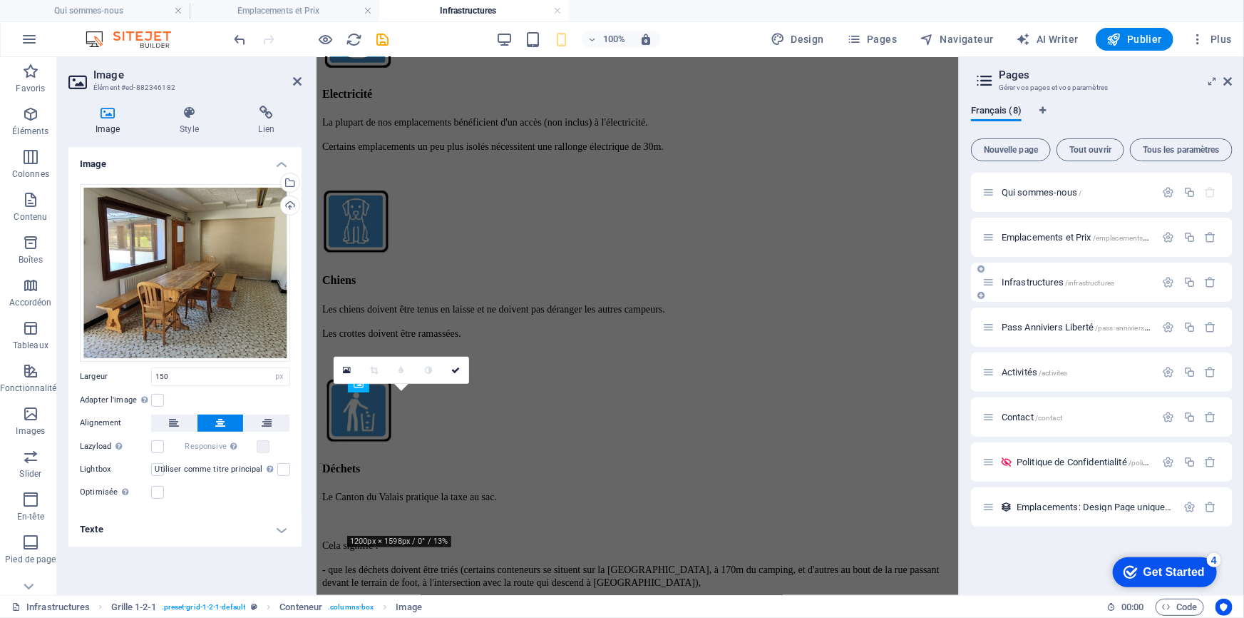
scroll to position [1632, 0]
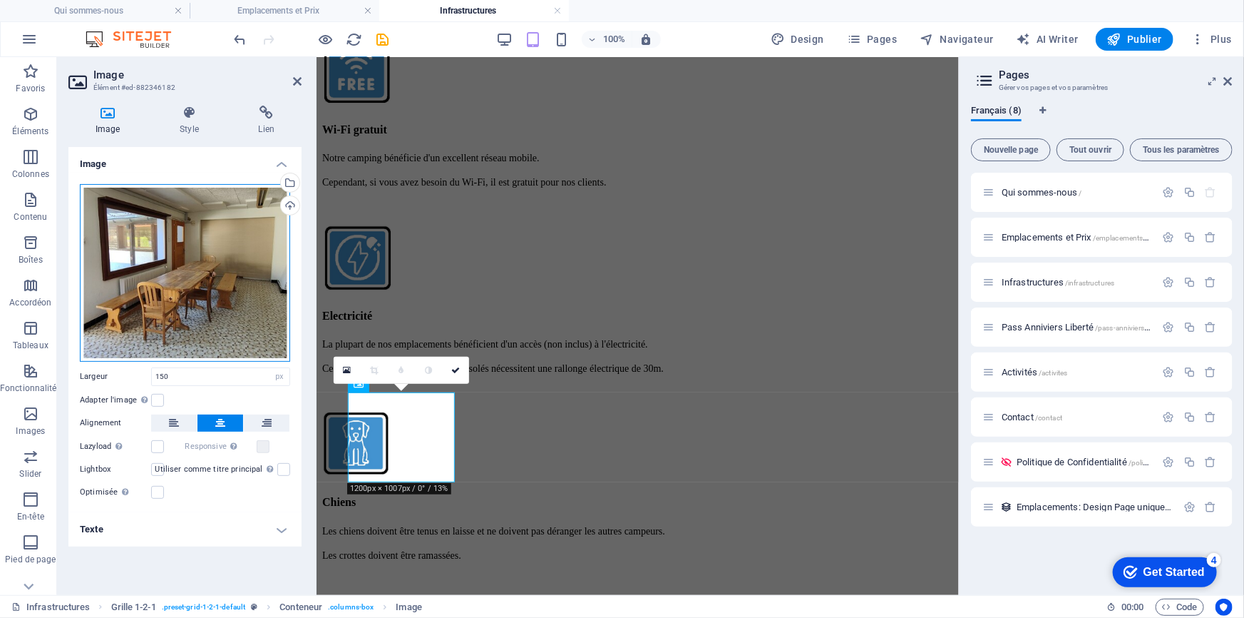
click at [214, 296] on div "Glissez les fichiers ici, cliquez pour choisir les fichiers ou sélectionnez les…" at bounding box center [185, 273] width 210 height 178
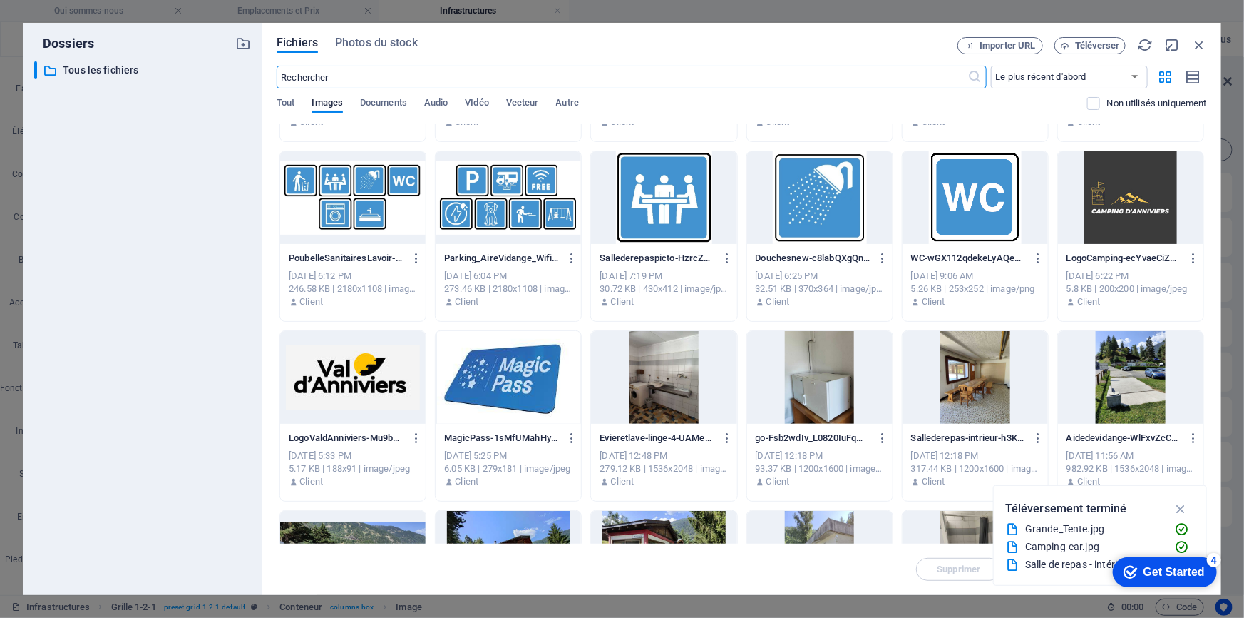
scroll to position [1102, 0]
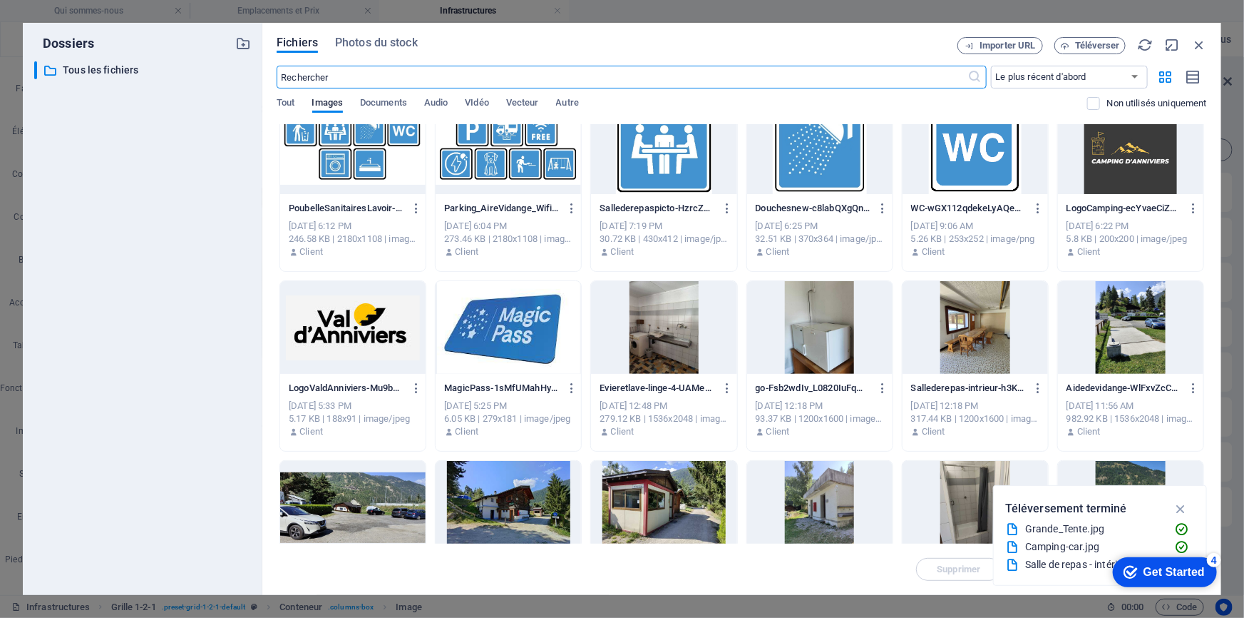
click at [1001, 319] on div at bounding box center [975, 327] width 145 height 93
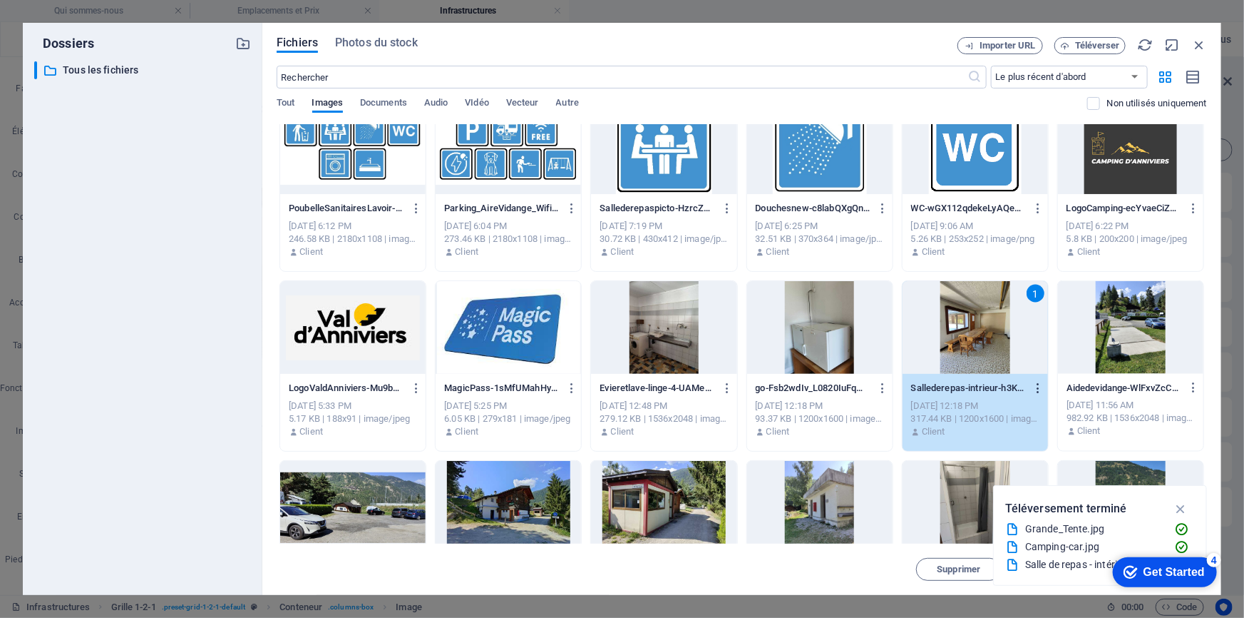
click at [1038, 383] on icon "button" at bounding box center [1039, 388] width 14 height 13
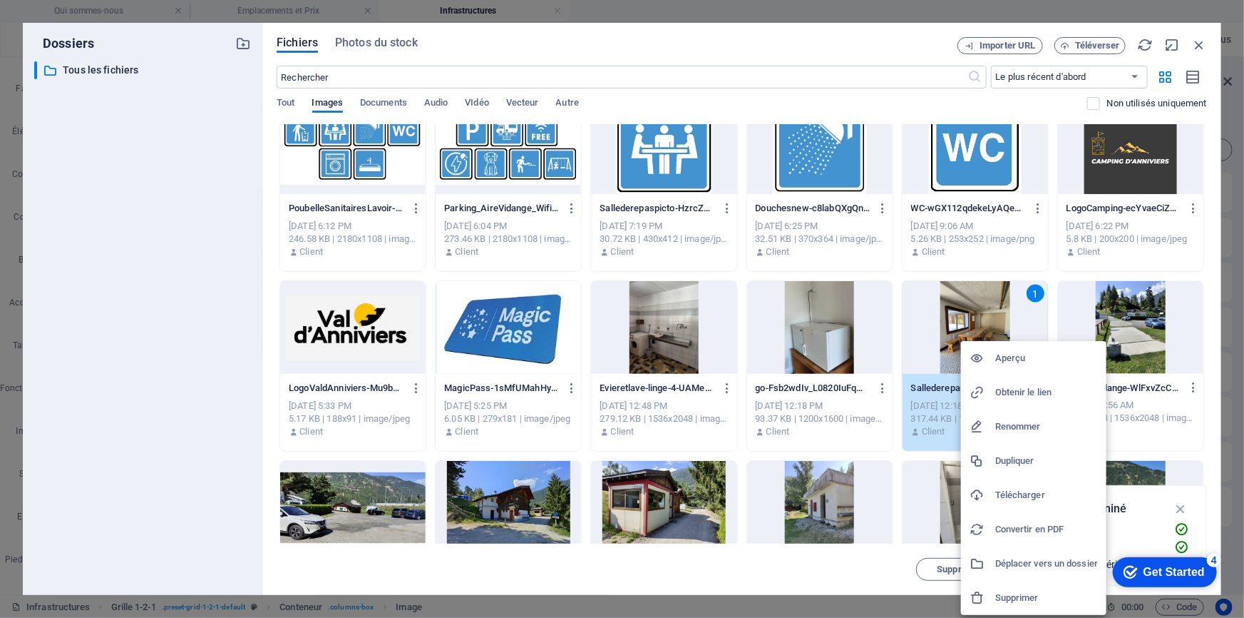
click at [1026, 598] on h6 "Supprimer" at bounding box center [1047, 597] width 103 height 17
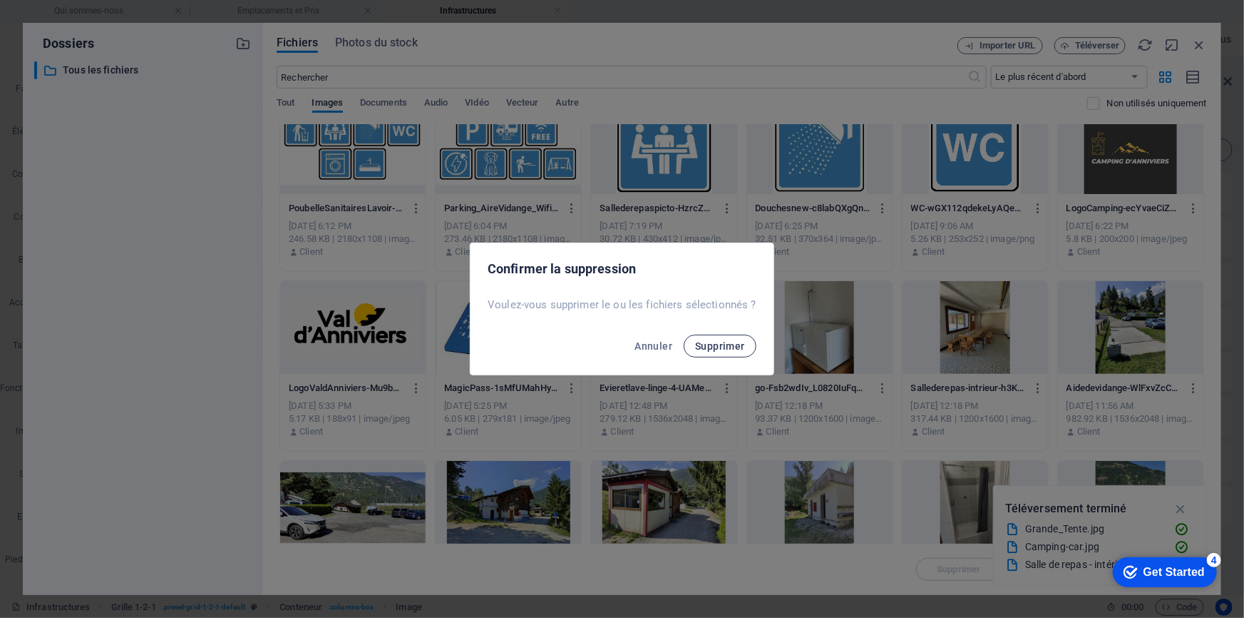
click at [710, 351] on span "Supprimer" at bounding box center [720, 345] width 50 height 11
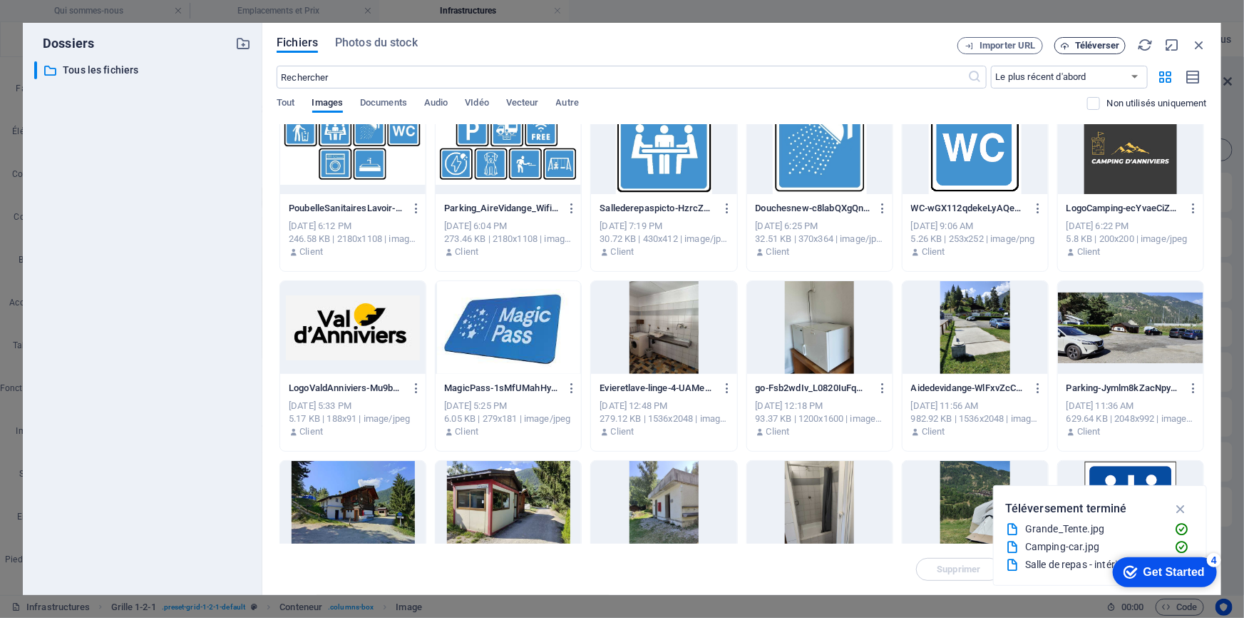
click at [1113, 41] on span "Téléverser" at bounding box center [1097, 45] width 45 height 9
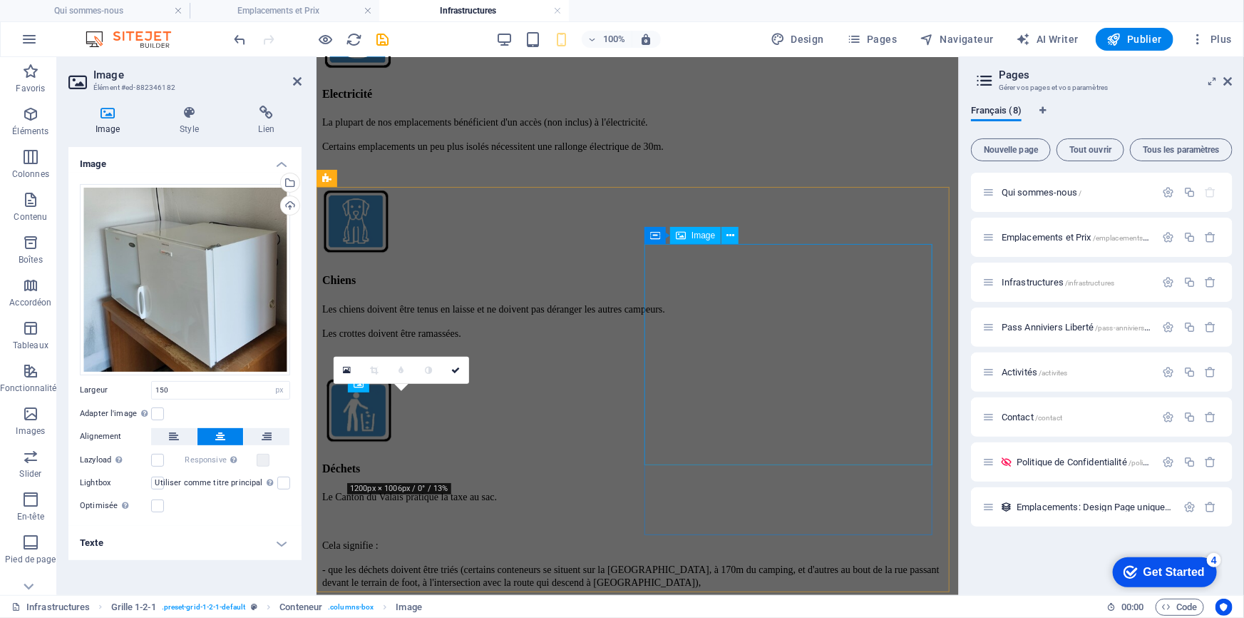
scroll to position [1632, 0]
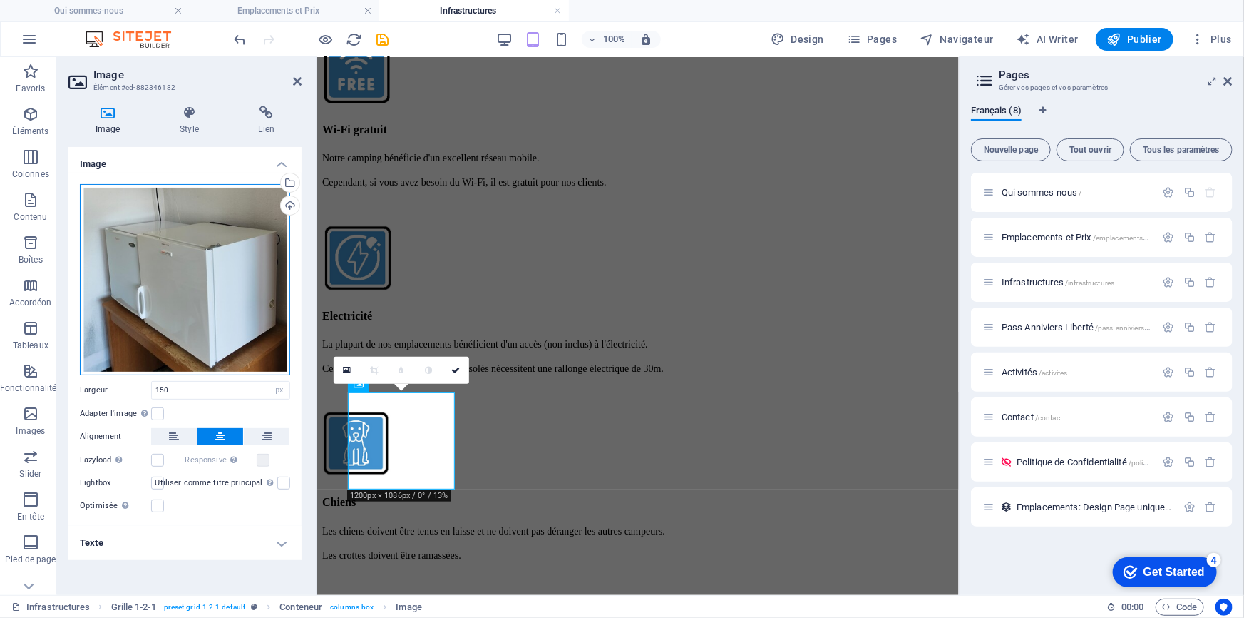
click at [135, 314] on div "Glissez les fichiers ici, cliquez pour choisir les fichiers ou sélectionnez les…" at bounding box center [185, 279] width 210 height 191
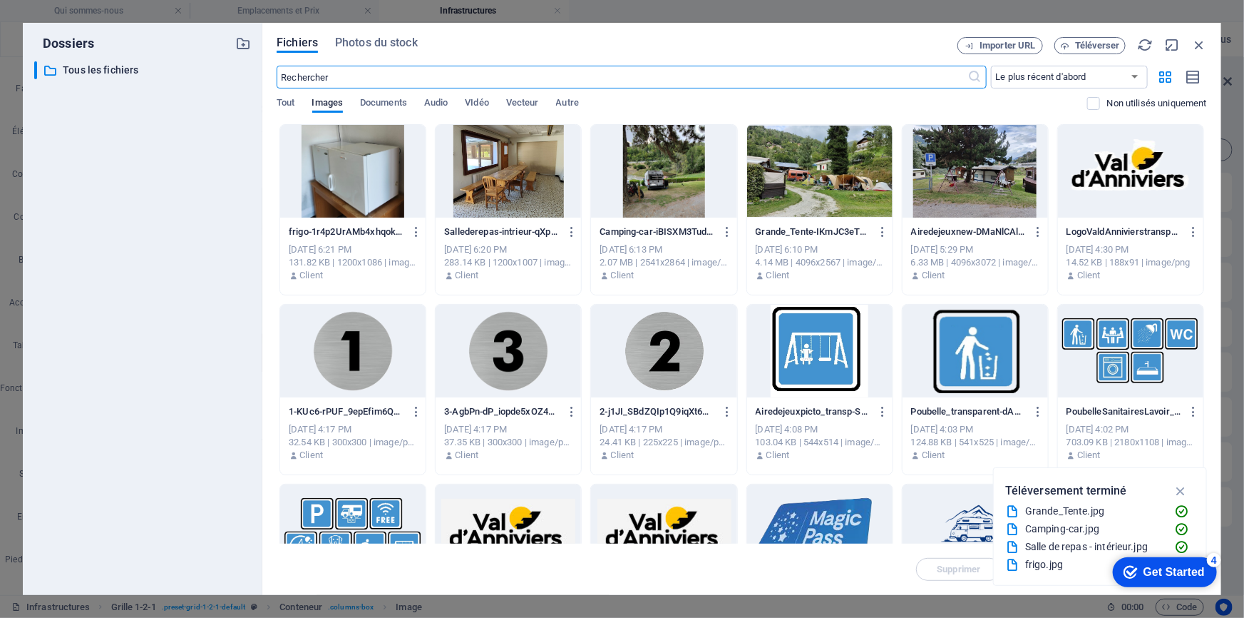
click at [508, 199] on div at bounding box center [508, 171] width 145 height 93
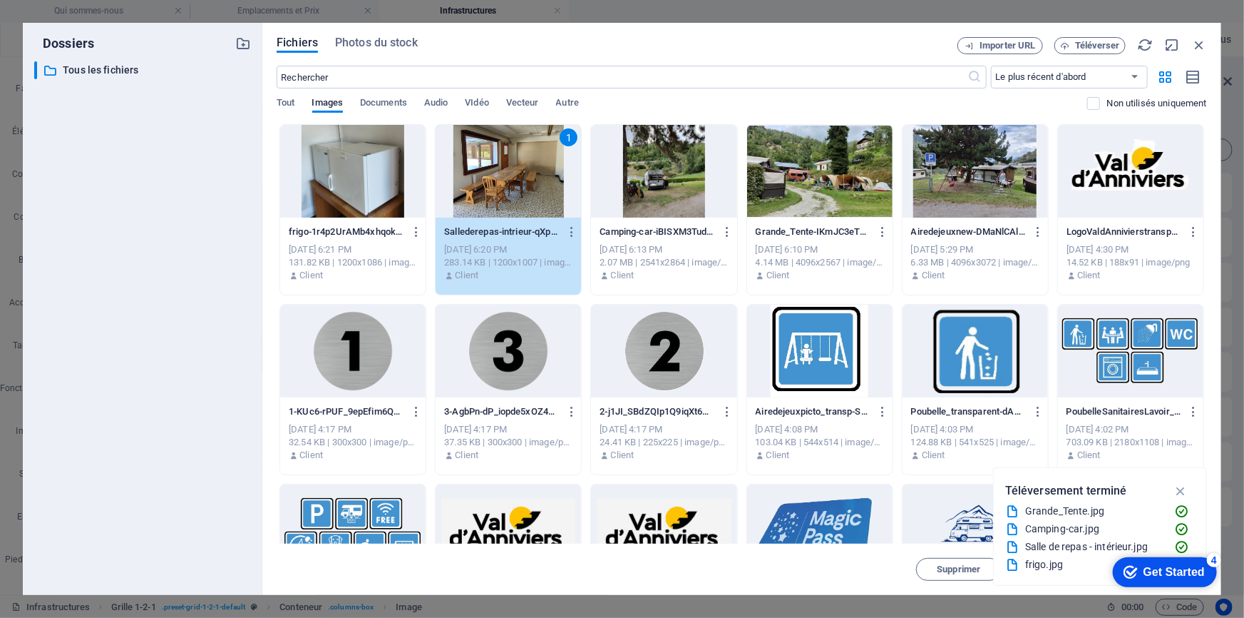
click at [508, 199] on div "1" at bounding box center [508, 171] width 145 height 93
type input "150"
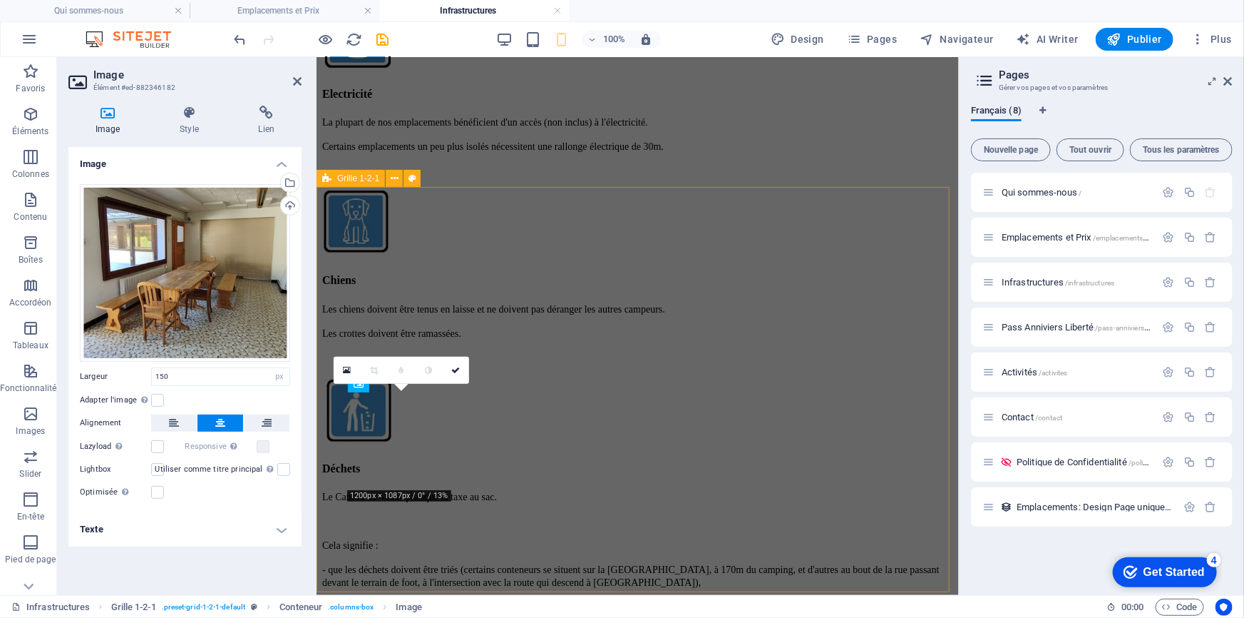
scroll to position [1632, 0]
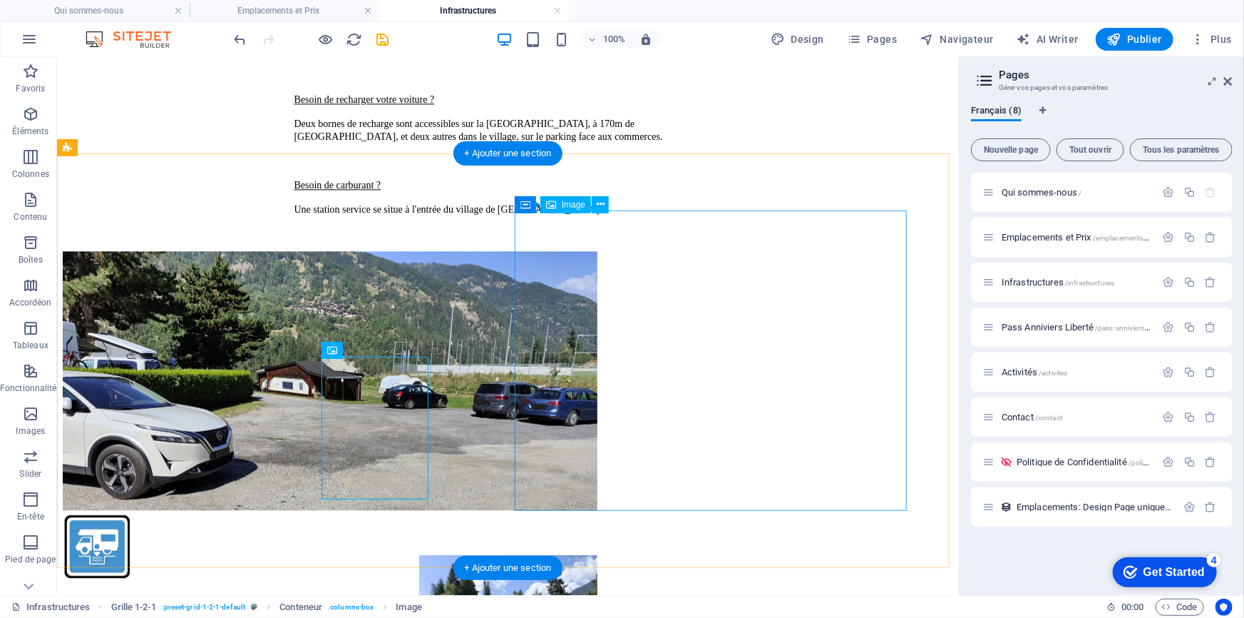
scroll to position [1628, 0]
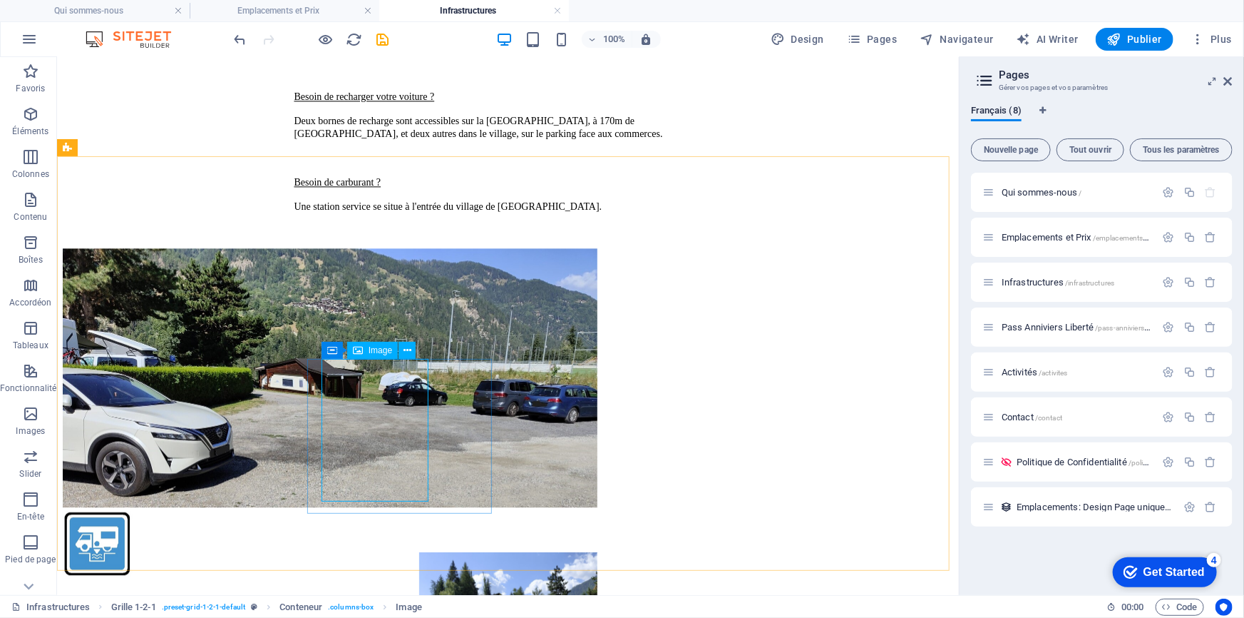
click at [379, 352] on span "Image" at bounding box center [381, 350] width 24 height 9
select select "px"
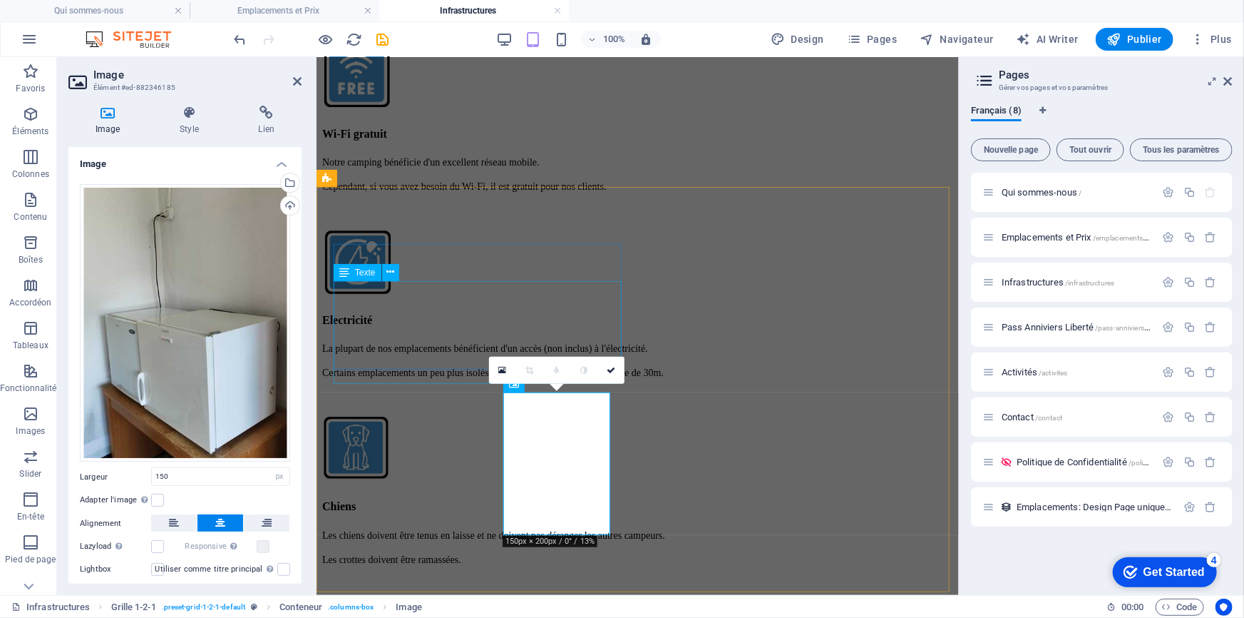
scroll to position [1632, 0]
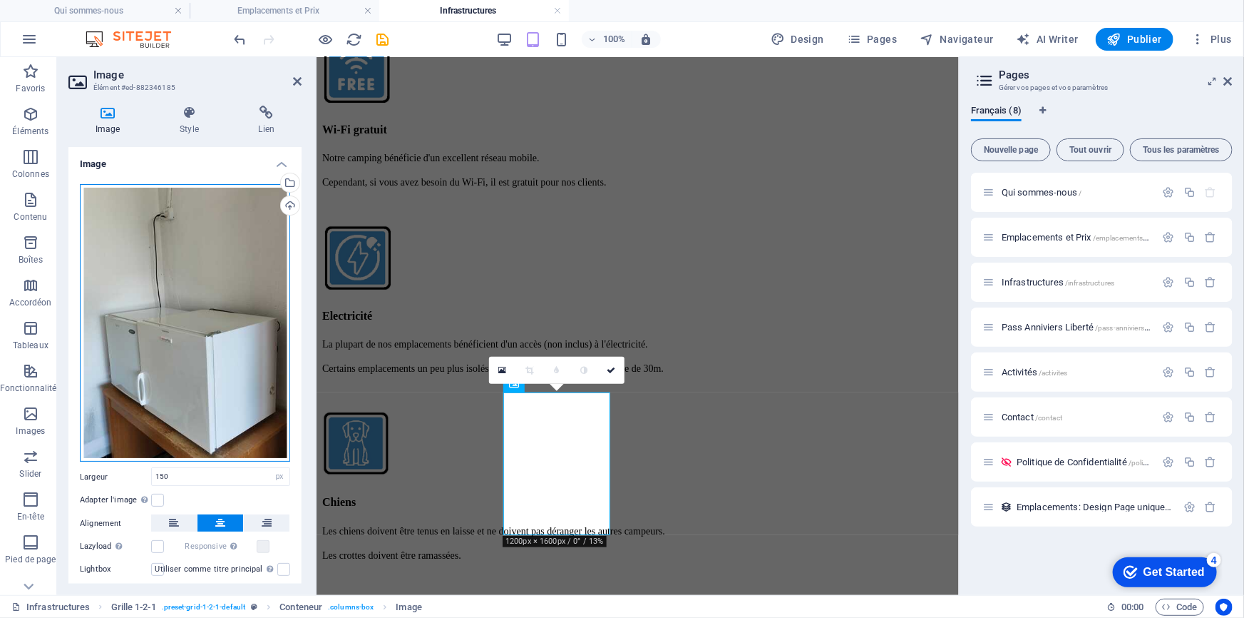
click at [175, 380] on div "Glissez les fichiers ici, cliquez pour choisir les fichiers ou sélectionnez les…" at bounding box center [185, 323] width 210 height 278
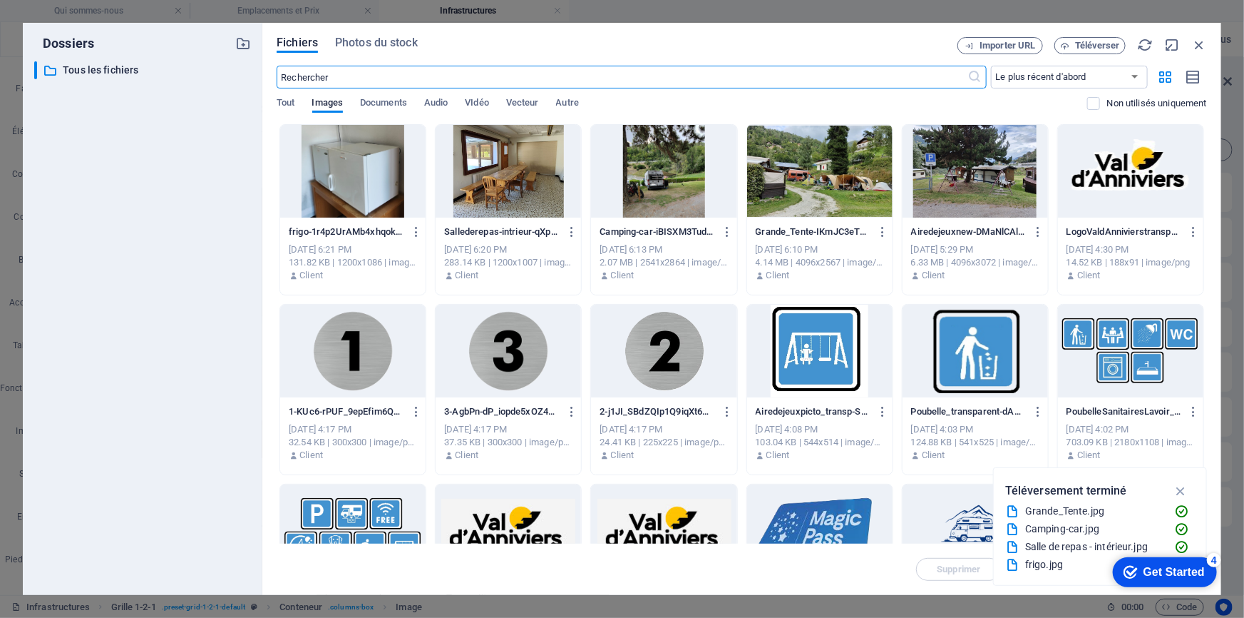
scroll to position [1854, 0]
click at [363, 188] on div at bounding box center [352, 171] width 145 height 93
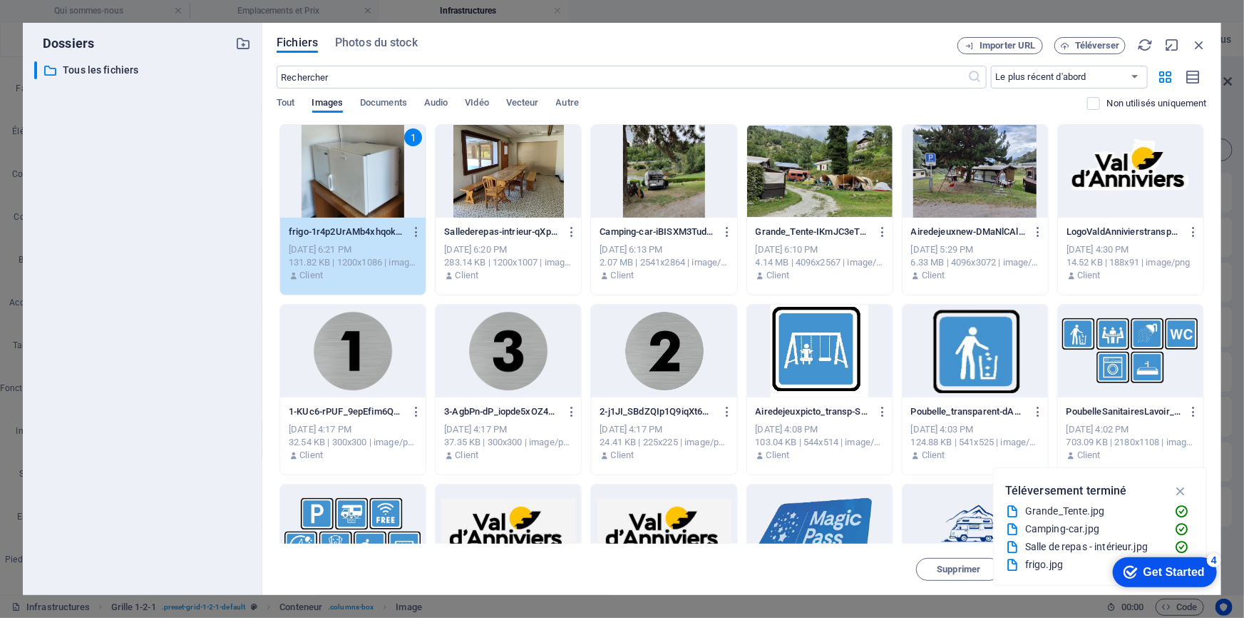
click at [363, 188] on div "1" at bounding box center [352, 171] width 145 height 93
type input "150"
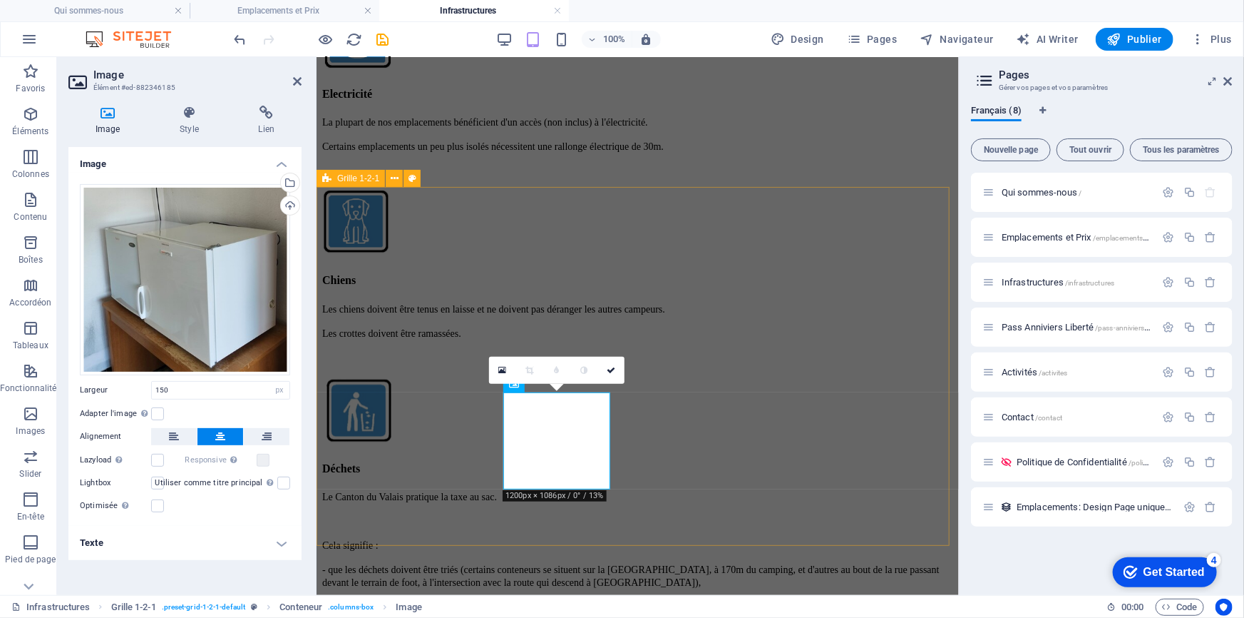
scroll to position [1632, 0]
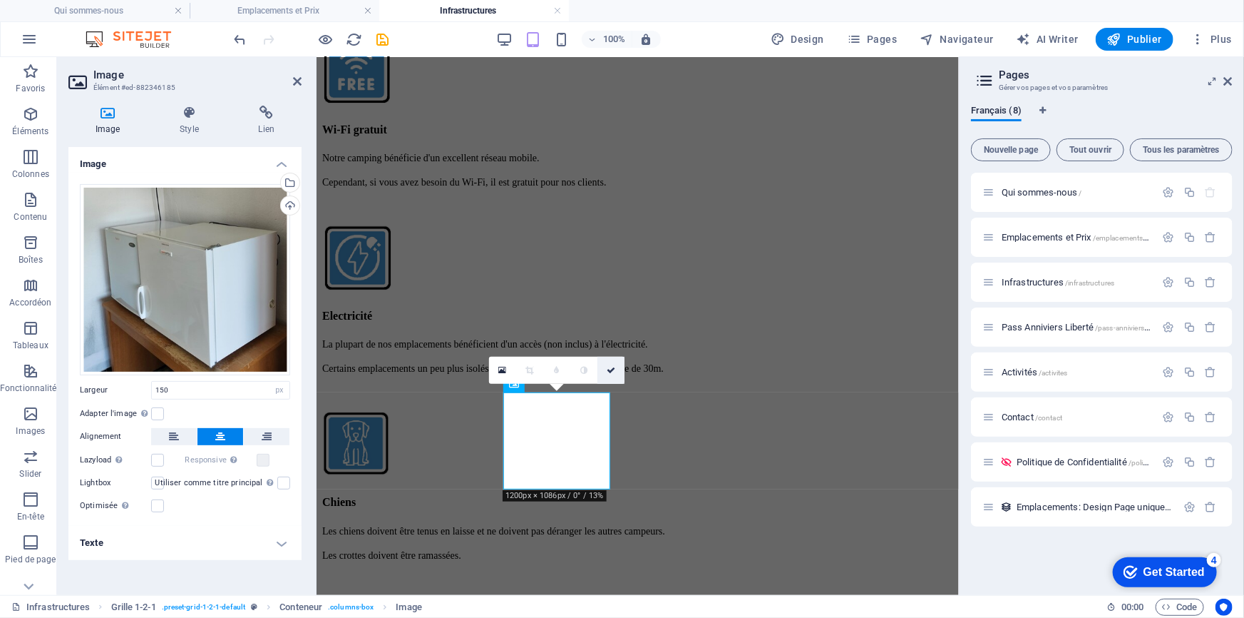
click at [612, 362] on link at bounding box center [611, 370] width 27 height 27
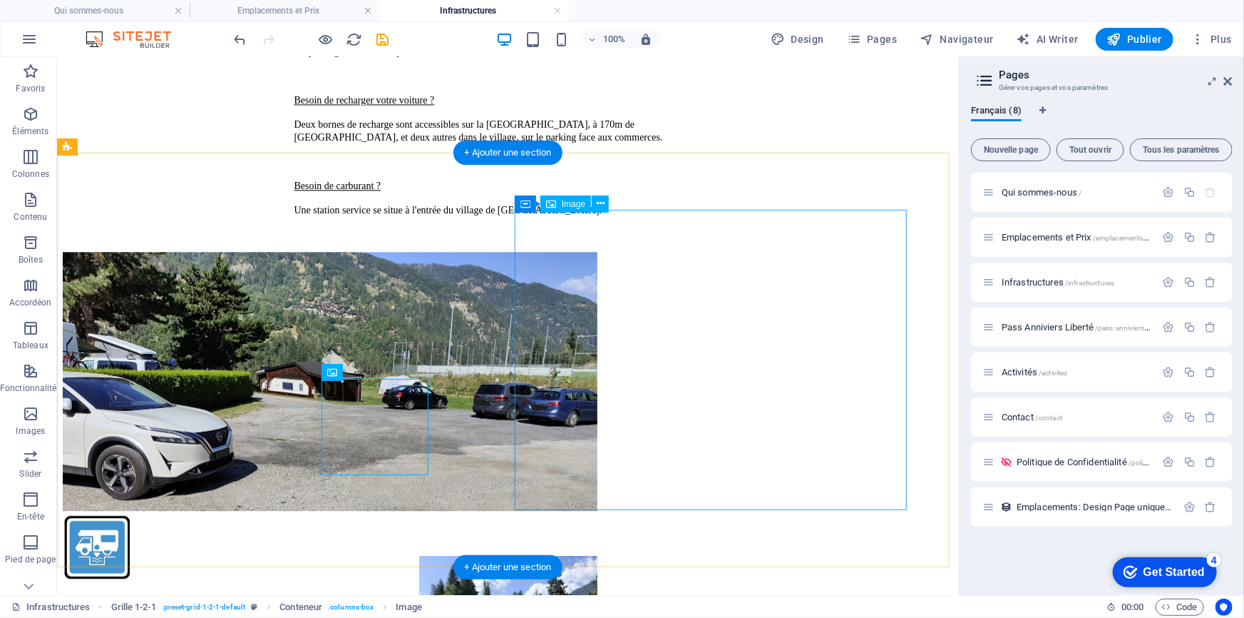
scroll to position [1628, 0]
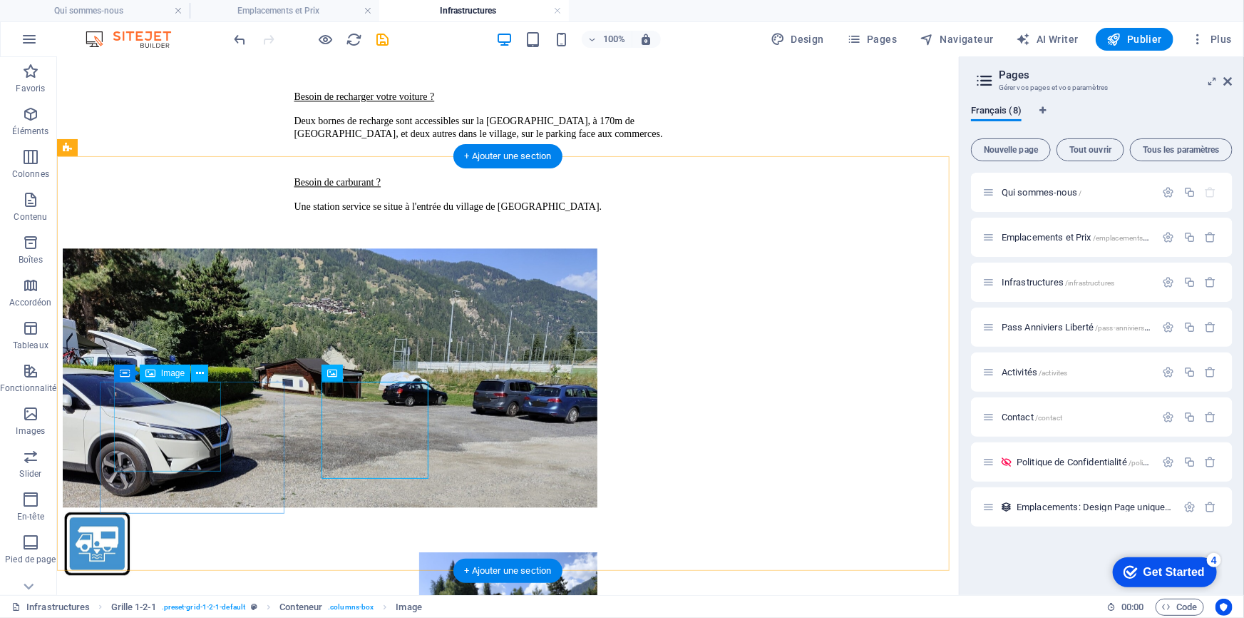
select select "px"
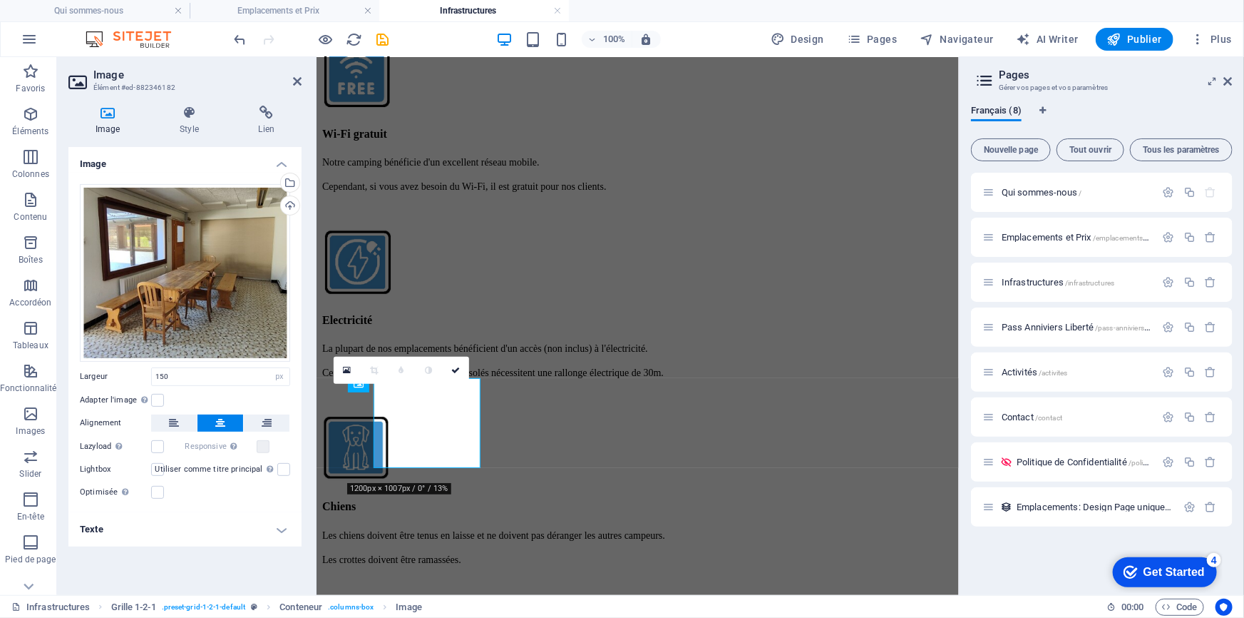
scroll to position [1632, 0]
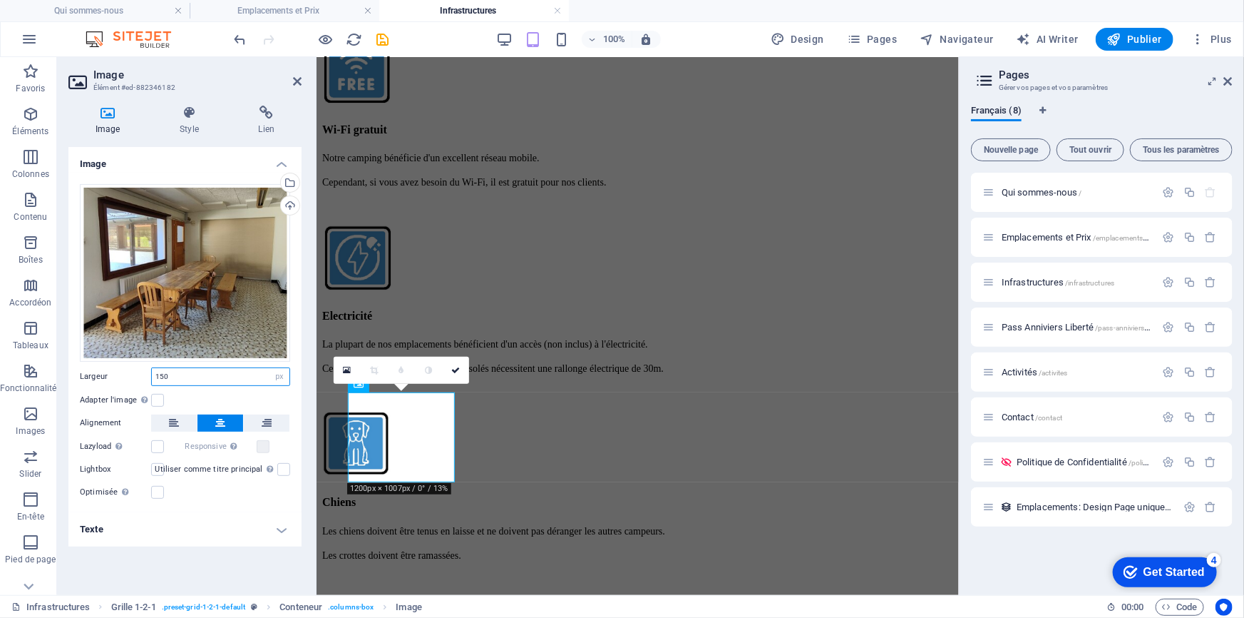
drag, startPoint x: 179, startPoint y: 373, endPoint x: 163, endPoint y: 378, distance: 16.5
click at [163, 378] on input "150" at bounding box center [221, 376] width 138 height 17
type input "1"
type input "200"
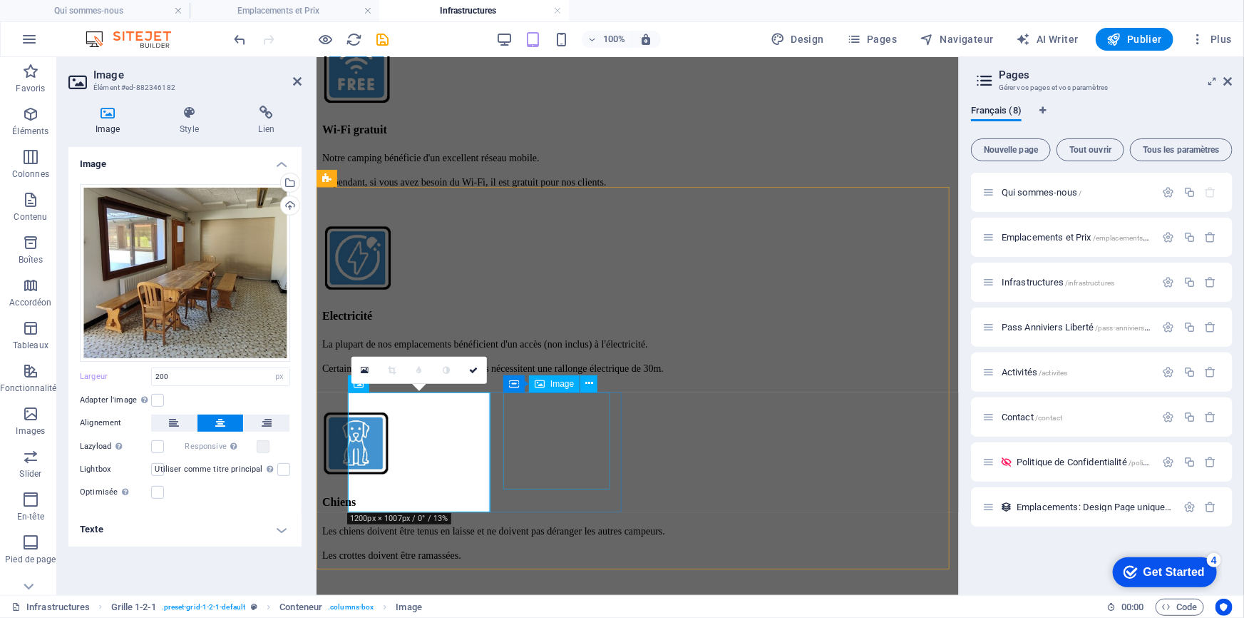
select select "px"
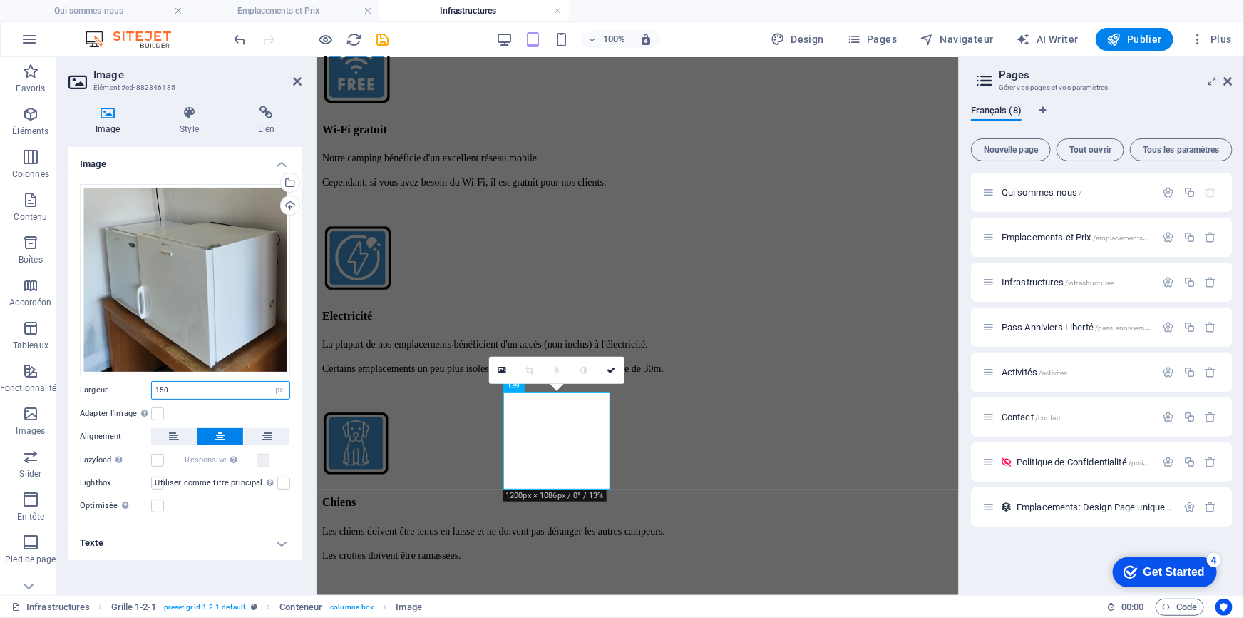
drag, startPoint x: 162, startPoint y: 391, endPoint x: 143, endPoint y: 391, distance: 18.5
click at [143, 391] on div "Largeur 150 Par défaut auto px rem % em vh vw" at bounding box center [185, 390] width 210 height 19
type input "200"
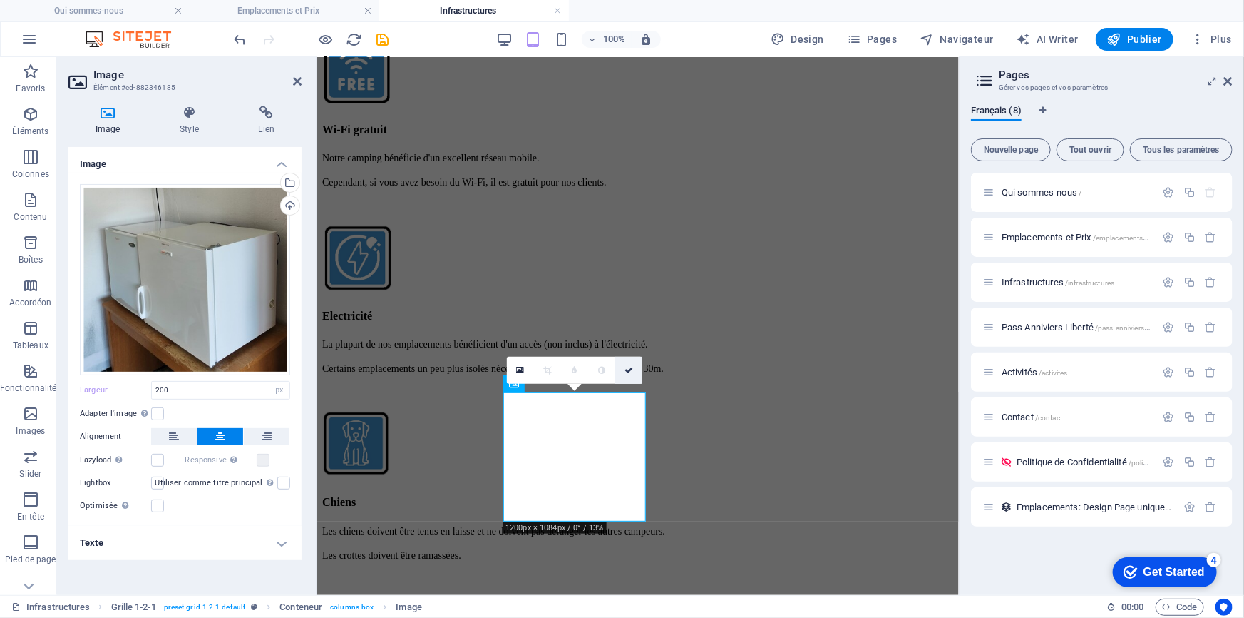
click at [630, 367] on icon at bounding box center [629, 370] width 9 height 9
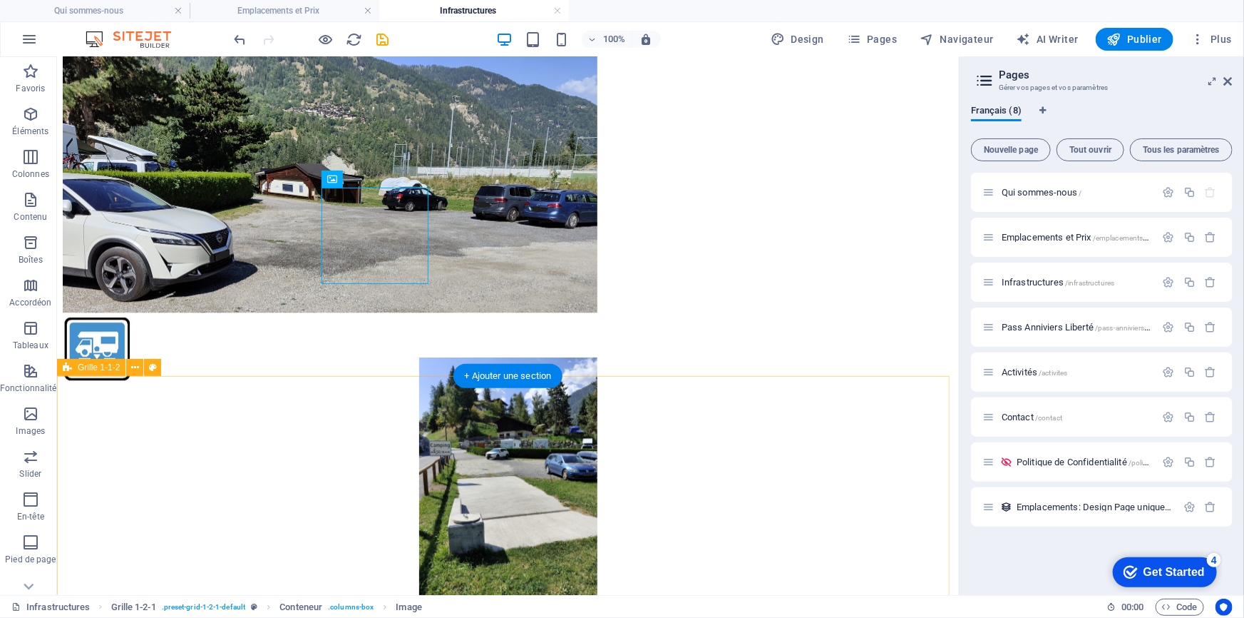
scroll to position [1888, 0]
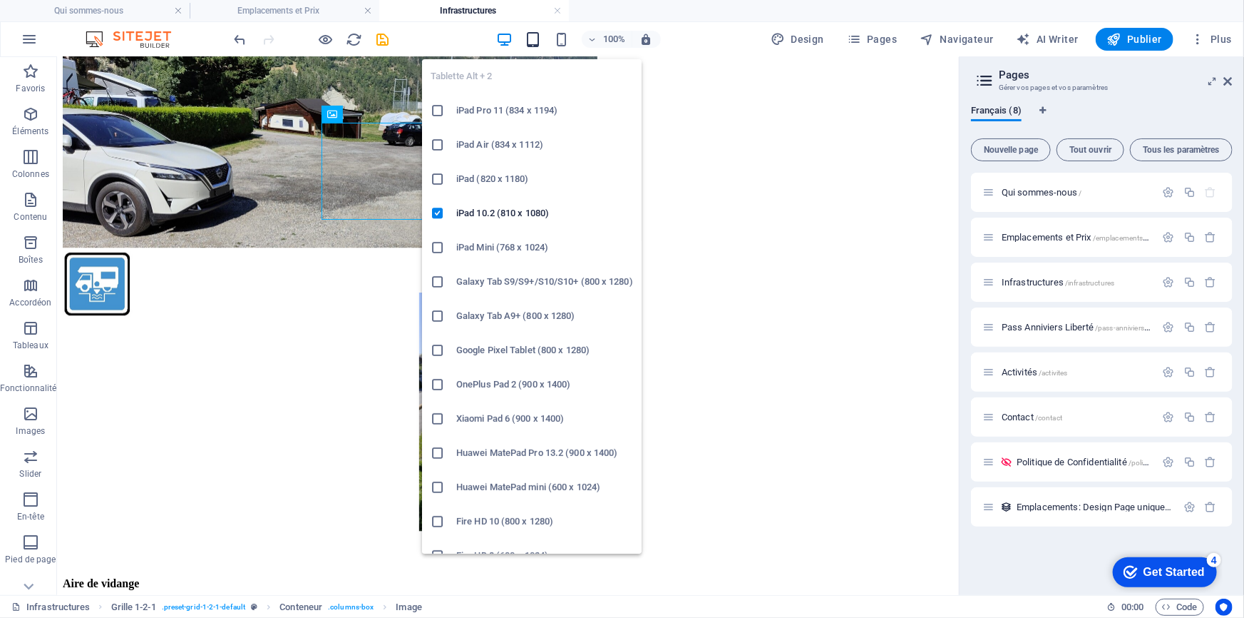
click at [531, 42] on icon "button" at bounding box center [533, 39] width 16 height 16
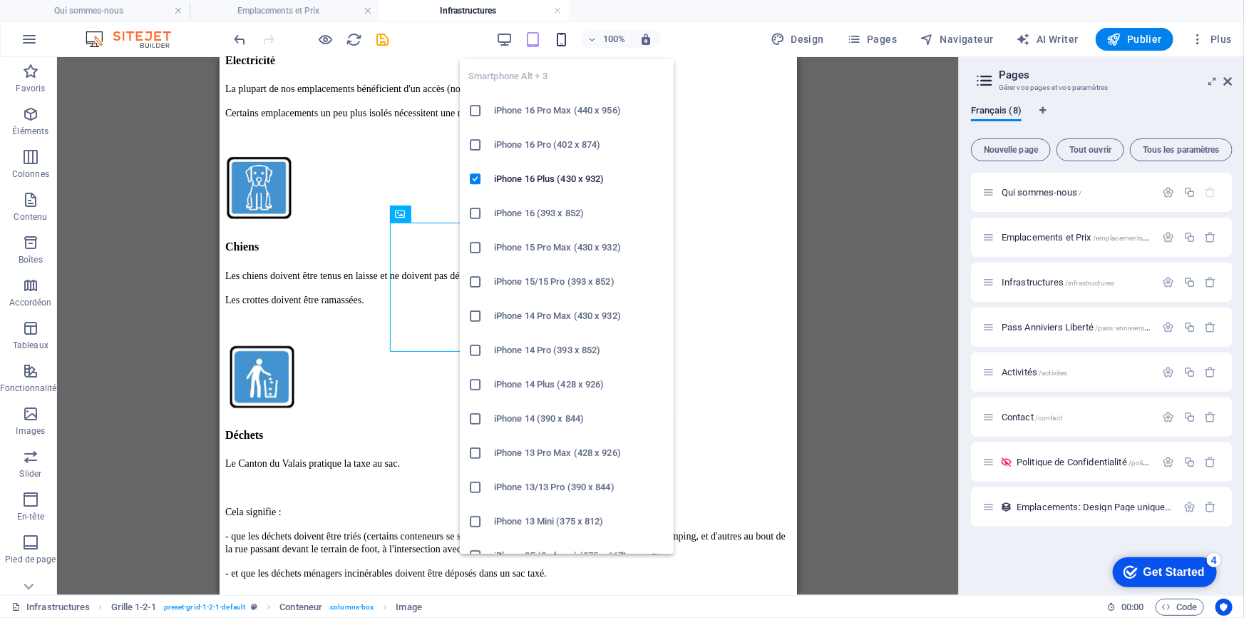
click at [563, 43] on icon "button" at bounding box center [561, 39] width 16 height 16
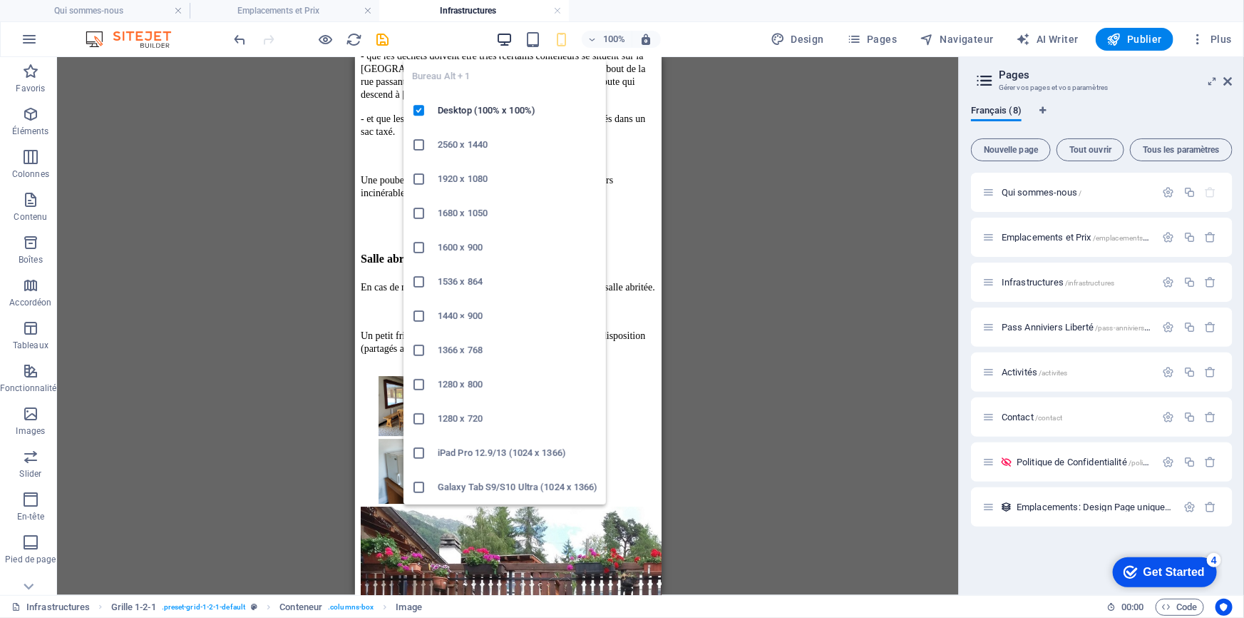
click at [507, 38] on icon "button" at bounding box center [504, 39] width 16 height 16
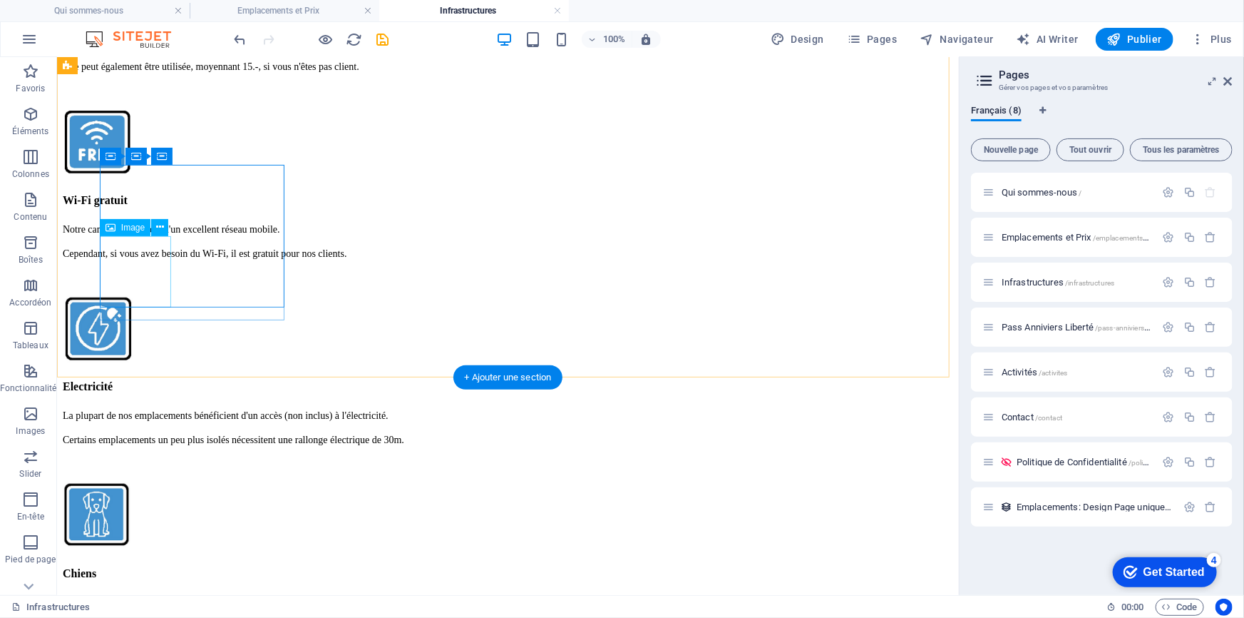
scroll to position [2497, 0]
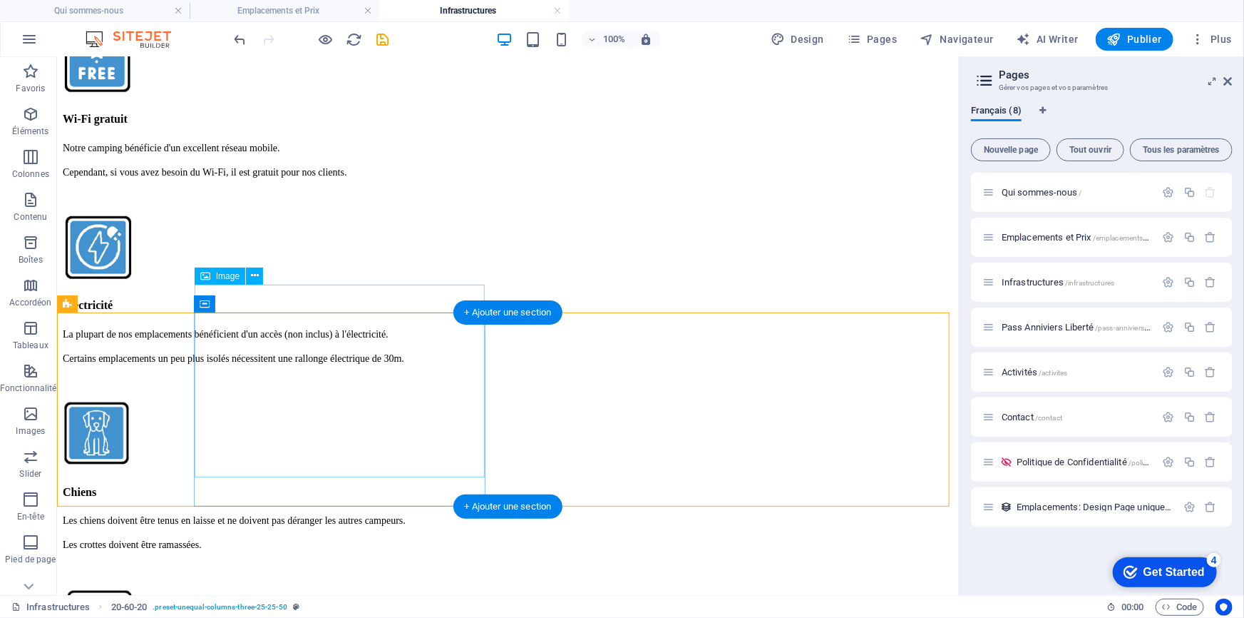
scroll to position [2627, 0]
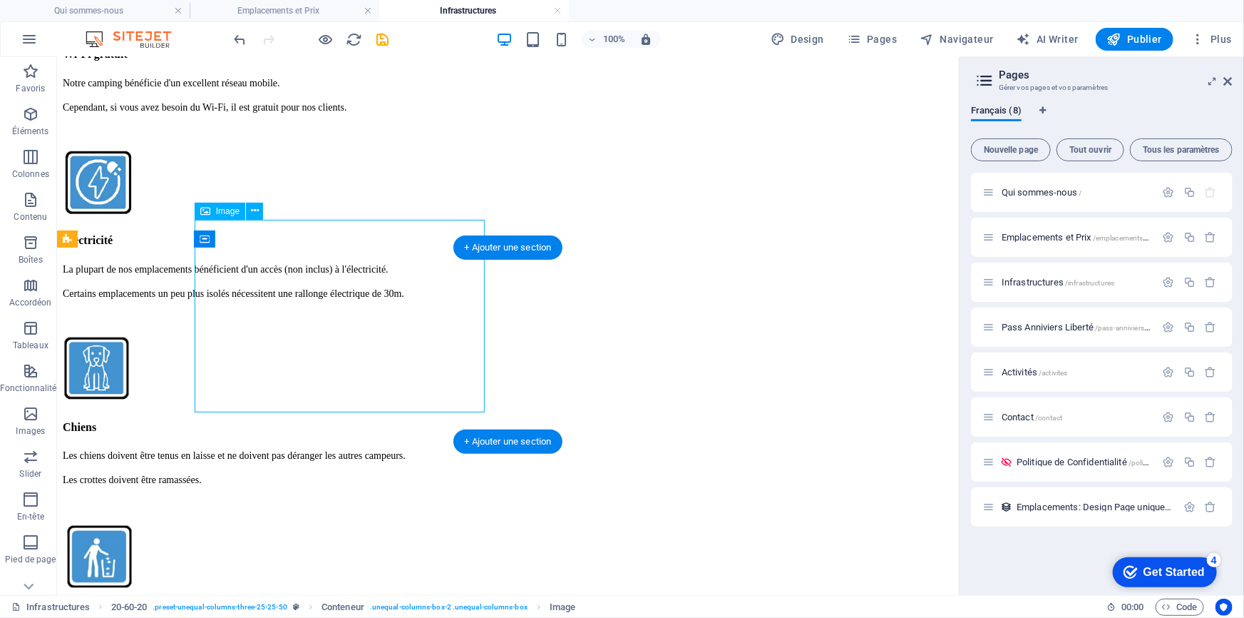
select select "px"
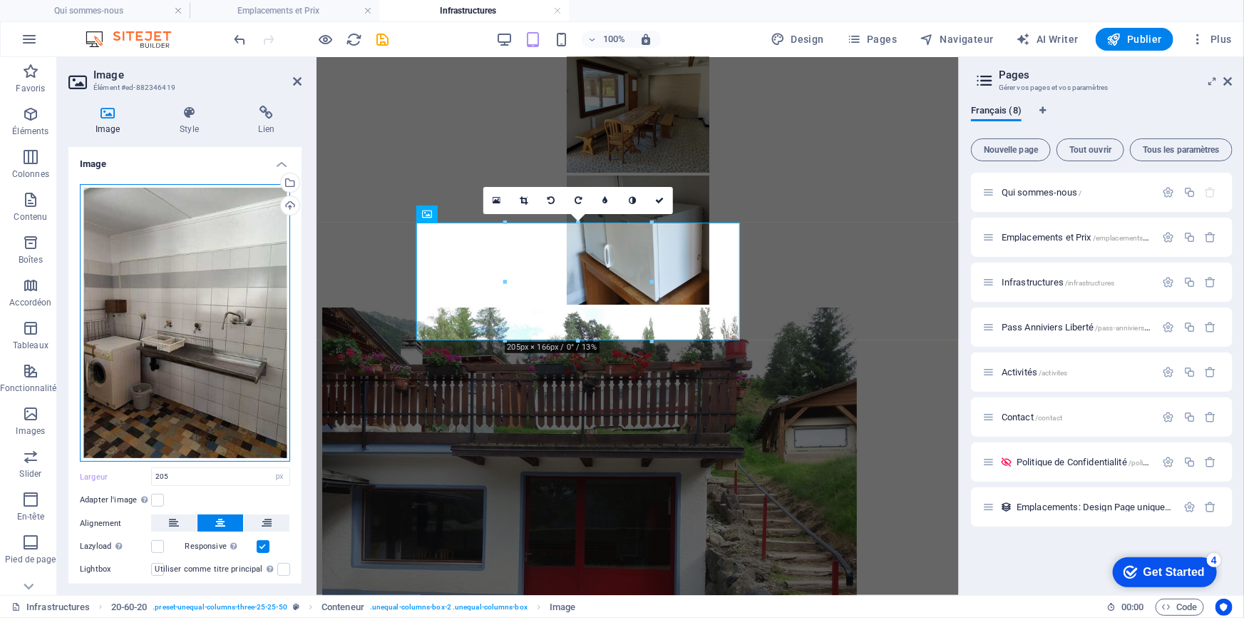
click at [210, 306] on div "Glissez les fichiers ici, cliquez pour choisir les fichiers ou sélectionnez les…" at bounding box center [185, 323] width 210 height 278
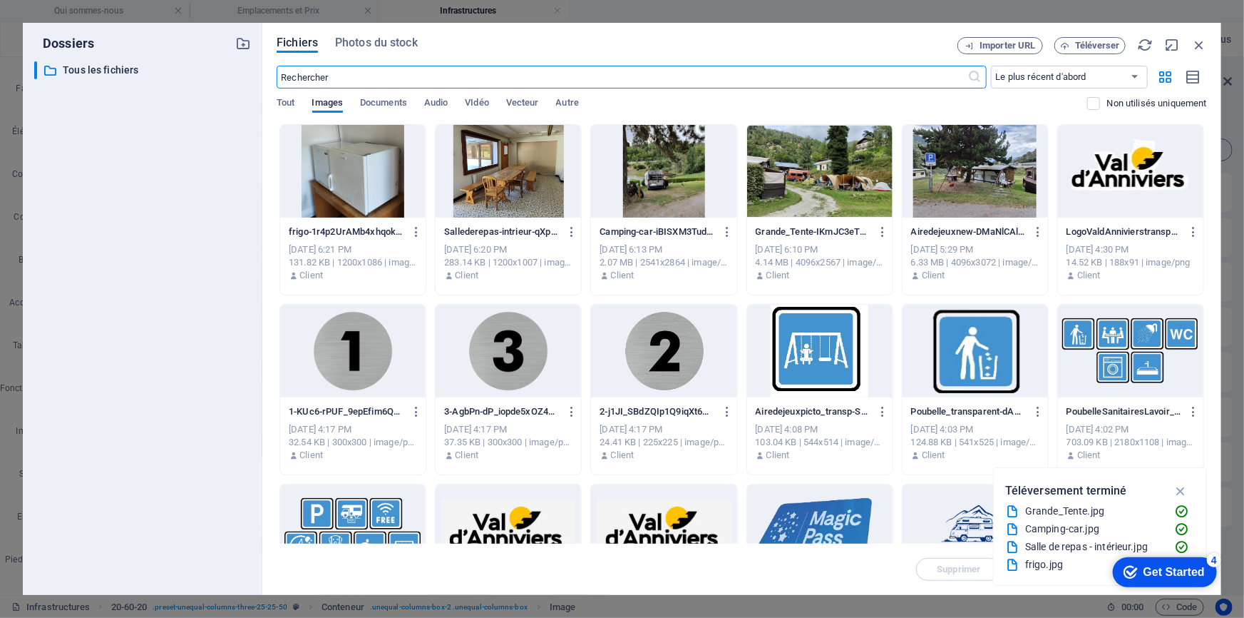
scroll to position [3170, 0]
click at [1098, 42] on span "Téléverser" at bounding box center [1097, 45] width 45 height 9
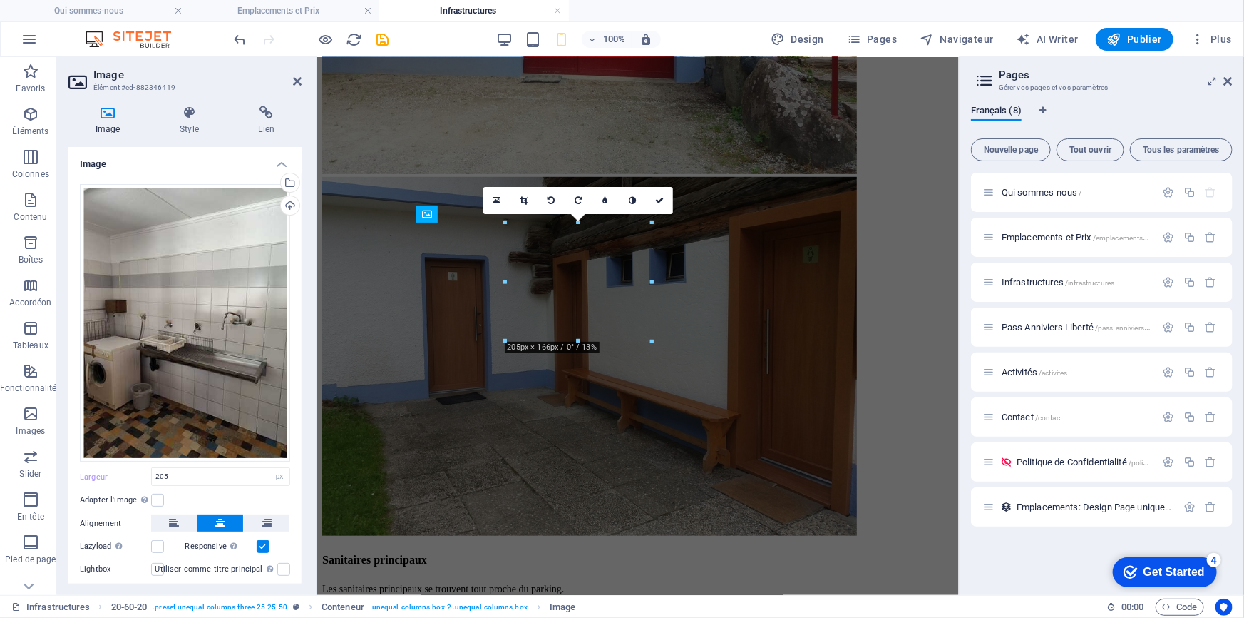
scroll to position [2627, 0]
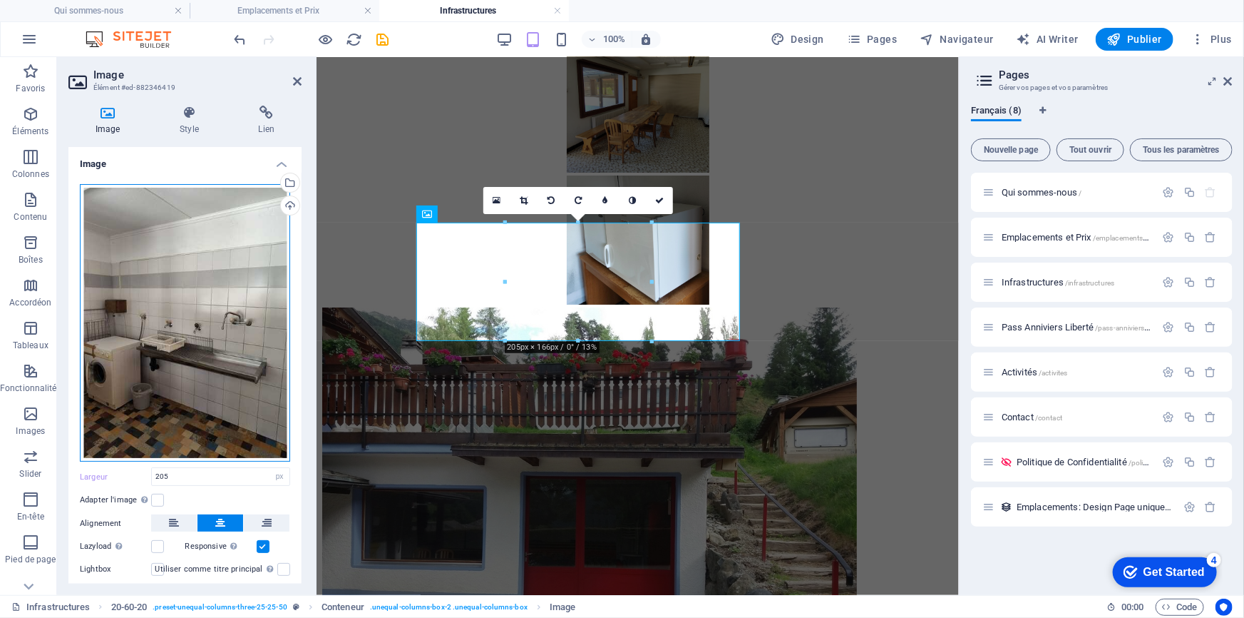
click at [218, 344] on div "Glissez les fichiers ici, cliquez pour choisir les fichiers ou sélectionnez les…" at bounding box center [185, 323] width 210 height 278
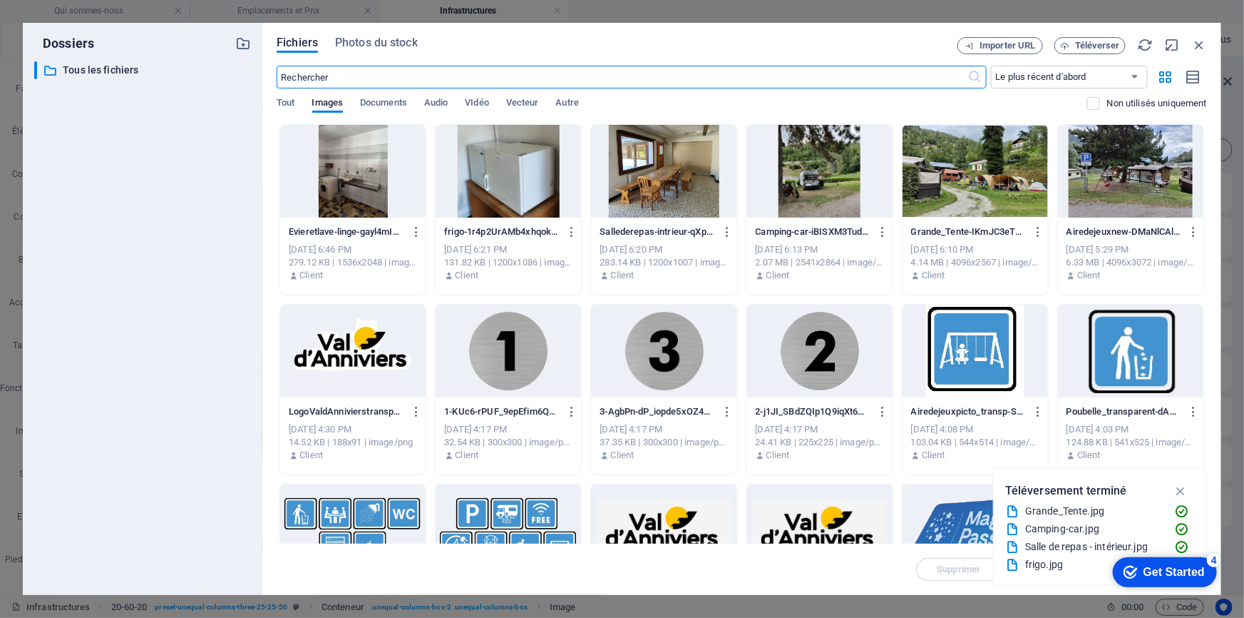
scroll to position [3170, 0]
click at [415, 234] on icon "button" at bounding box center [417, 231] width 14 height 13
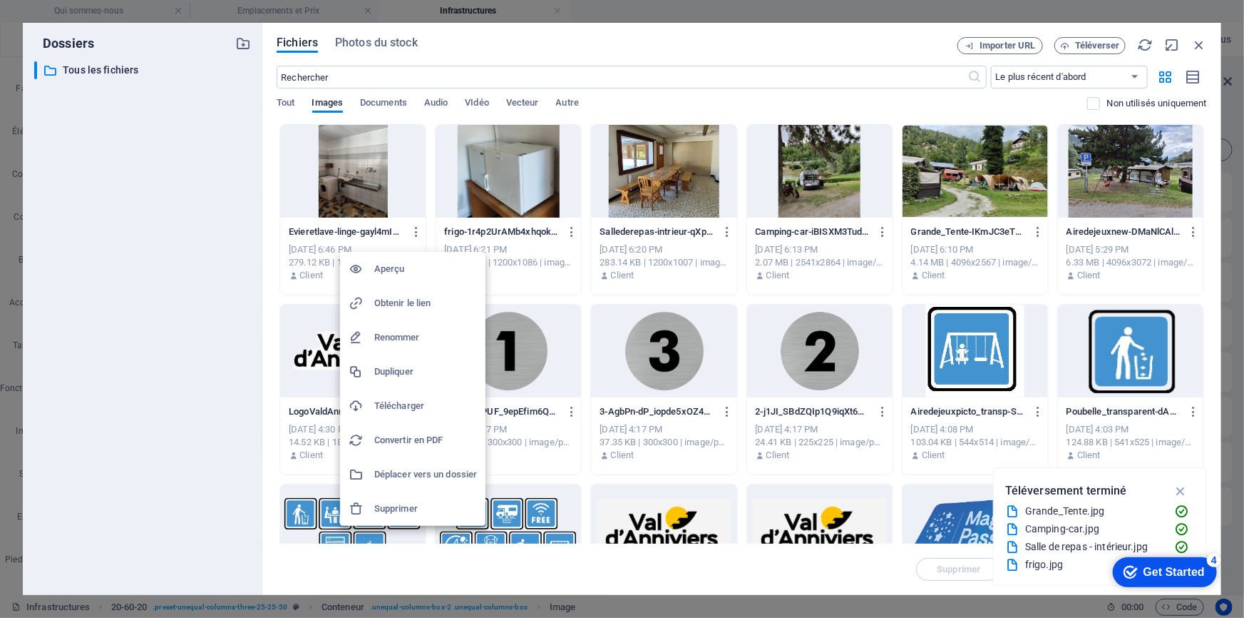
click at [409, 503] on h6 "Supprimer" at bounding box center [425, 508] width 103 height 17
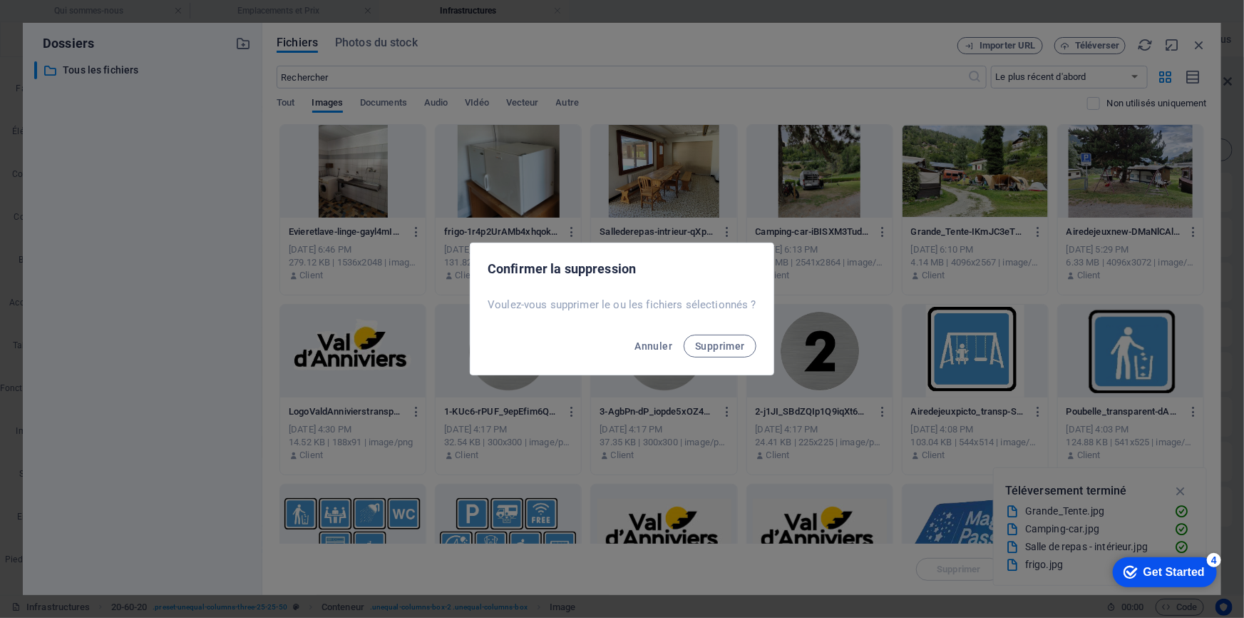
drag, startPoint x: 724, startPoint y: 347, endPoint x: 732, endPoint y: 332, distance: 17.2
click at [724, 347] on span "Supprimer" at bounding box center [720, 345] width 50 height 11
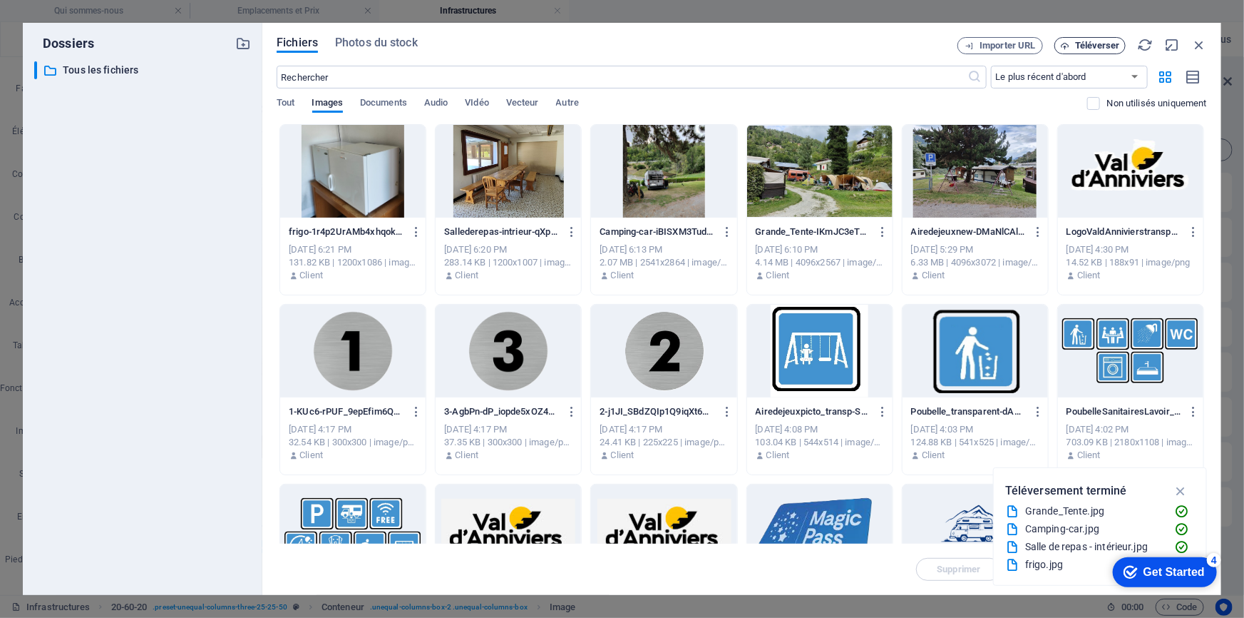
click at [1102, 45] on span "Téléverser" at bounding box center [1097, 45] width 45 height 9
click at [1077, 44] on span "Téléverser" at bounding box center [1097, 45] width 45 height 9
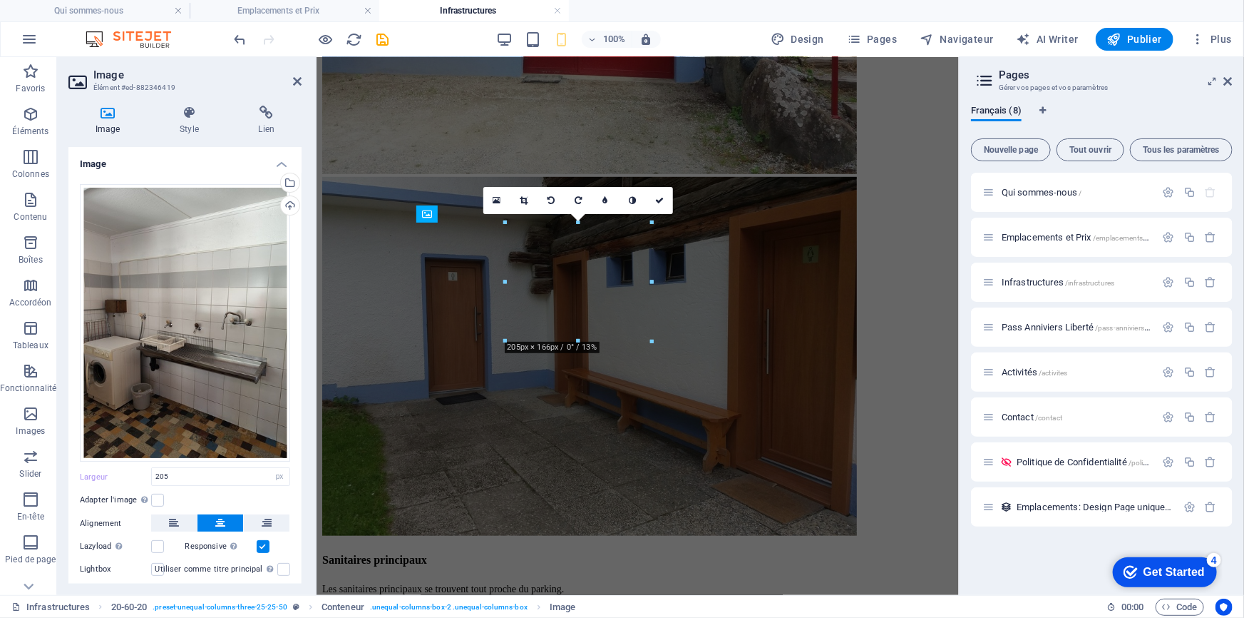
scroll to position [2627, 0]
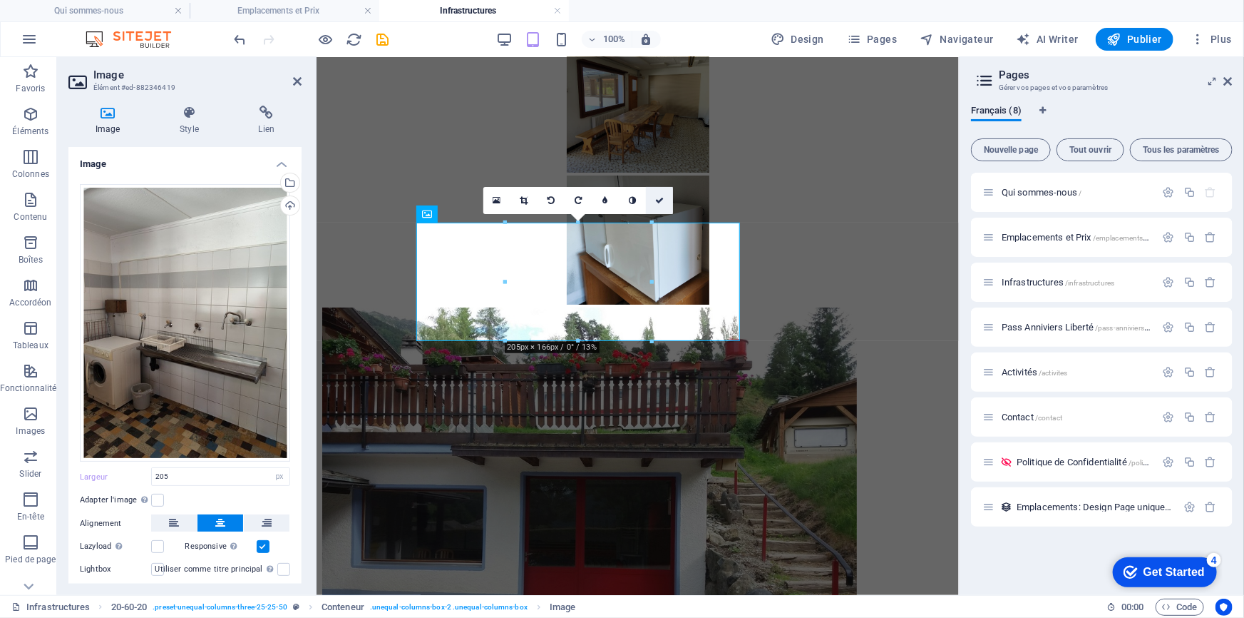
click at [655, 200] on icon at bounding box center [659, 200] width 9 height 9
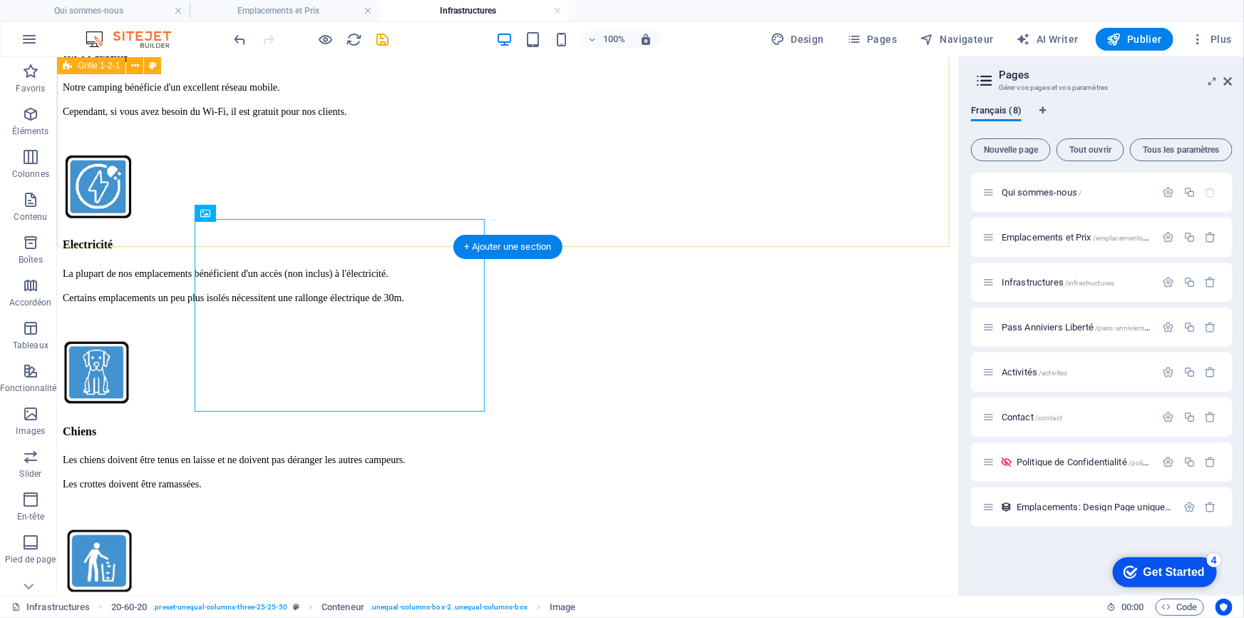
scroll to position [2624, 0]
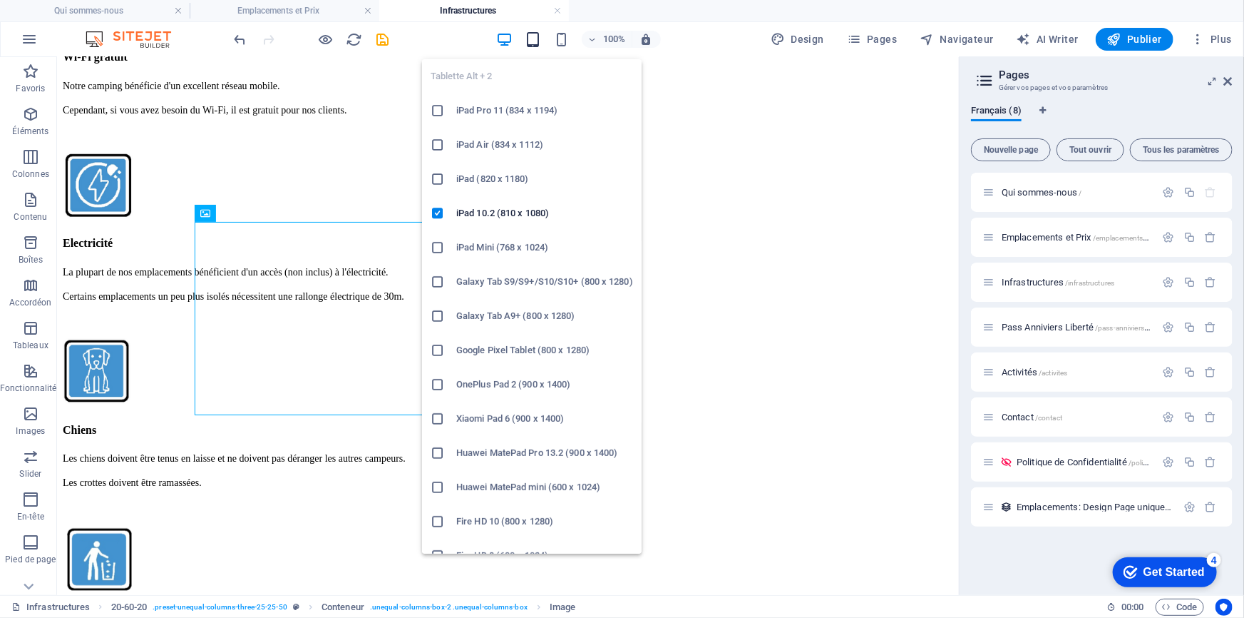
click at [531, 45] on icon "button" at bounding box center [533, 39] width 16 height 16
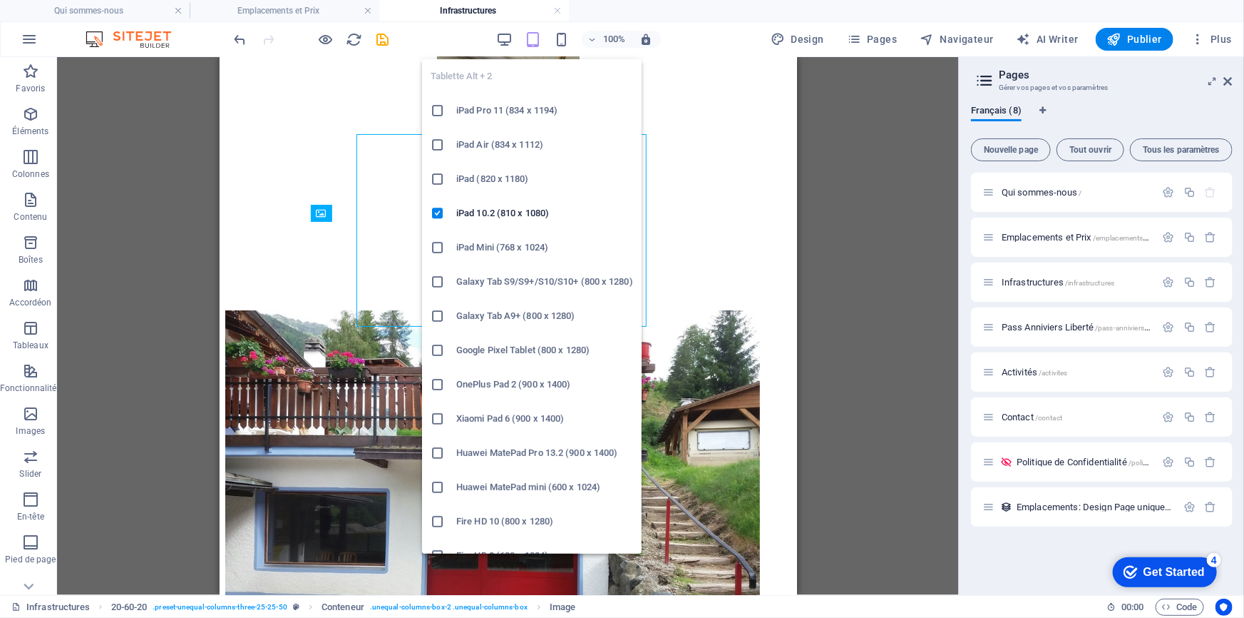
scroll to position [2713, 0]
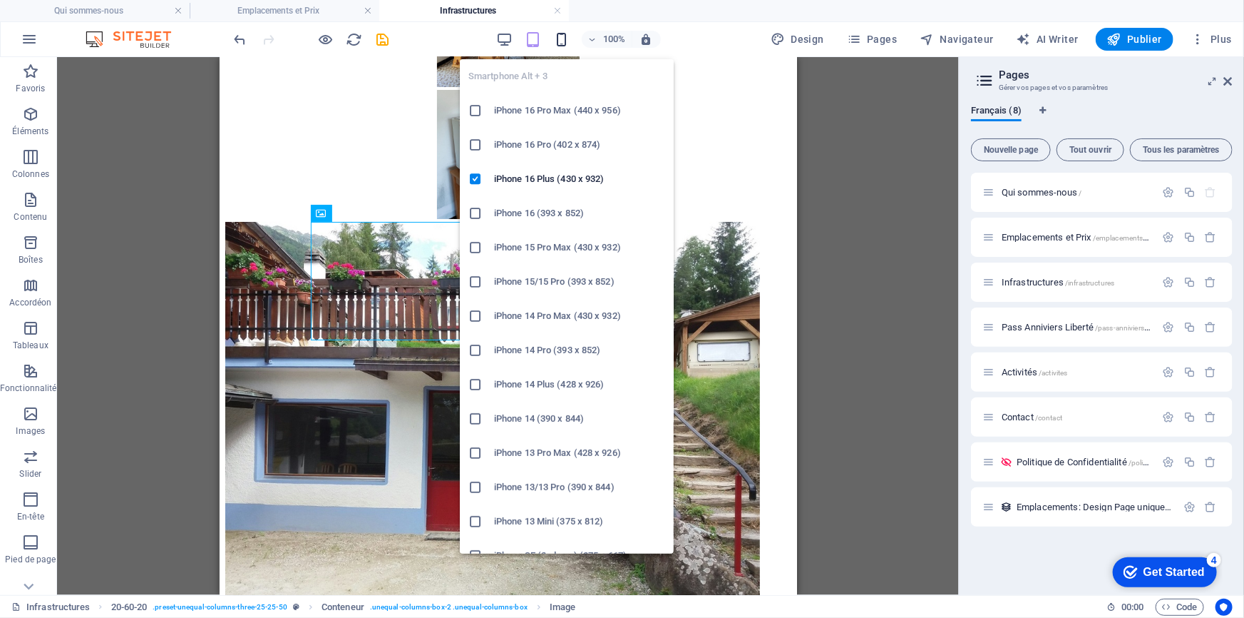
click at [561, 34] on icon "button" at bounding box center [561, 39] width 16 height 16
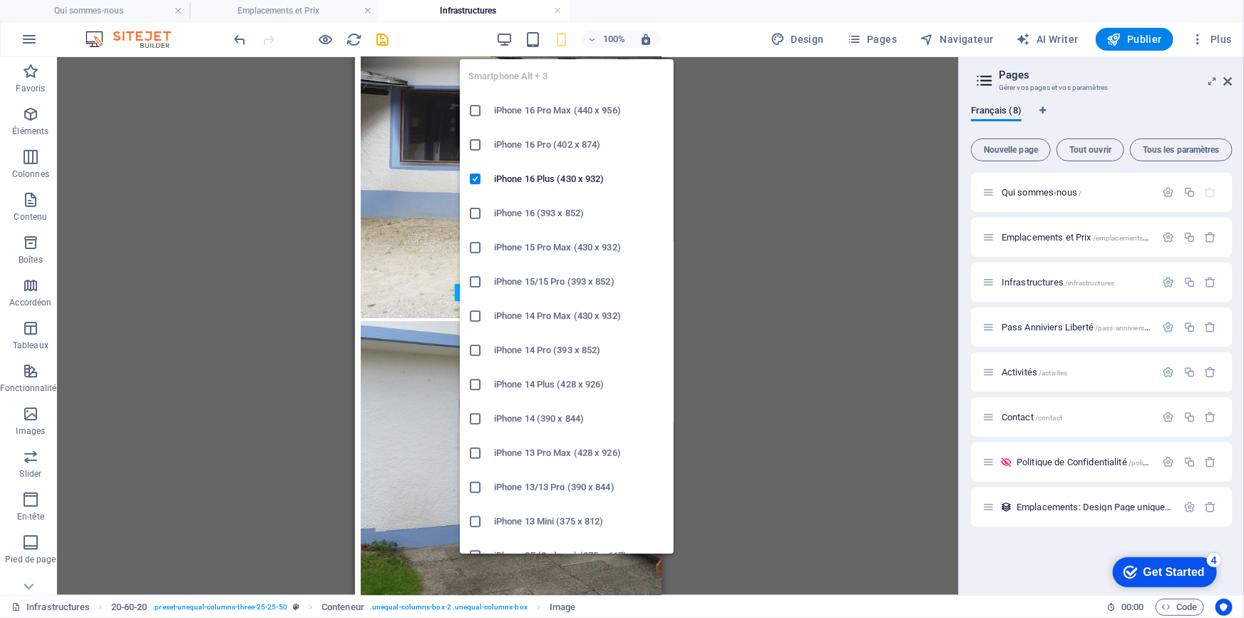
scroll to position [3176, 0]
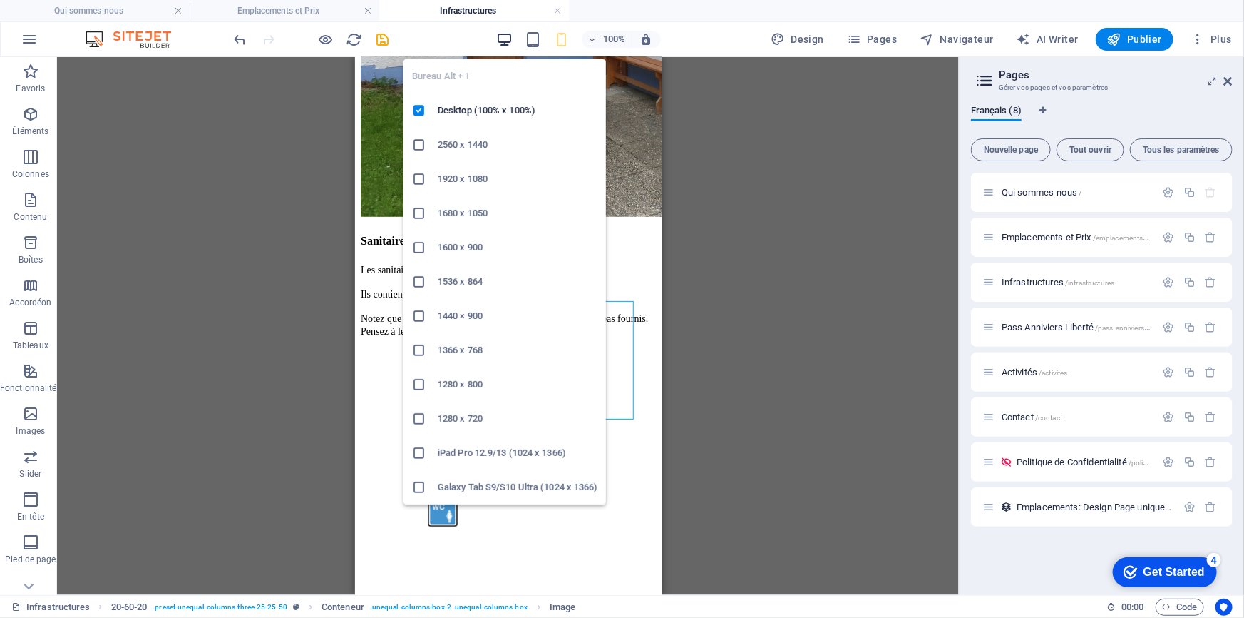
click at [506, 36] on icon "button" at bounding box center [504, 39] width 16 height 16
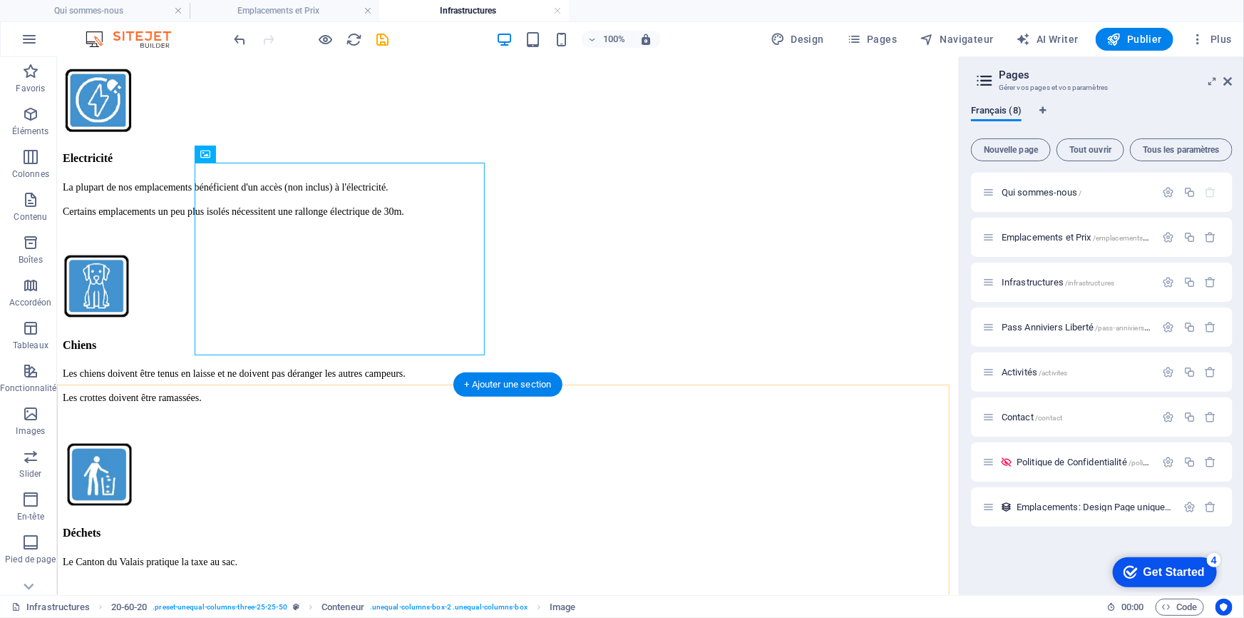
scroll to position [2819, 0]
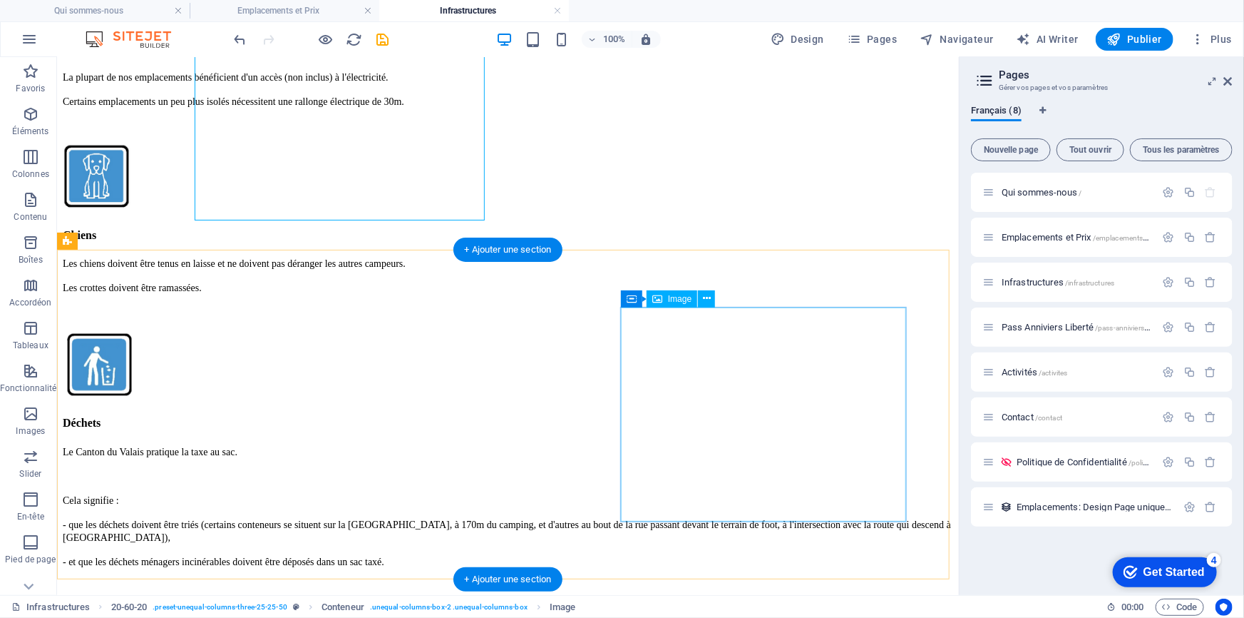
select select "px"
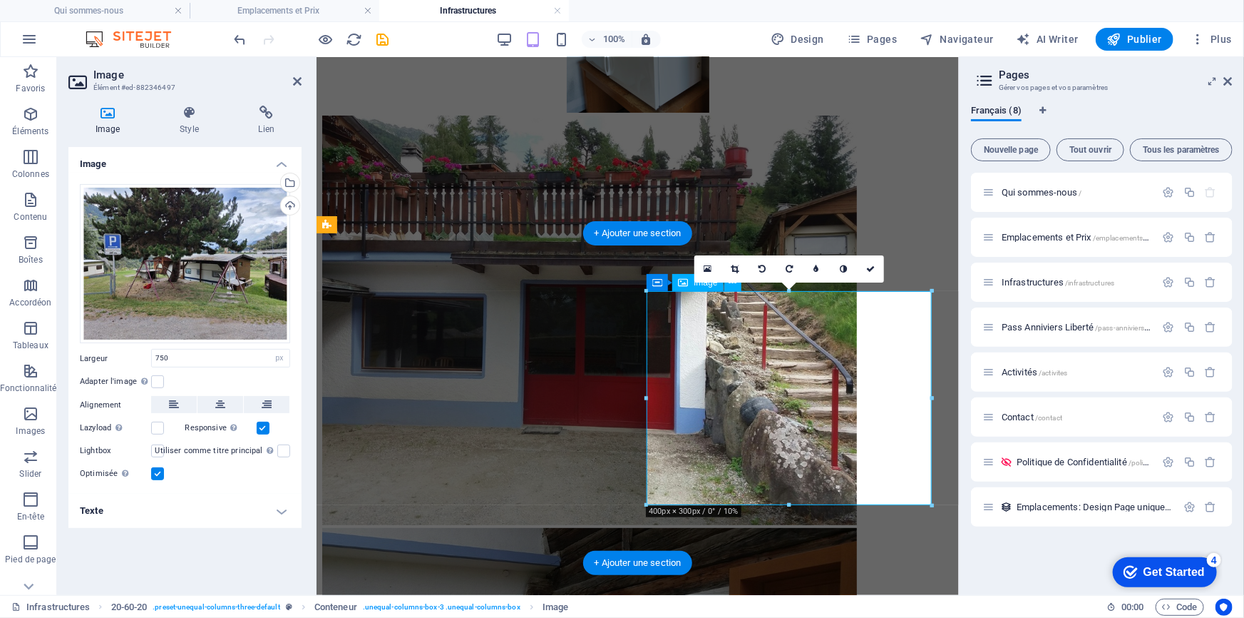
scroll to position [2822, 0]
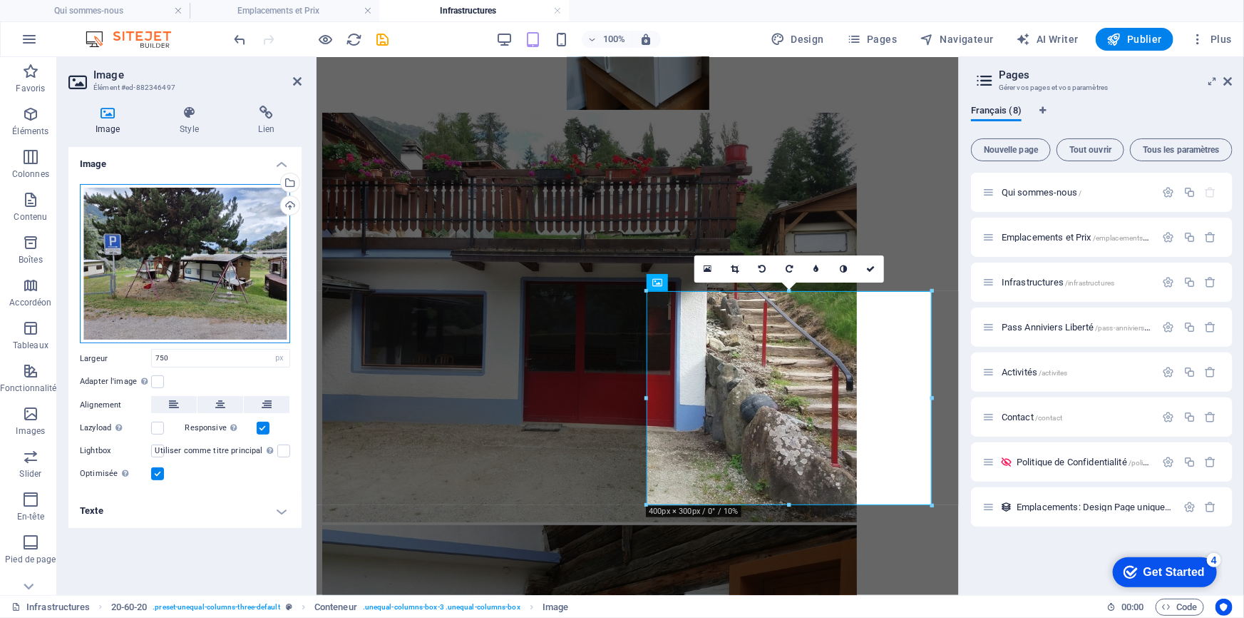
click at [214, 287] on div "Glissez les fichiers ici, cliquez pour choisir les fichiers ou sélectionnez les…" at bounding box center [185, 264] width 210 height 160
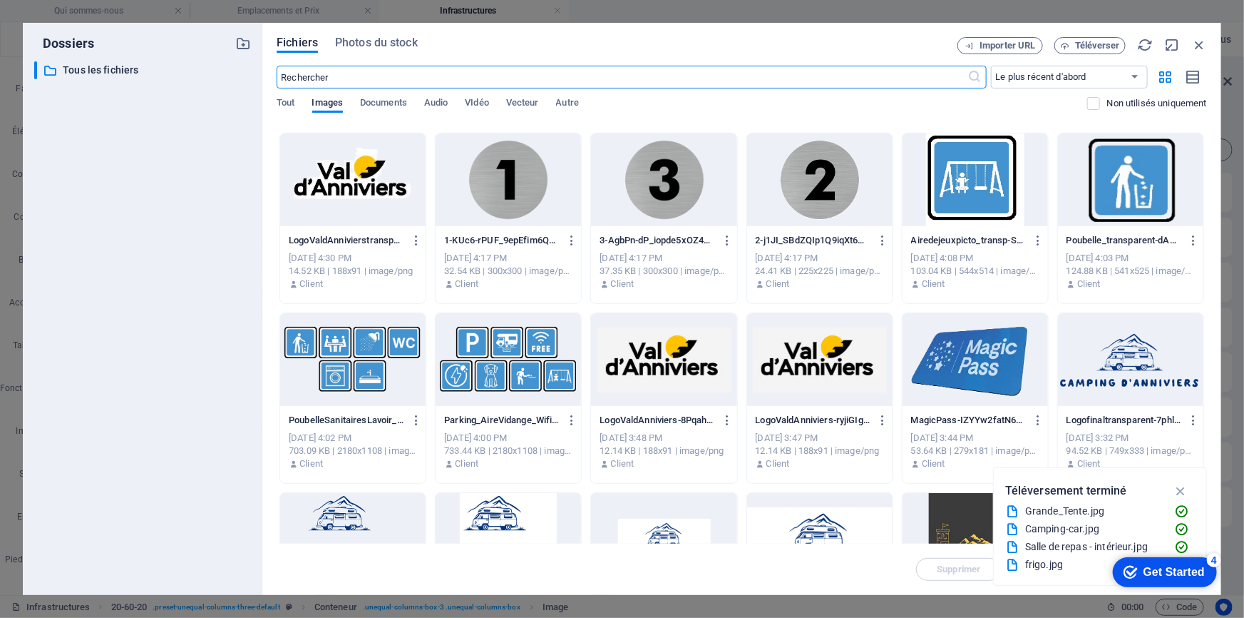
scroll to position [194, 0]
